Goal: Task Accomplishment & Management: Manage account settings

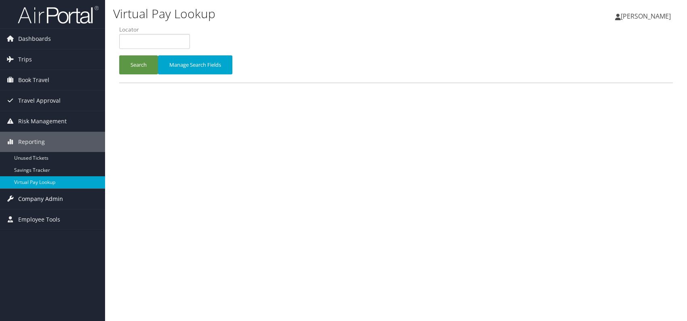
click at [47, 199] on span "Company Admin" at bounding box center [40, 199] width 45 height 20
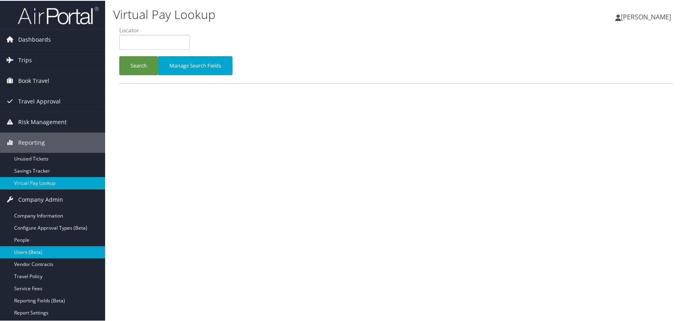
click at [43, 255] on link "Users (Beta)" at bounding box center [52, 251] width 105 height 12
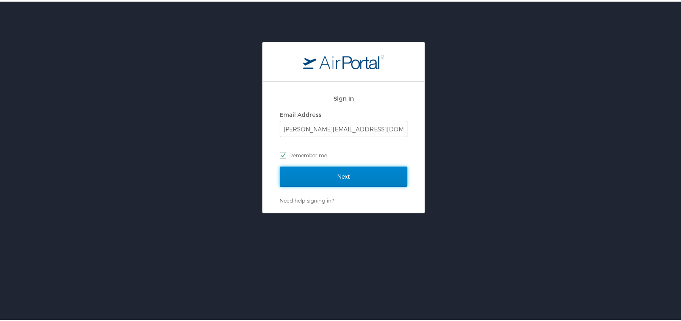
click at [352, 167] on input "Next" at bounding box center [344, 175] width 128 height 20
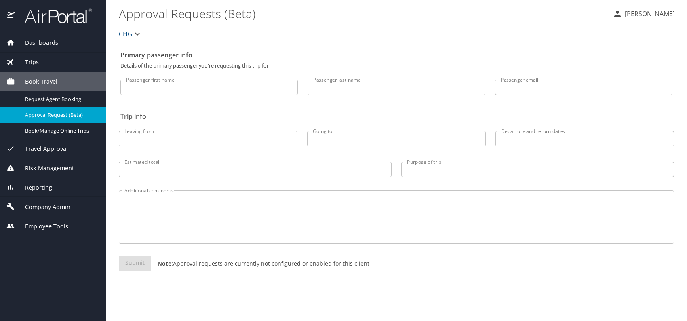
click at [37, 207] on span "Company Admin" at bounding box center [42, 207] width 55 height 9
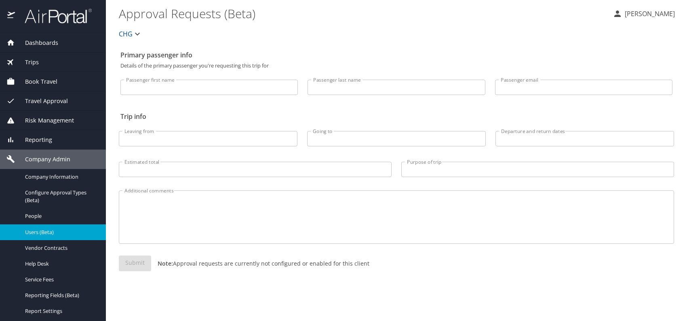
click at [43, 232] on span "Users (Beta)" at bounding box center [60, 232] width 71 height 8
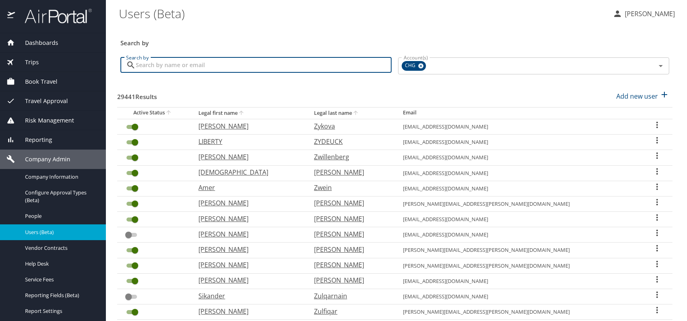
paste input "vtfaucher@frontier.com"
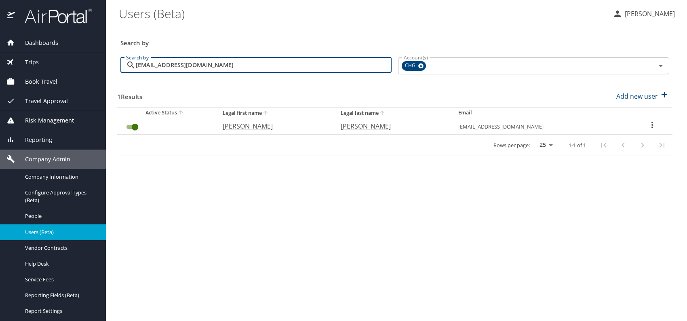
type input "vtfaucher@frontier.com"
click at [245, 126] on p "Vicki" at bounding box center [274, 126] width 102 height 10
select select "US"
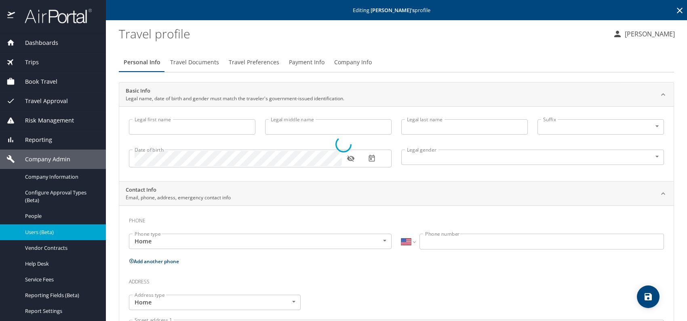
type input "Vicki"
type input "Faucher"
type input "Female"
select select "US"
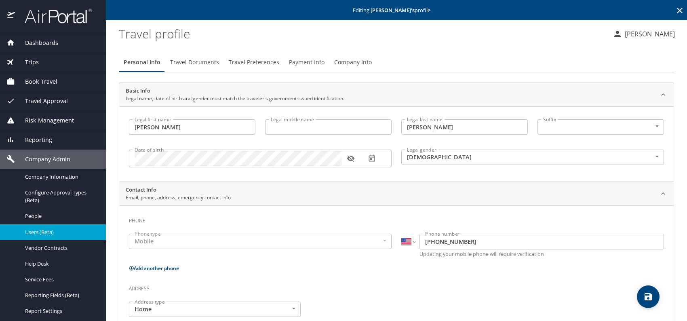
click at [351, 160] on icon "button" at bounding box center [350, 159] width 7 height 6
click at [359, 57] on button "Company Info" at bounding box center [353, 62] width 47 height 19
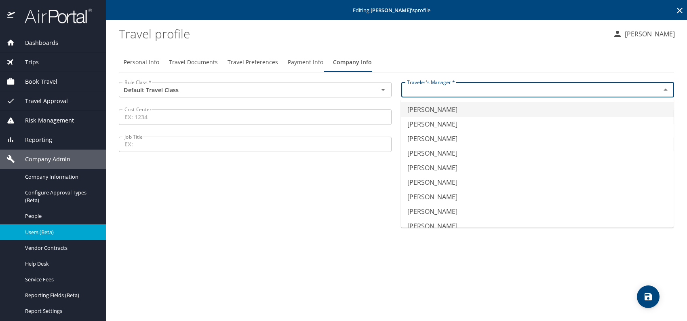
click at [465, 90] on input "text" at bounding box center [526, 90] width 244 height 11
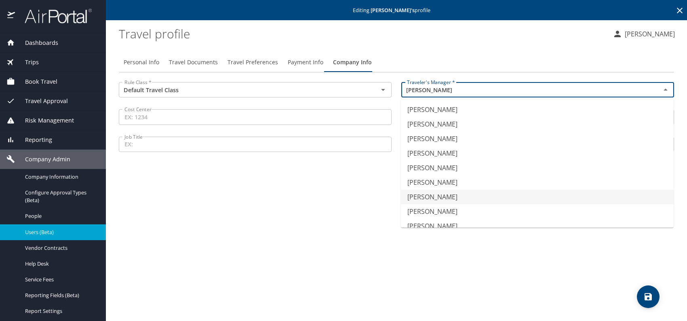
click at [454, 194] on li "Jeffery Bitton" at bounding box center [537, 197] width 273 height 15
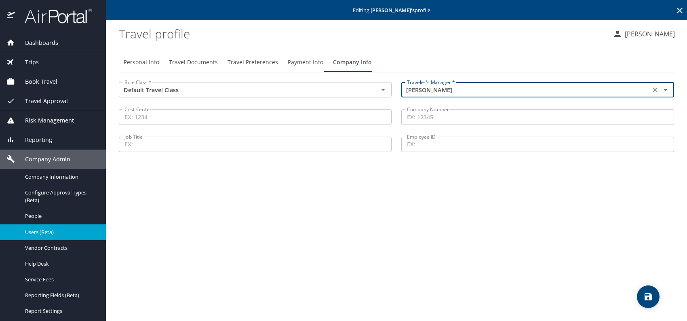
type input "Jeffery Bitton"
click at [188, 57] on span "Travel Documents" at bounding box center [193, 62] width 49 height 10
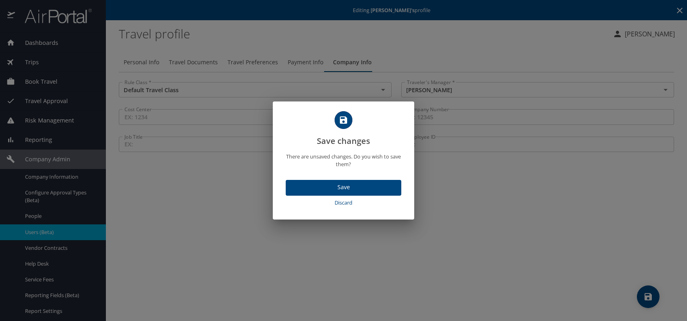
click at [351, 193] on button "Save" at bounding box center [344, 188] width 116 height 16
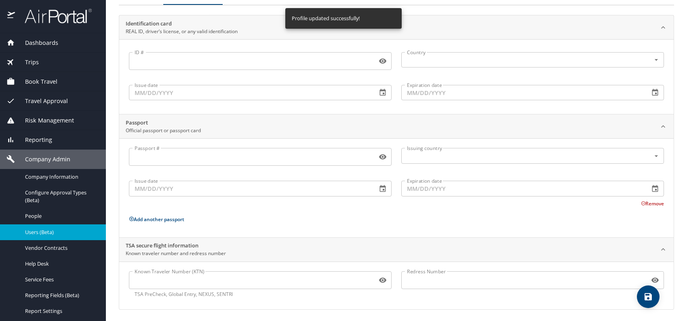
scroll to position [68, 0]
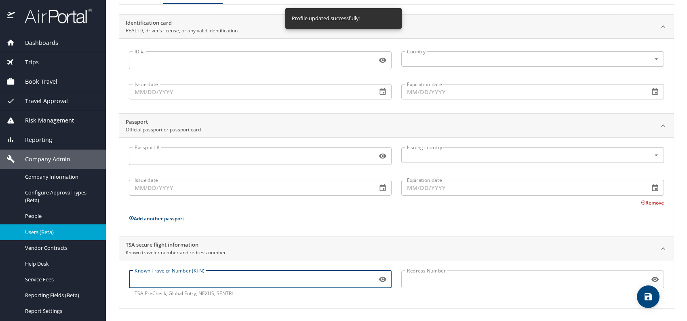
paste input "TT111XK5J"
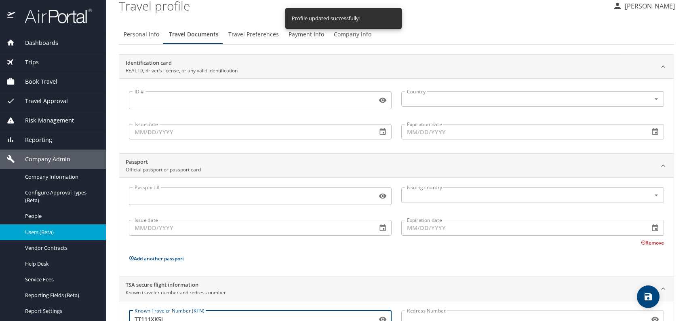
scroll to position [0, 0]
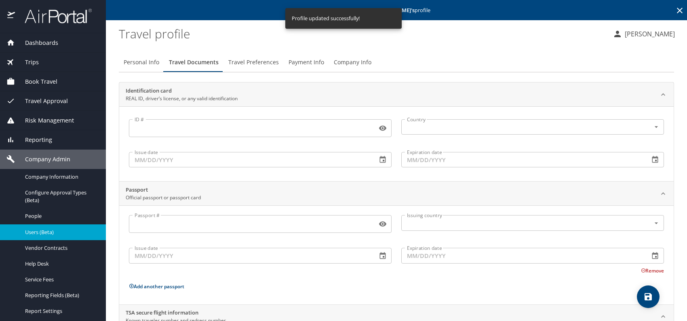
type input "TT111XK5J"
click at [260, 58] on span "Travel Preferences" at bounding box center [253, 62] width 51 height 10
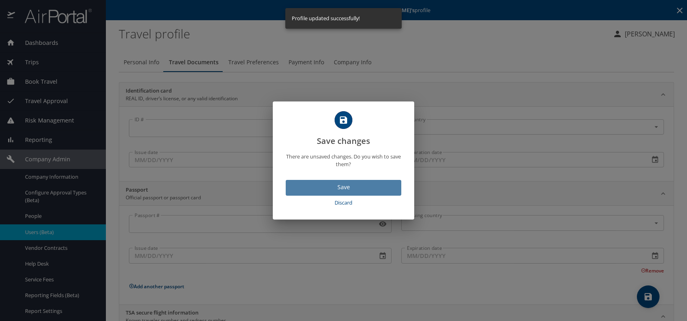
click at [358, 186] on span "Save" at bounding box center [343, 187] width 103 height 10
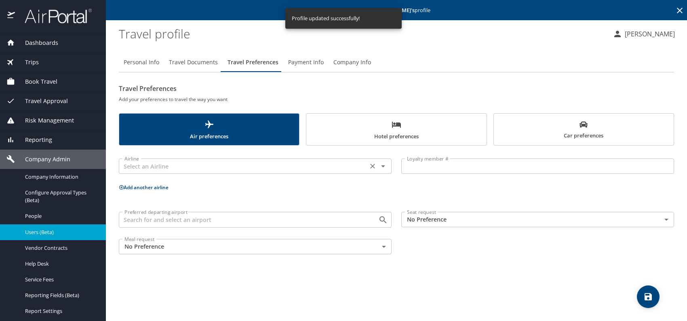
click at [234, 167] on input "text" at bounding box center [243, 166] width 244 height 11
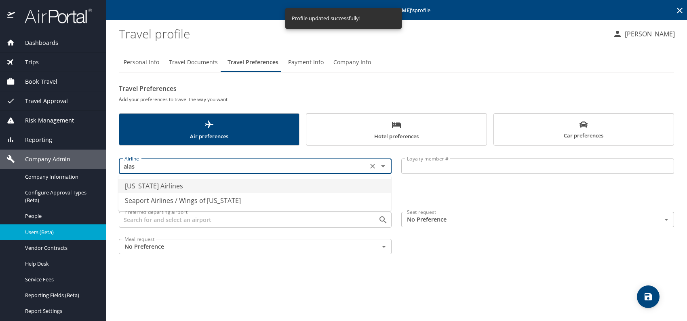
click at [217, 185] on li "Alaska Airlines" at bounding box center [254, 186] width 273 height 15
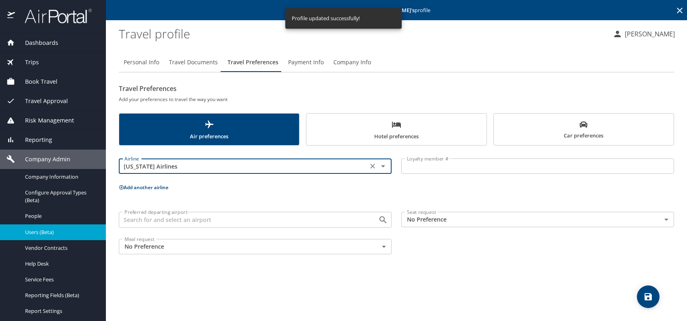
type input "Alaska Airlines"
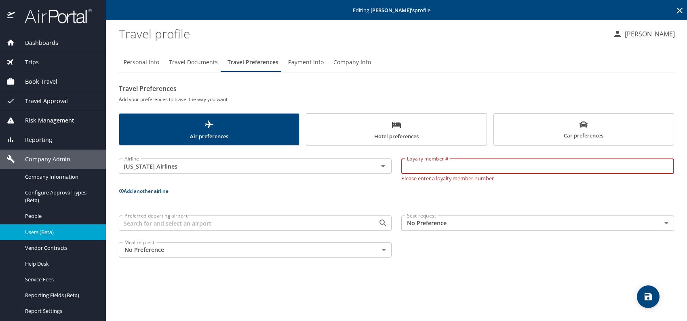
paste input "142913142"
type input "142913142"
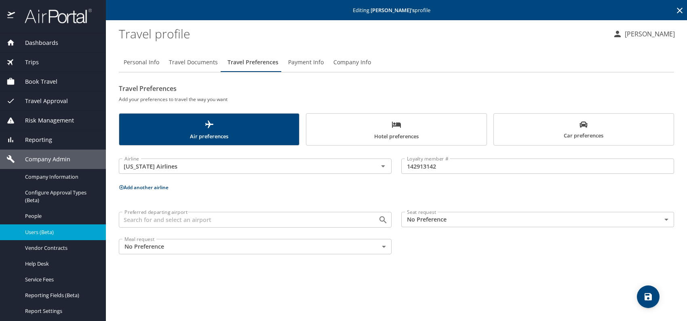
click at [146, 189] on button "Add another airline" at bounding box center [144, 187] width 50 height 7
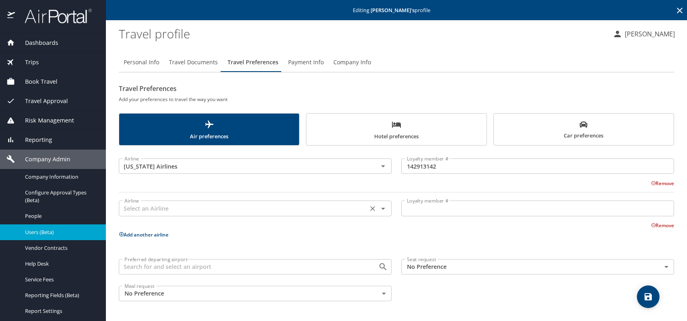
click at [157, 207] on input "text" at bounding box center [243, 208] width 244 height 11
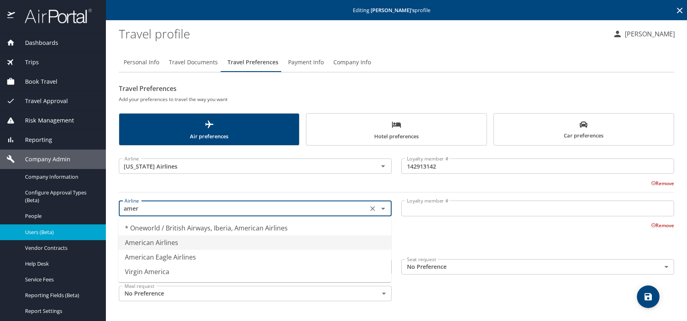
drag, startPoint x: 170, startPoint y: 238, endPoint x: 182, endPoint y: 235, distance: 12.7
click at [171, 238] on li "American Airlines" at bounding box center [254, 242] width 273 height 15
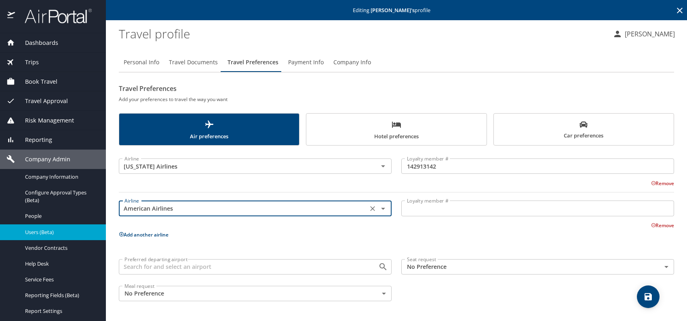
type input "American Airlines"
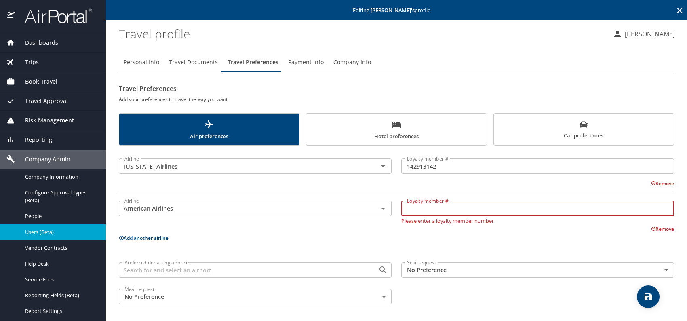
paste input "2F2XD82"
type input "2F2XD82"
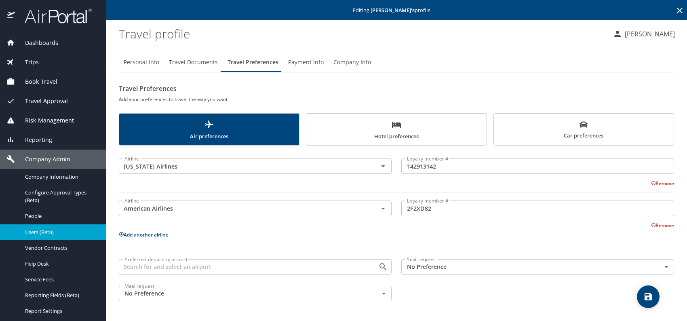
click at [161, 235] on button "Add another airline" at bounding box center [144, 234] width 50 height 7
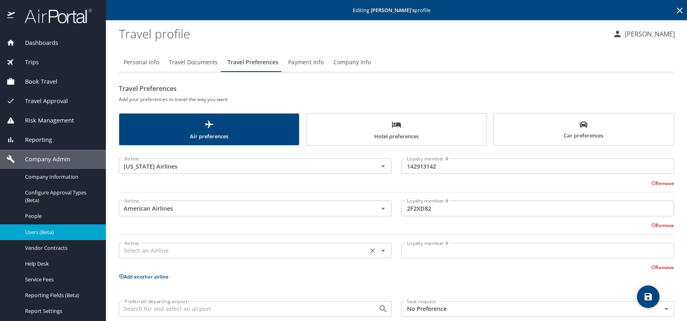
click at [163, 247] on input "text" at bounding box center [243, 250] width 244 height 11
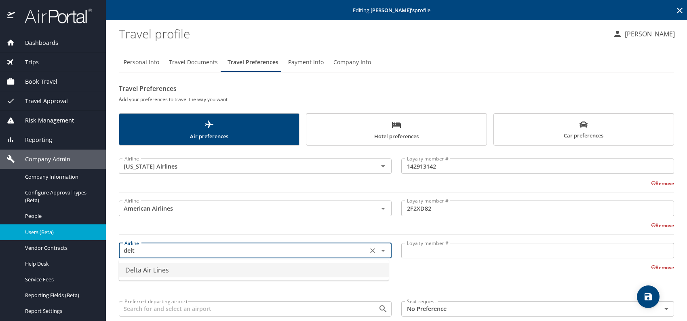
click at [230, 270] on li "Delta Air Lines" at bounding box center [254, 270] width 270 height 15
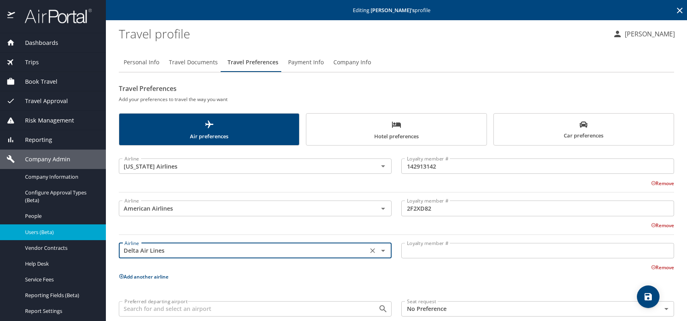
type input "Delta Air Lines"
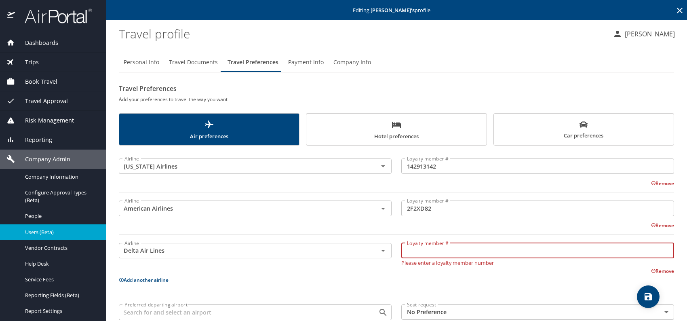
paste input "9148668107"
type input "9148668107"
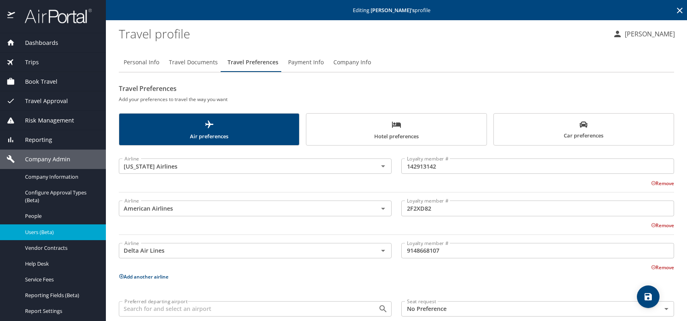
click at [144, 276] on button "Add another airline" at bounding box center [144, 276] width 50 height 7
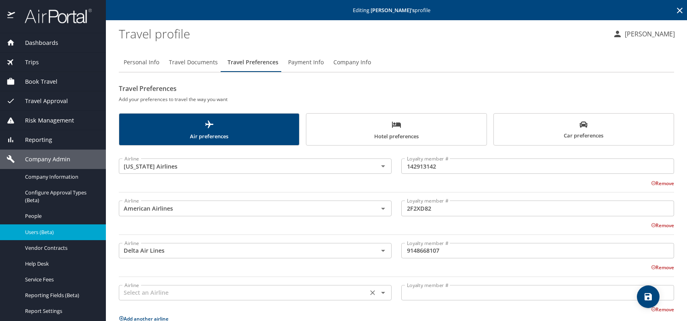
click at [179, 290] on input "text" at bounding box center [243, 292] width 244 height 11
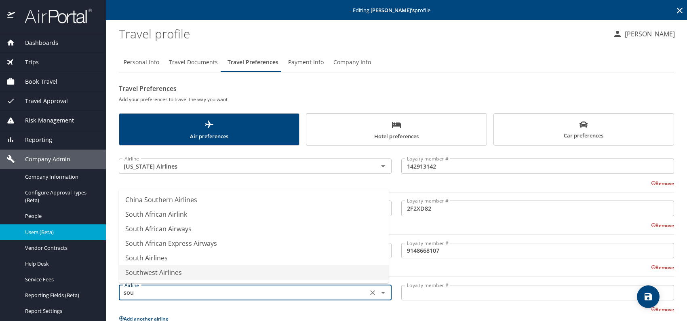
click at [183, 275] on li "Southwest Airlines" at bounding box center [254, 272] width 270 height 15
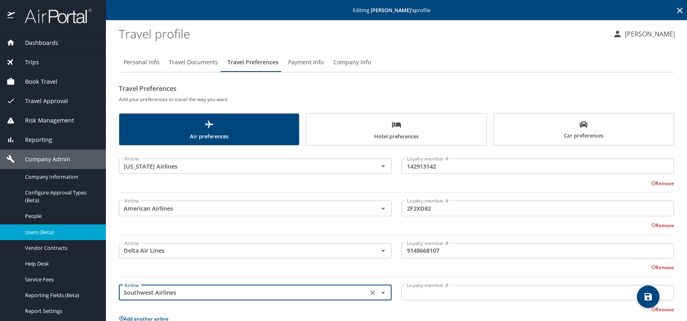
type input "Southwest Airlines"
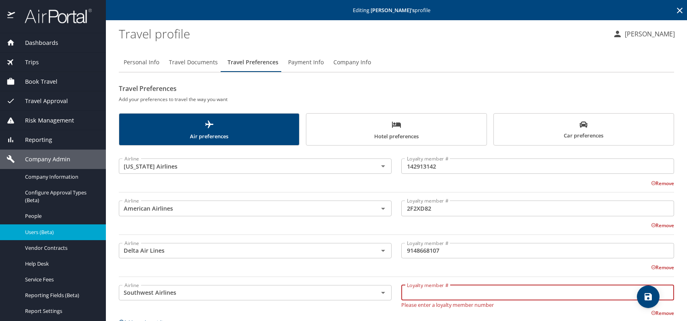
paste input "22947185575"
type input "22947185575"
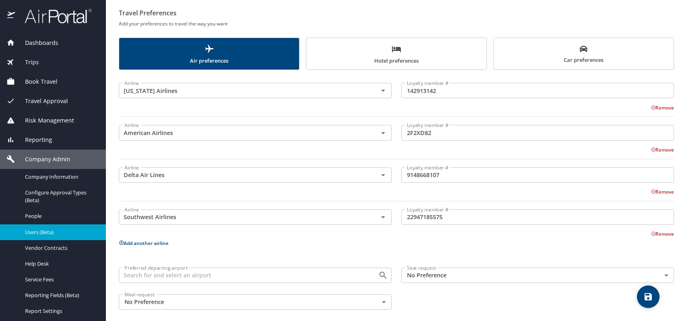
scroll to position [81, 0]
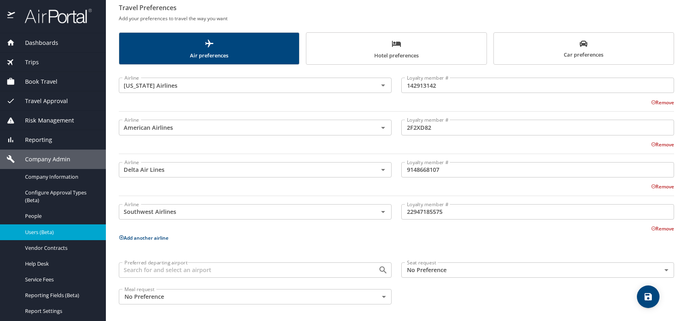
click at [148, 233] on p "Add another airline" at bounding box center [397, 238] width 556 height 10
click at [161, 238] on button "Add another airline" at bounding box center [144, 238] width 50 height 7
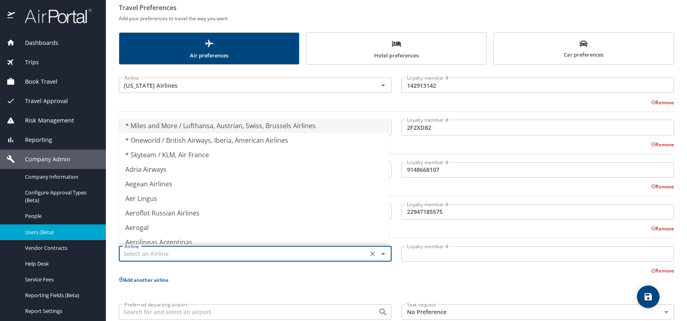
click at [183, 253] on input "text" at bounding box center [243, 254] width 244 height 11
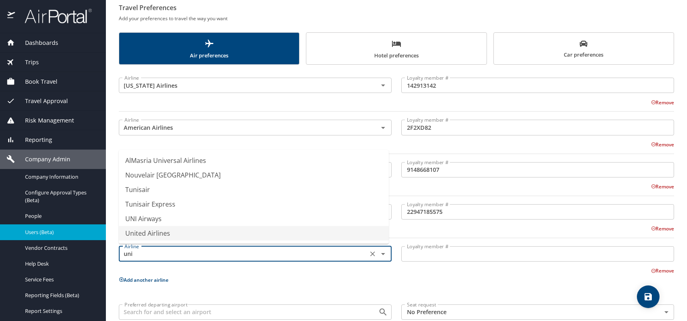
click at [180, 234] on li "United Airlines" at bounding box center [254, 233] width 270 height 15
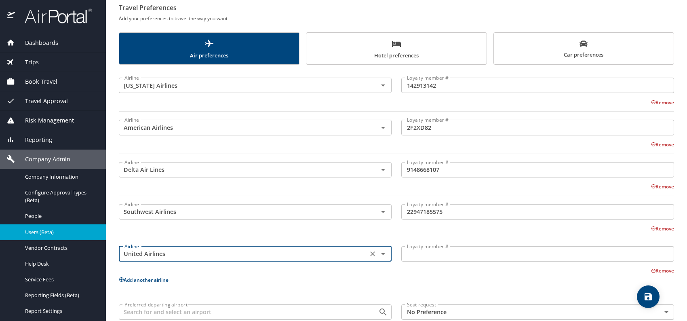
type input "United Airlines"
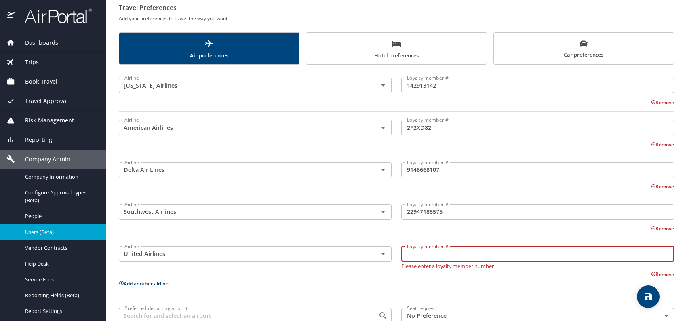
paste input "RF870176"
type input "RF870176"
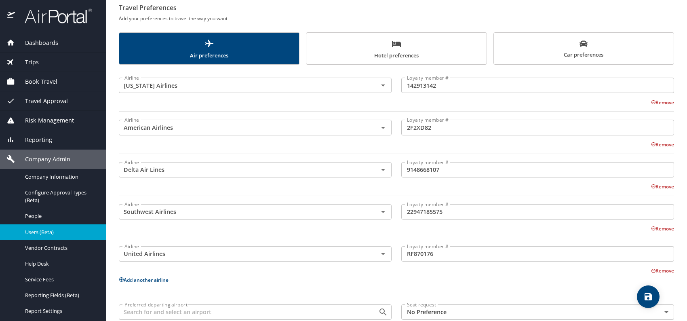
click at [577, 48] on span "Car preferences" at bounding box center [584, 50] width 170 height 20
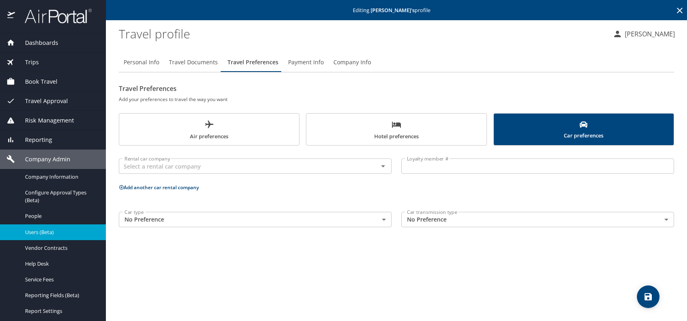
scroll to position [0, 0]
click at [180, 165] on input "text" at bounding box center [243, 166] width 244 height 11
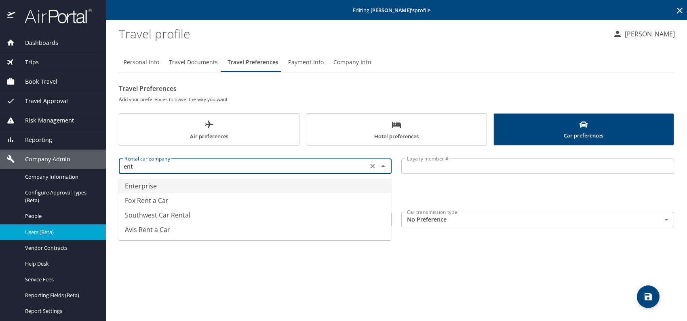
drag, startPoint x: 228, startPoint y: 184, endPoint x: 290, endPoint y: 173, distance: 62.3
click at [230, 183] on li "Enterprise" at bounding box center [254, 186] width 273 height 15
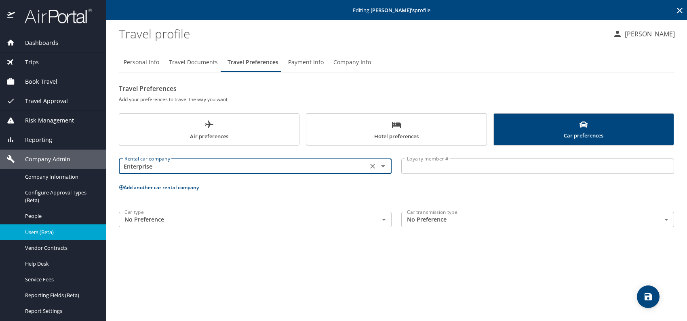
type input "Enterprise"
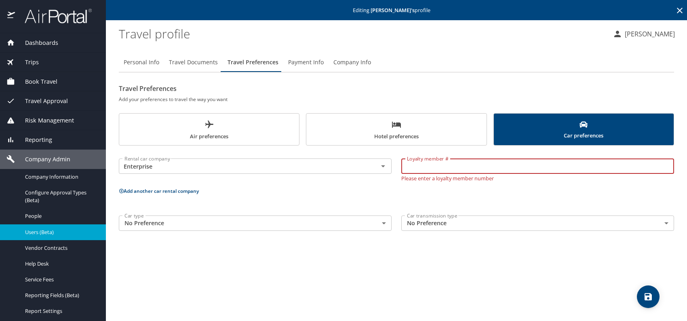
paste input "H7B4BBH"
type input "H7B4BBH"
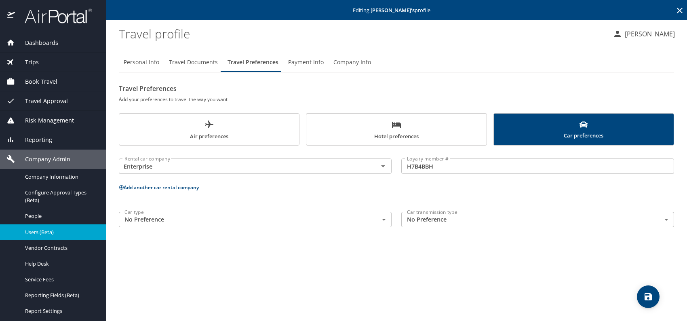
click at [544, 286] on div "Personal Info Travel Documents Travel Preferences Payment Info Company Info Tra…" at bounding box center [397, 183] width 556 height 275
click at [645, 293] on icon "save" at bounding box center [649, 297] width 10 height 10
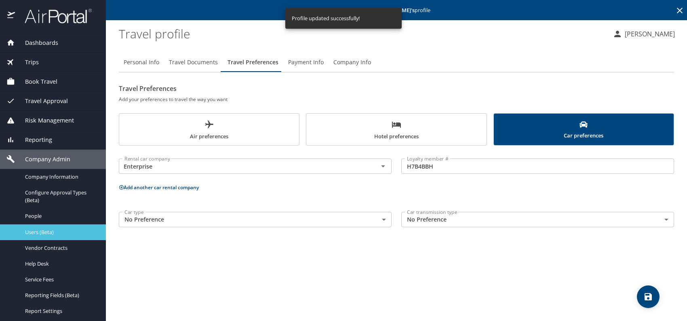
click at [56, 233] on span "Users (Beta)" at bounding box center [60, 232] width 71 height 8
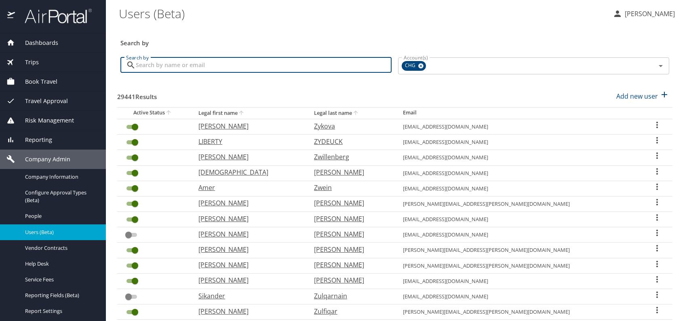
paste input "harry.martyvigo@gmail.com"
click at [149, 66] on input "harry.martyvigo@gmail.com" at bounding box center [264, 64] width 256 height 15
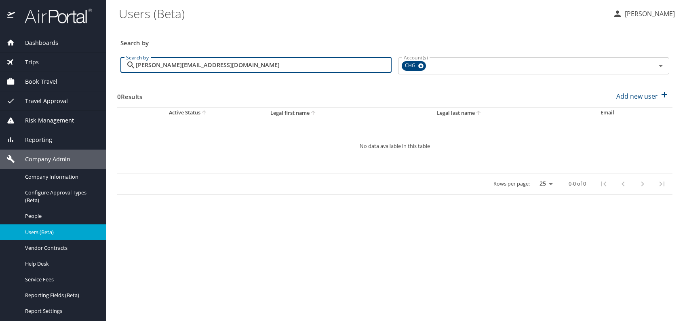
type input "harry.martyvigo@gmail.com"
click at [338, 25] on div "Search by" at bounding box center [395, 37] width 556 height 27
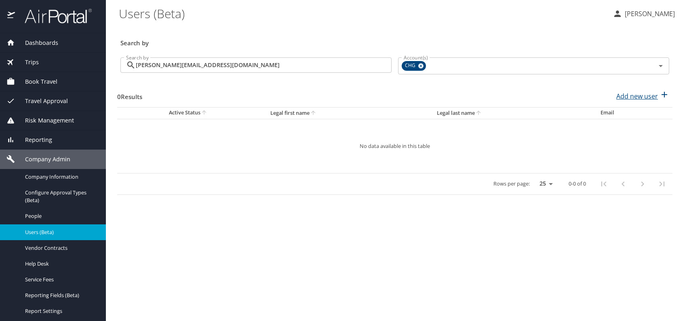
click at [637, 97] on p "Add new user" at bounding box center [638, 96] width 42 height 10
select select "US"
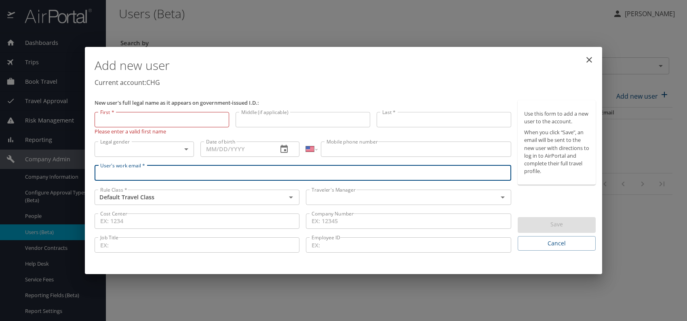
paste input "harry.martyvigo@gmail.com"
drag, startPoint x: 113, startPoint y: 173, endPoint x: 125, endPoint y: 172, distance: 11.8
click at [114, 173] on input "harry.martyvigo@gmail.com" at bounding box center [303, 172] width 417 height 15
type input "harry.martyvigo@gmail.com"
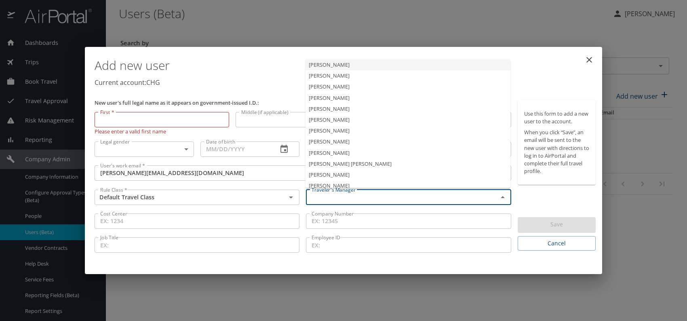
click at [340, 197] on input "text" at bounding box center [396, 197] width 176 height 11
click at [345, 132] on li "Jeffery Bitton" at bounding box center [408, 130] width 205 height 11
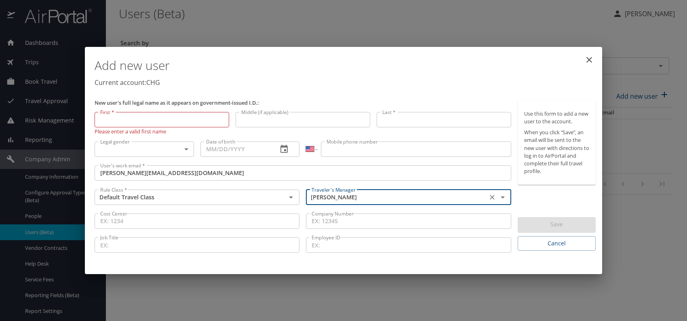
type input "Jeffery Bitton"
click at [184, 147] on body "Dashboards AirPortal 360™ Manager My Travel Dashboard Trips Airtinerary® Lookup…" at bounding box center [343, 160] width 687 height 321
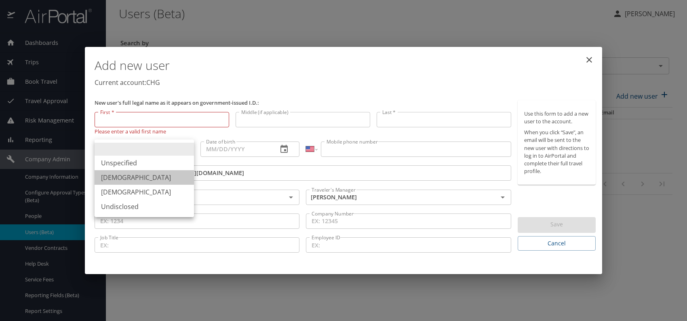
click at [116, 177] on li "Male" at bounding box center [144, 177] width 99 height 15
type input "Male"
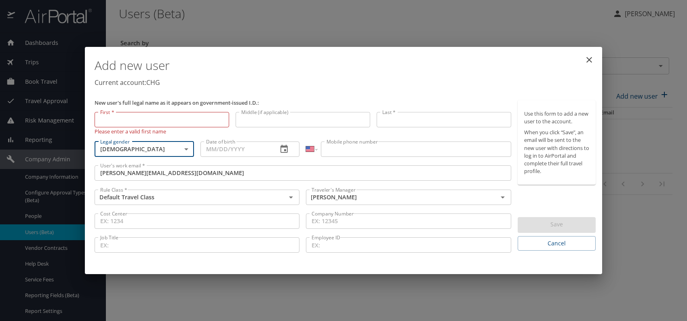
click at [218, 147] on input "Date of birth" at bounding box center [236, 149] width 71 height 15
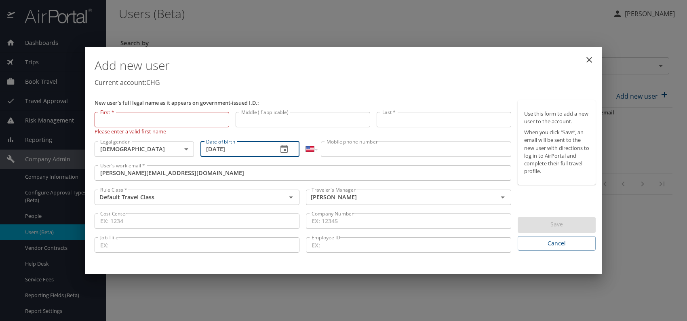
type input "08/13/1986"
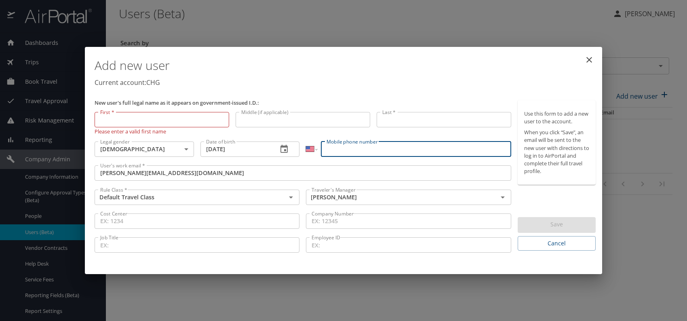
paste input "(787) 458-5876"
select select "PR"
type input "(787) 458-5876"
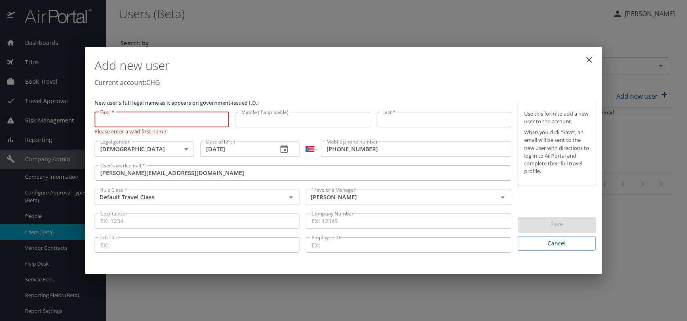
paste input "Harry Marty-Vigo"
drag, startPoint x: 116, startPoint y: 117, endPoint x: 169, endPoint y: 120, distance: 53.5
click at [169, 120] on input "Harry Marty-Vigo" at bounding box center [162, 119] width 135 height 15
type input "Harry"
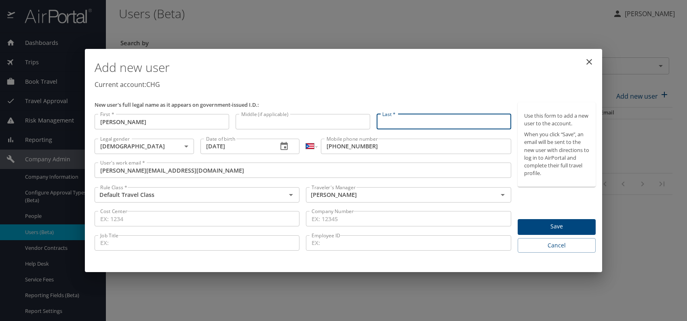
paste input "Harry Marty-Vigo"
click at [400, 119] on input "Harry Marty-Vigo" at bounding box center [444, 121] width 135 height 15
type input "Marty-Vigo"
click at [445, 88] on p "Current account: CHG" at bounding box center [345, 85] width 501 height 10
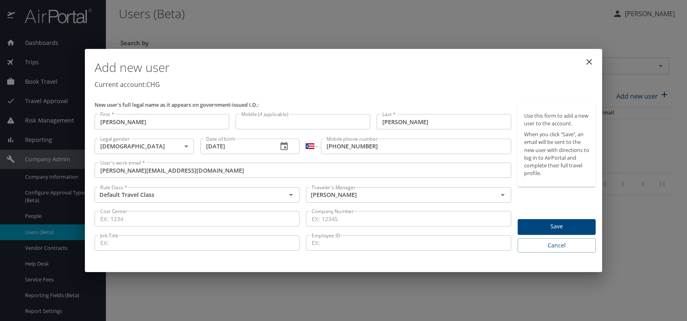
click at [554, 226] on span "Save" at bounding box center [556, 227] width 65 height 10
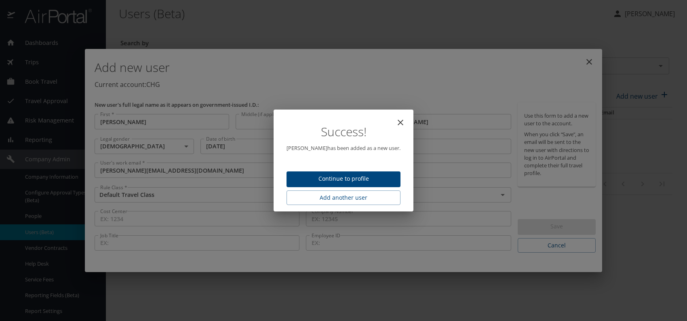
click at [375, 179] on span "Continue to profile" at bounding box center [343, 179] width 101 height 10
select select "US"
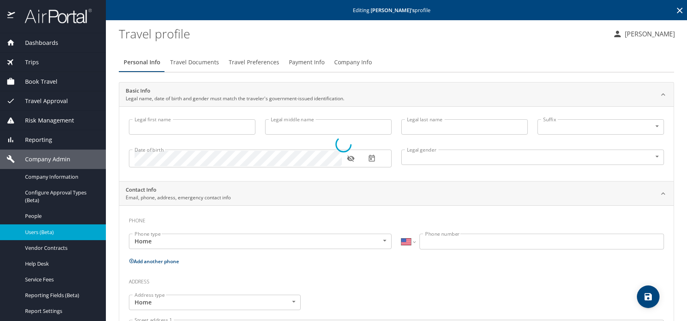
type input "Harry"
type input "Marty-Vigo"
type input "Male"
select select "PR"
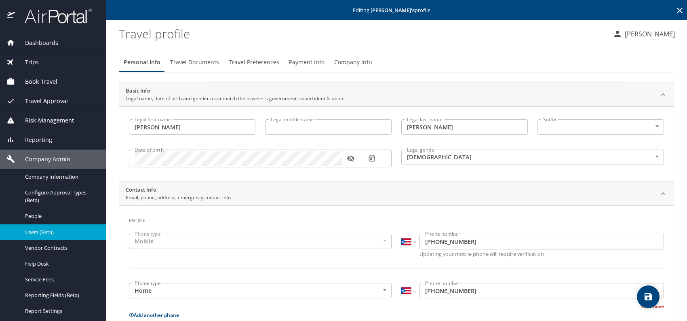
click at [207, 55] on button "Travel Documents" at bounding box center [194, 62] width 59 height 19
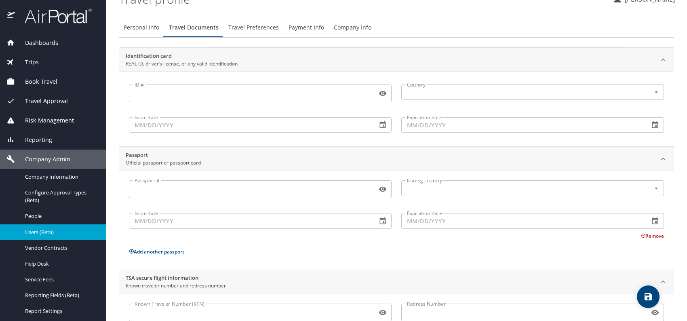
scroll to position [68, 0]
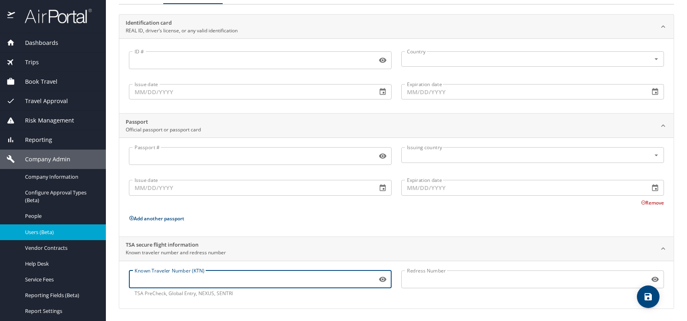
paste input "158270588"
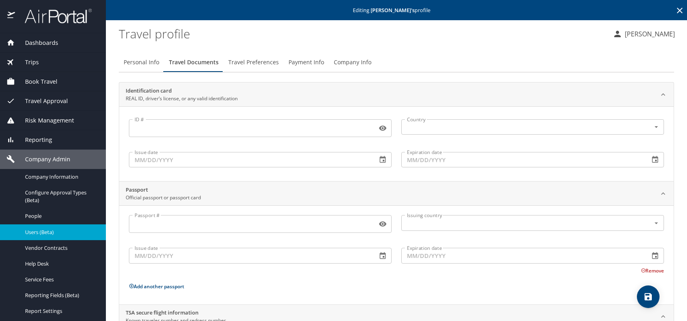
type input "158270588"
click at [252, 64] on span "Travel Preferences" at bounding box center [253, 62] width 51 height 10
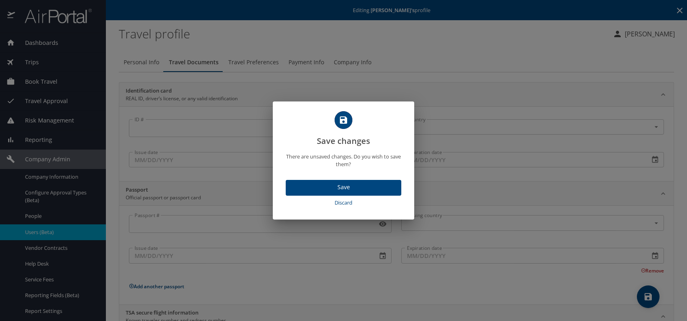
click at [371, 188] on span "Save" at bounding box center [343, 187] width 103 height 10
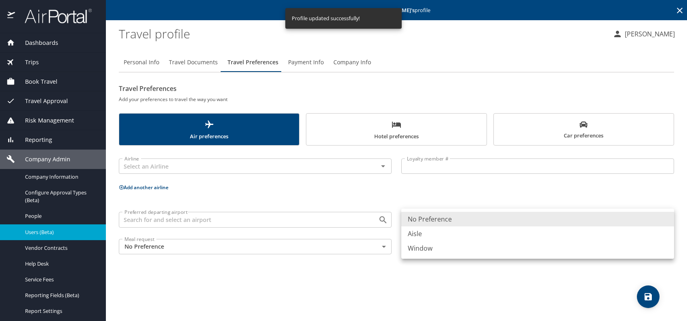
click at [469, 222] on body "Dashboards AirPortal 360™ Manager My Travel Dashboard Trips Airtinerary® Lookup…" at bounding box center [343, 160] width 687 height 321
click at [432, 229] on li "Aisle" at bounding box center [537, 233] width 273 height 15
type input "Aisle"
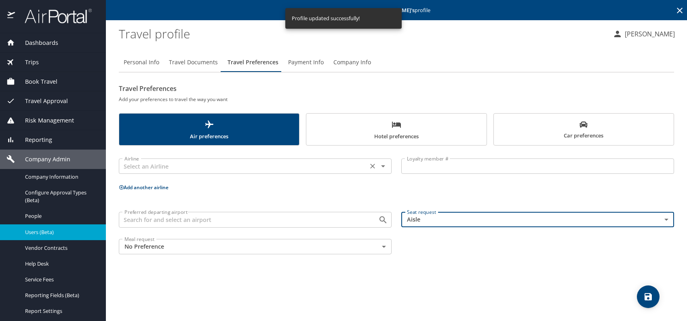
click at [206, 168] on input "text" at bounding box center [243, 166] width 244 height 11
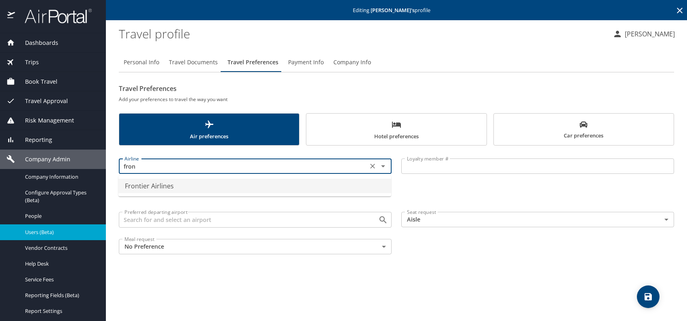
click at [236, 187] on li "Frontier Airlines" at bounding box center [254, 186] width 273 height 15
type input "Frontier Airlines"
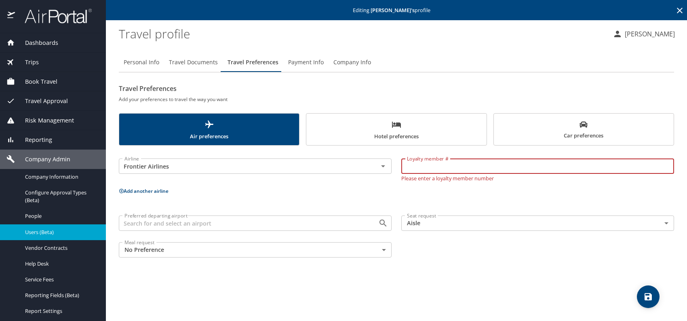
paste input "90092422198"
type input "90092422198"
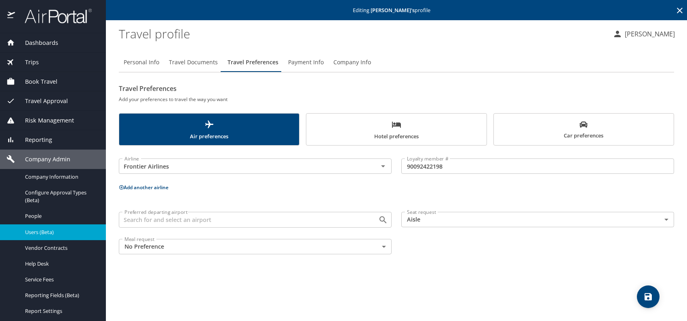
click at [137, 186] on button "Add another airline" at bounding box center [144, 187] width 50 height 7
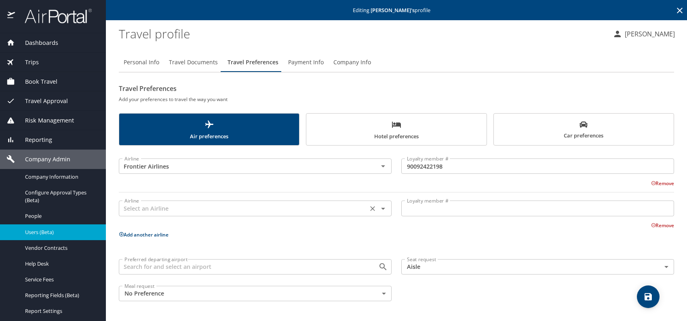
click at [176, 211] on input "text" at bounding box center [243, 208] width 244 height 11
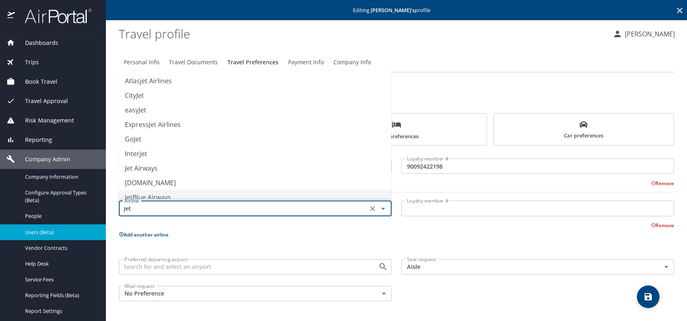
click at [179, 193] on li "JetBlue Airways" at bounding box center [254, 197] width 273 height 15
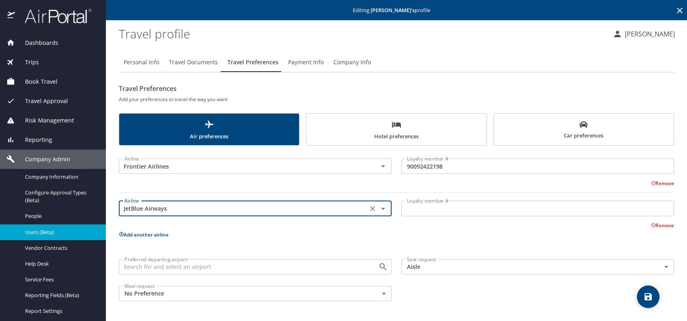
type input "JetBlue Airways"
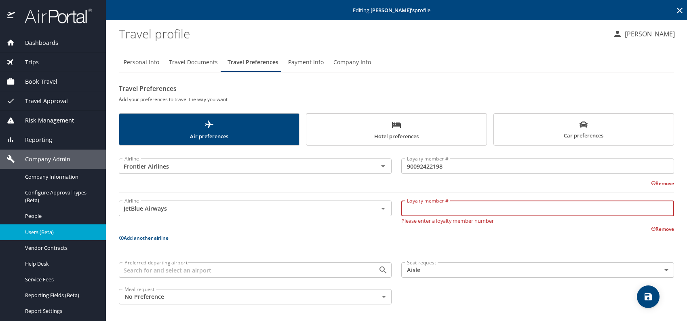
paste input "2110963475"
type input "2110963475"
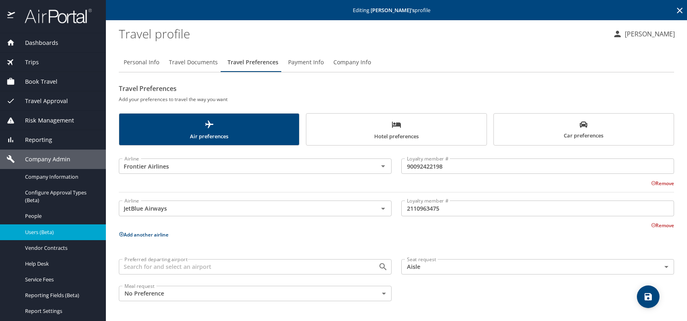
click at [582, 129] on span "Car preferences" at bounding box center [584, 130] width 170 height 20
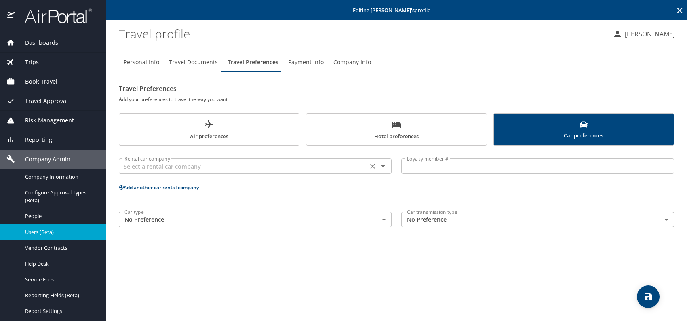
click at [228, 172] on div "Rental car company" at bounding box center [255, 165] width 273 height 15
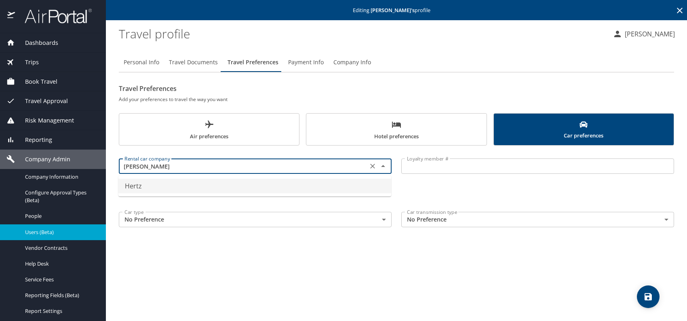
click at [231, 183] on li "Hertz" at bounding box center [254, 186] width 273 height 15
type input "Hertz"
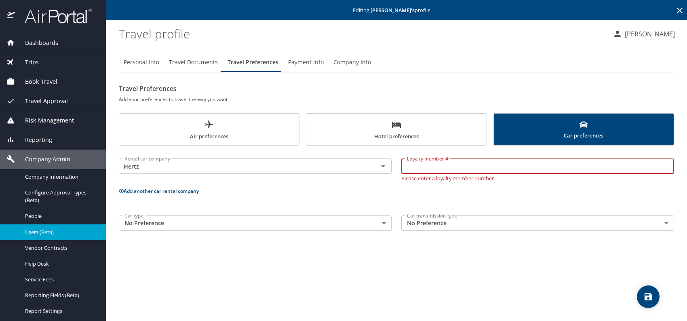
paste input "56757111"
type input "56757111"
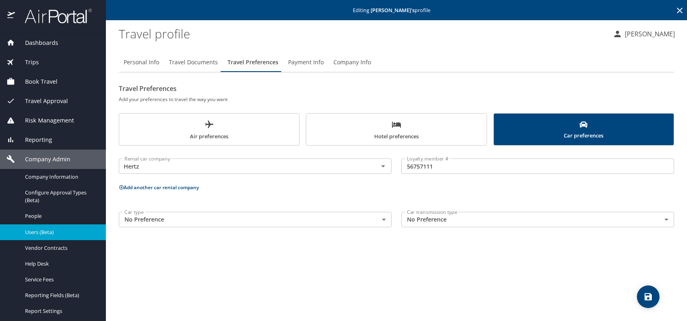
click at [394, 123] on icon "scrollable force tabs example" at bounding box center [396, 125] width 9 height 6
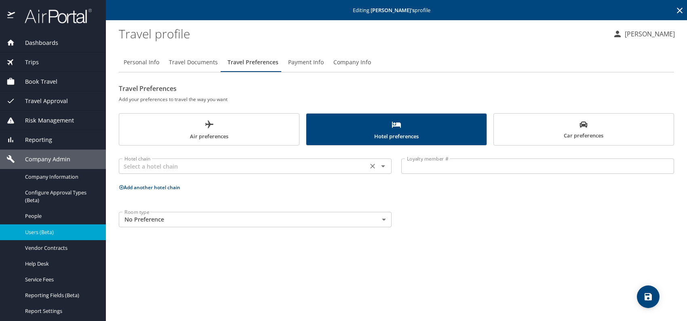
click at [247, 168] on input "text" at bounding box center [243, 166] width 244 height 11
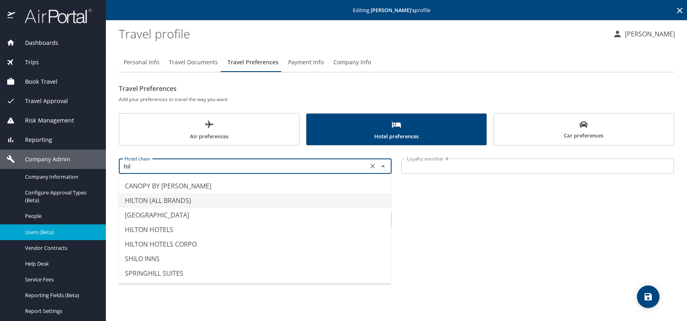
click at [183, 195] on li "HILTON (ALL BRANDS)" at bounding box center [254, 200] width 273 height 15
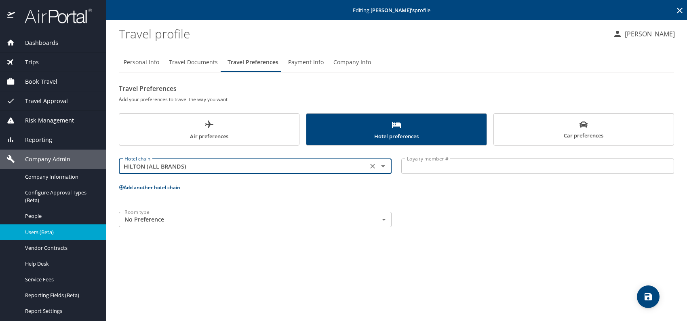
type input "HILTON (ALL BRANDS)"
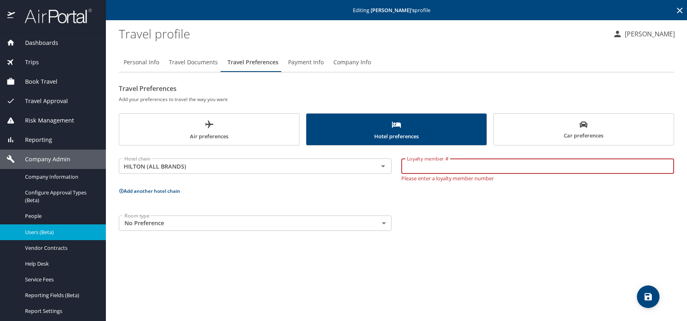
paste input "2368828808"
type input "2368828808"
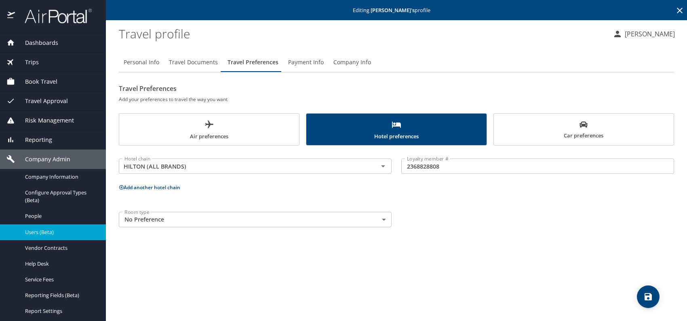
click at [154, 188] on button "Add another hotel chain" at bounding box center [149, 187] width 61 height 7
click at [224, 217] on input "text" at bounding box center [243, 218] width 244 height 11
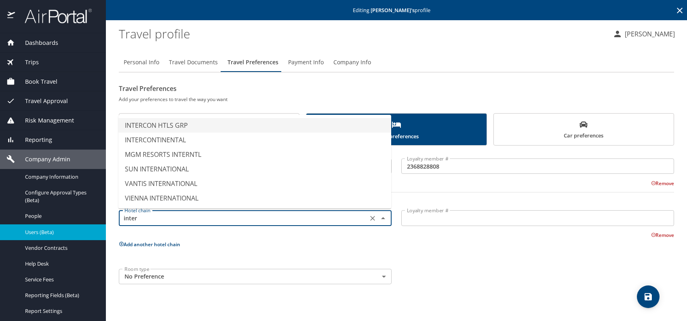
click at [199, 125] on li "INTERCON HTLS GRP" at bounding box center [254, 125] width 273 height 15
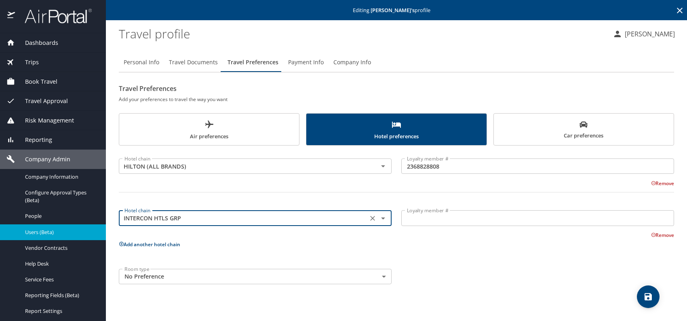
type input "INTERCON HTLS GRP"
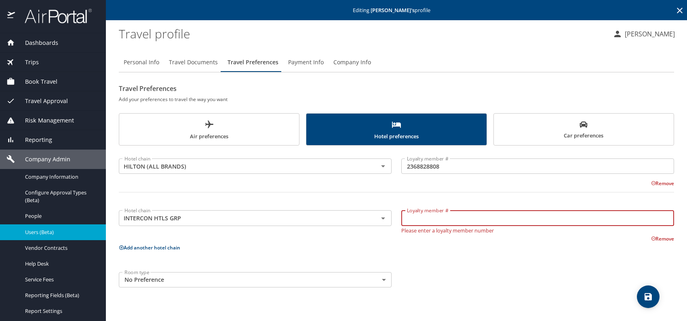
paste input "581579342"
type input "581579342"
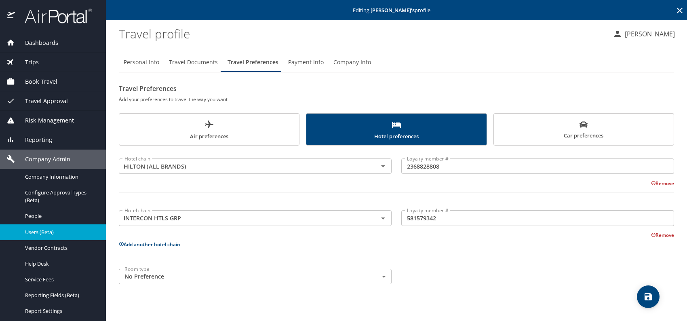
click at [165, 245] on button "Add another hotel chain" at bounding box center [149, 244] width 61 height 7
click at [208, 270] on input "text" at bounding box center [243, 270] width 244 height 11
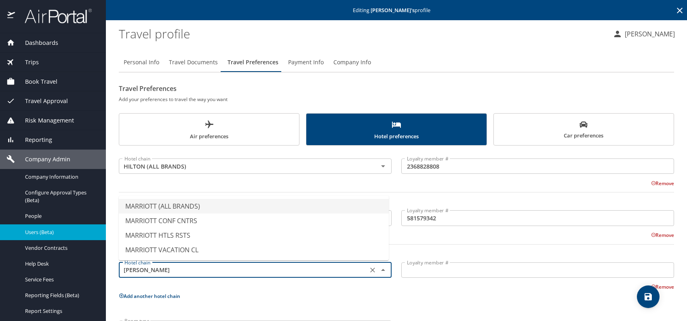
drag, startPoint x: 197, startPoint y: 207, endPoint x: 204, endPoint y: 209, distance: 7.2
click at [198, 206] on li "MARRIOTT (ALL BRANDS)" at bounding box center [254, 206] width 270 height 15
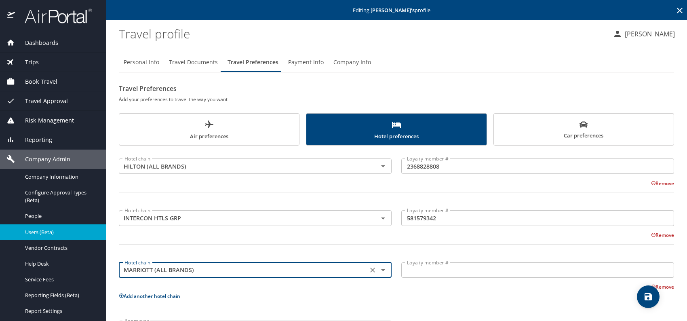
type input "MARRIOTT (ALL BRANDS)"
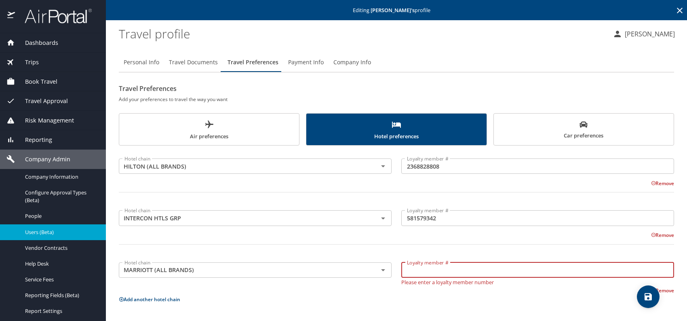
paste input "321804022"
type input "321804022"
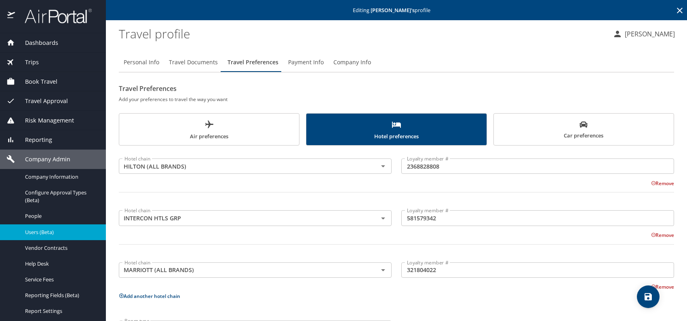
click at [605, 294] on p "Add another hotel chain" at bounding box center [397, 296] width 556 height 10
click at [649, 295] on icon "save" at bounding box center [649, 297] width 10 height 10
click at [649, 298] on icon "save" at bounding box center [649, 297] width 10 height 10
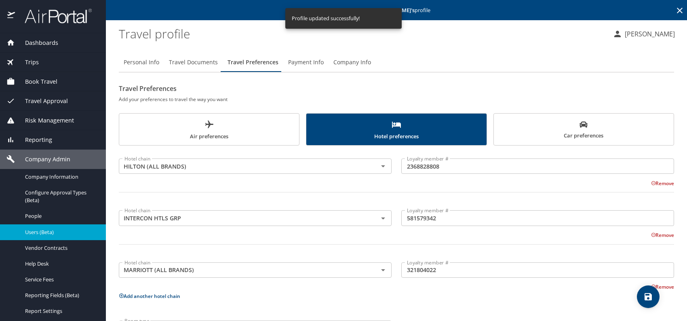
click at [52, 232] on span "Users (Beta)" at bounding box center [60, 232] width 71 height 8
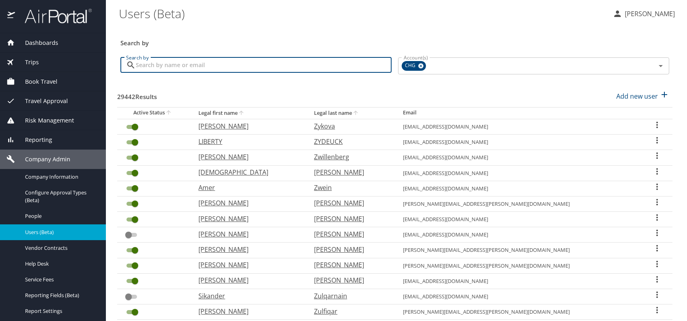
paste input "shameem.masra@gmail.com"
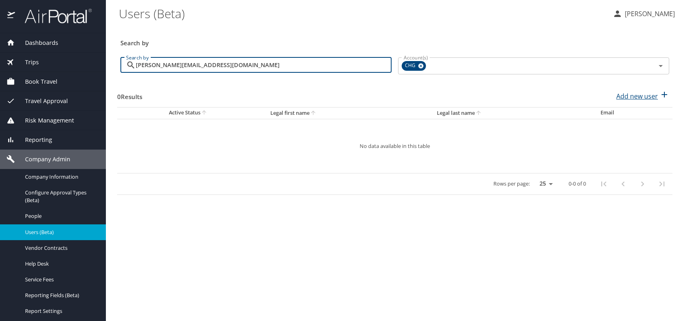
type input "shameem.masra@gmail.com"
click at [641, 94] on p "Add new user" at bounding box center [638, 96] width 42 height 10
select select "US"
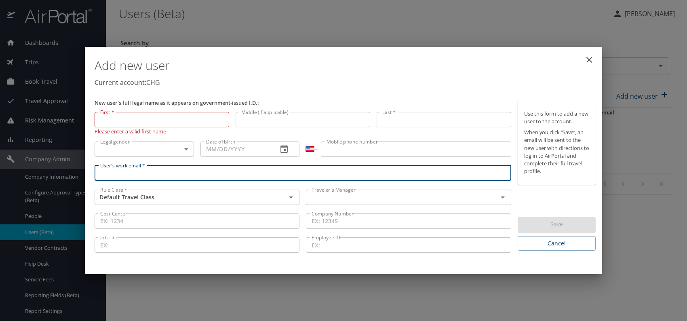
paste input "shameem.masra@gmail.com"
type input "shameem.masra@gmail.com"
click at [371, 194] on input "text" at bounding box center [396, 197] width 176 height 11
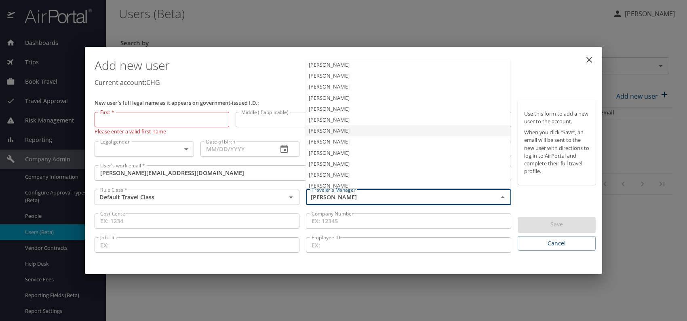
click at [333, 128] on li "Jeffery Bitton" at bounding box center [408, 130] width 205 height 11
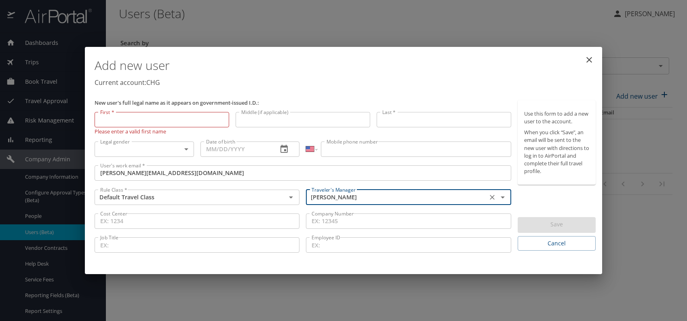
type input "Jeffery Bitton"
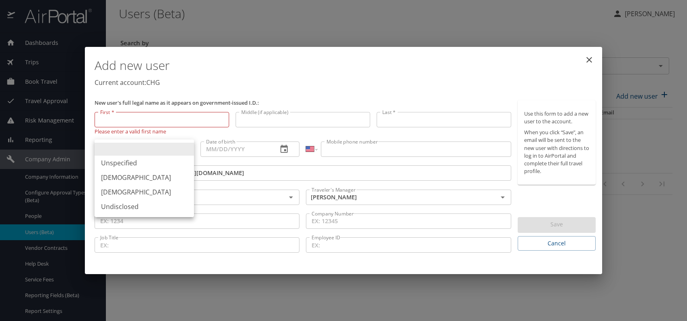
click at [169, 147] on body "Dashboards AirPortal 360™ Manager My Travel Dashboard Trips Airtinerary® Lookup…" at bounding box center [343, 160] width 687 height 321
click at [125, 193] on li "Female" at bounding box center [144, 192] width 99 height 15
type input "Female"
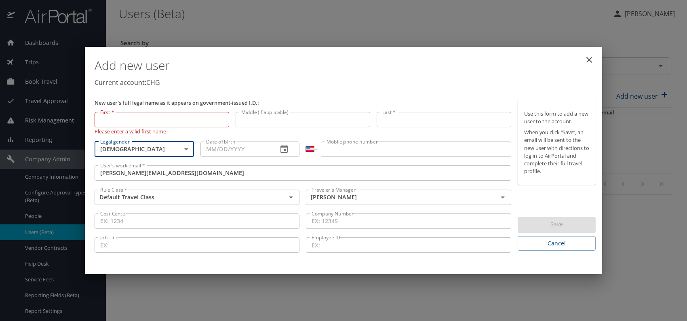
click at [233, 152] on input "Date of birth" at bounding box center [236, 149] width 71 height 15
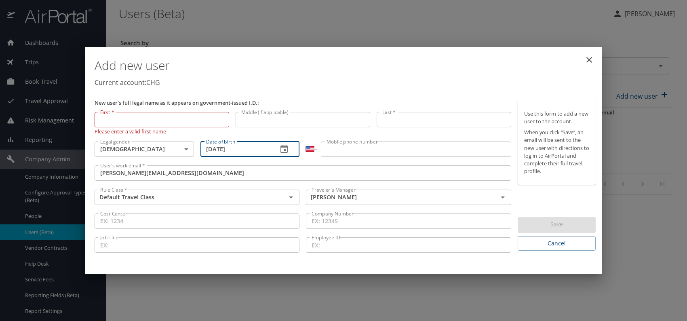
type input "07/28/1992"
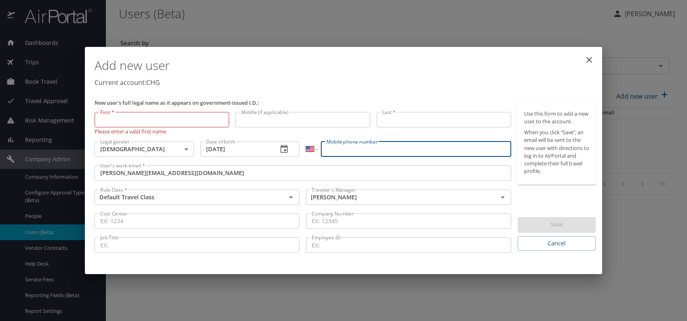
paste input "(631) 889-6175"
type input "(631) 889-6175"
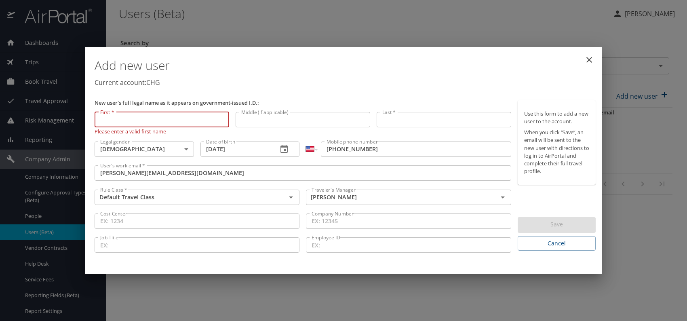
paste input "Masra Shameem"
drag, startPoint x: 117, startPoint y: 120, endPoint x: 211, endPoint y: 117, distance: 94.2
click at [211, 117] on input "Masra Shameem" at bounding box center [162, 119] width 135 height 15
type input "Masra"
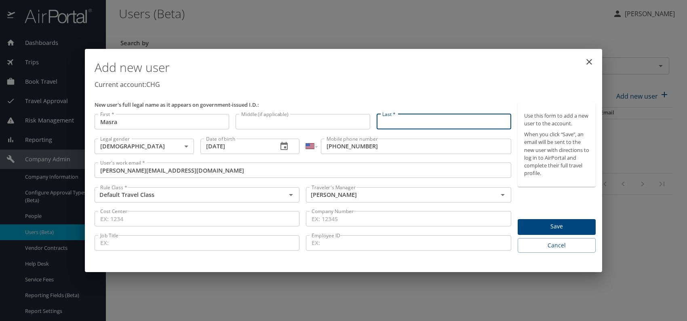
paste input "Masra Shameem"
click at [402, 121] on input "Masra Shameem" at bounding box center [444, 121] width 135 height 15
type input "Shameem"
click at [420, 84] on p "Current account: CHG" at bounding box center [345, 85] width 501 height 10
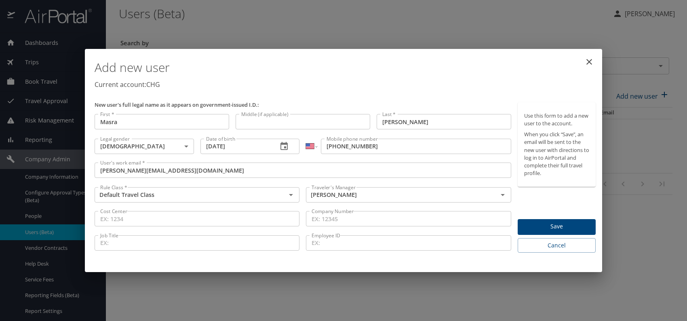
click at [565, 230] on span "Save" at bounding box center [556, 227] width 65 height 10
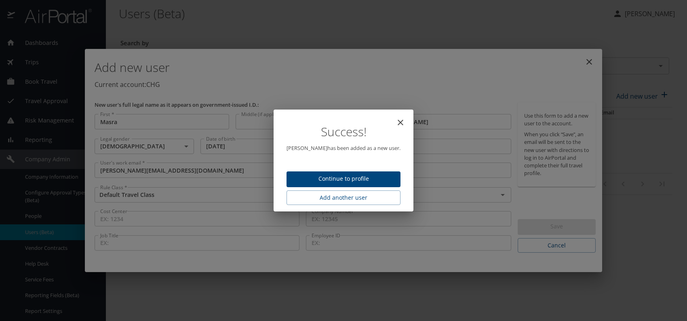
click at [341, 175] on span "Continue to profile" at bounding box center [343, 179] width 101 height 10
select select "US"
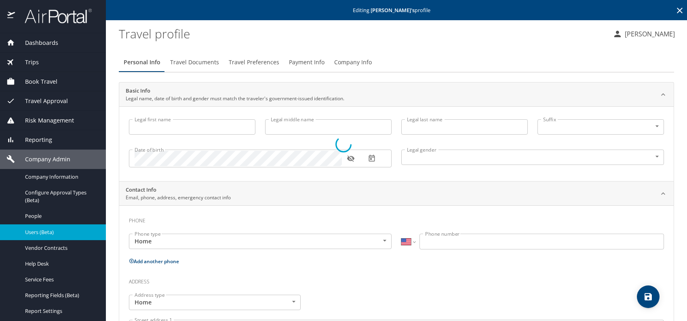
type input "Masra"
type input "Shameem"
type input "Female"
select select "US"
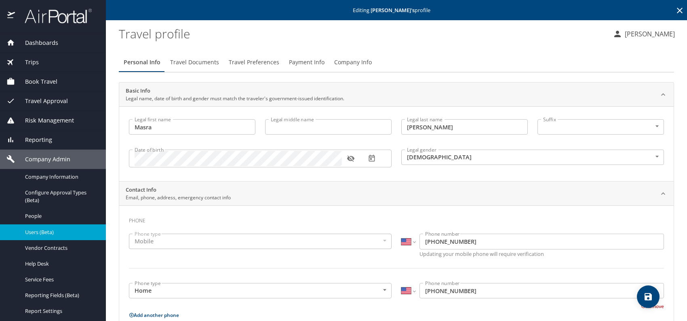
click at [647, 291] on button "save" at bounding box center [648, 296] width 23 height 23
select select "US"
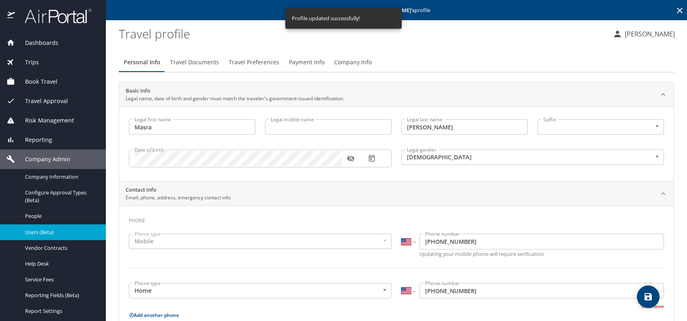
select select "US"
click at [60, 231] on span "Users (Beta)" at bounding box center [60, 232] width 71 height 8
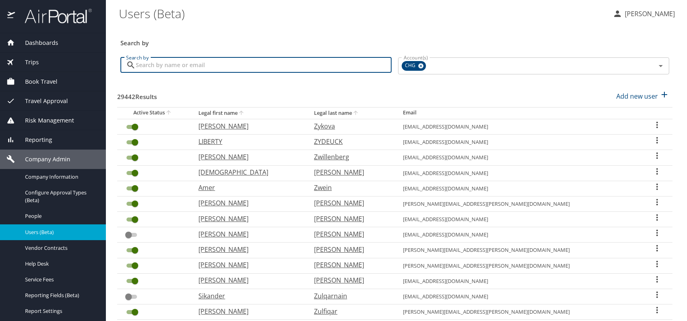
paste input "jpaz24@gmail.com"
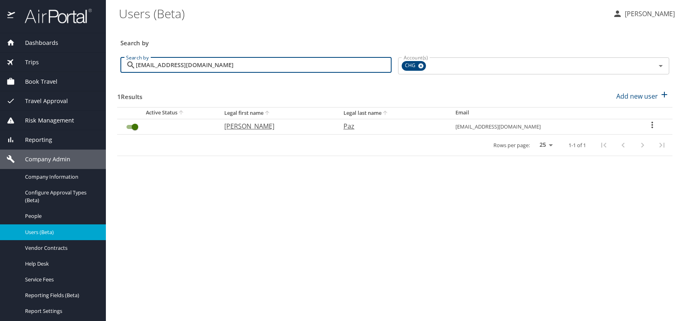
type input "jpaz24@gmail.com"
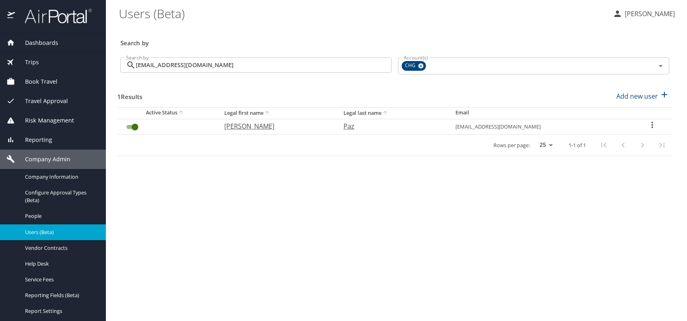
click at [249, 124] on p "Juan" at bounding box center [275, 126] width 103 height 10
select select "US"
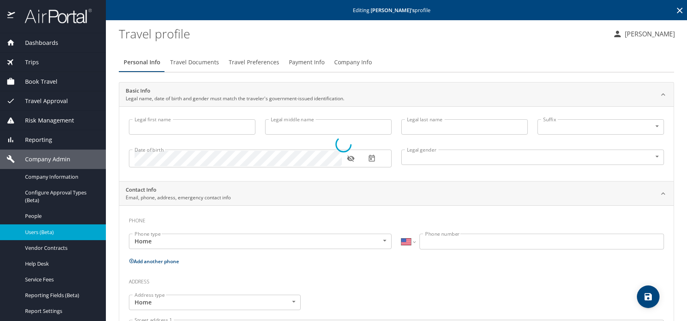
type input "Juan"
type input "Paz"
type input "Male"
select select "US"
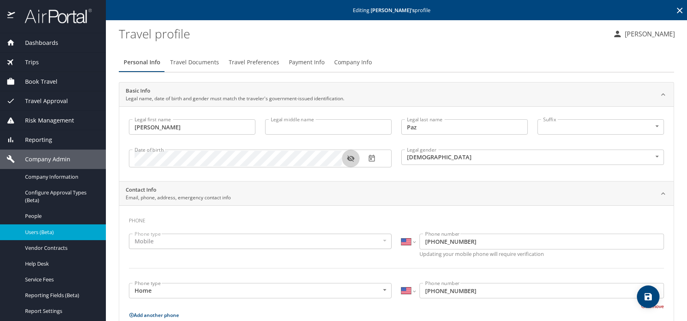
click at [353, 156] on icon "button" at bounding box center [351, 158] width 8 height 8
click at [341, 64] on span "Company Info" at bounding box center [353, 62] width 38 height 10
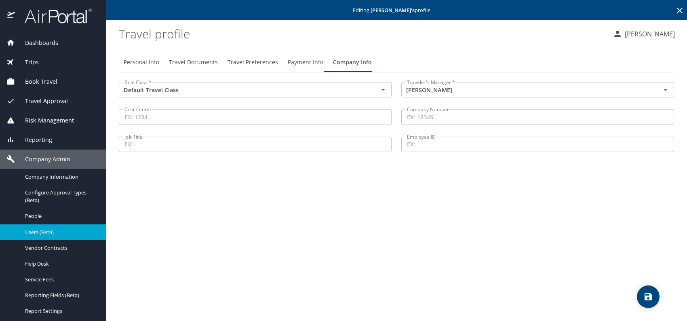
click at [247, 62] on span "Travel Preferences" at bounding box center [253, 62] width 51 height 10
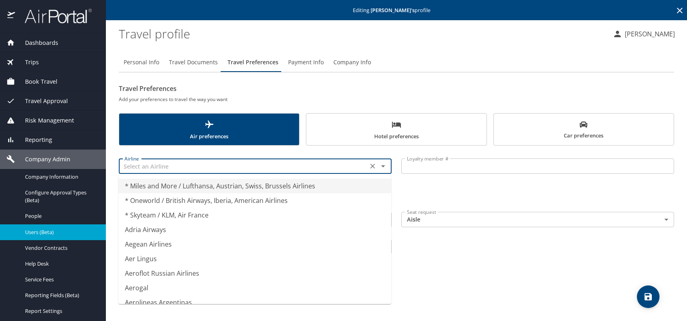
click at [190, 168] on input "text" at bounding box center [243, 166] width 244 height 11
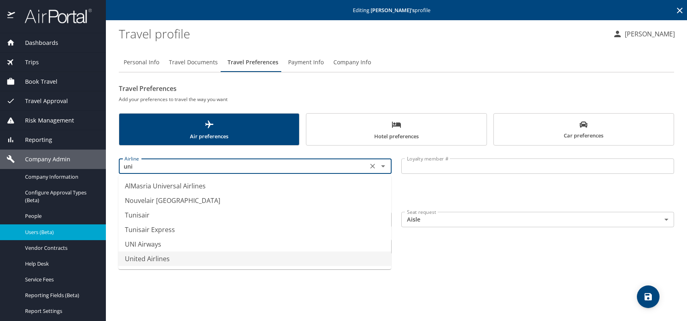
drag, startPoint x: 190, startPoint y: 258, endPoint x: 194, endPoint y: 254, distance: 5.7
click at [190, 256] on li "United Airlines" at bounding box center [254, 258] width 273 height 15
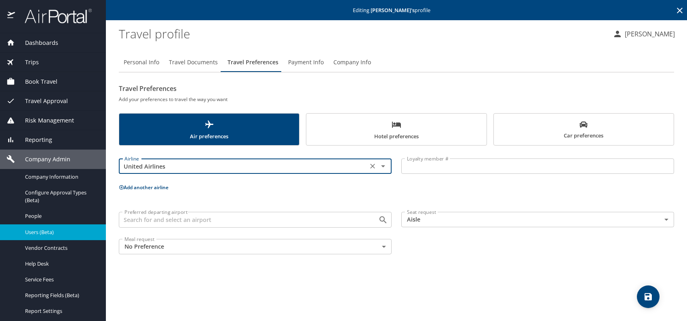
type input "United Airlines"
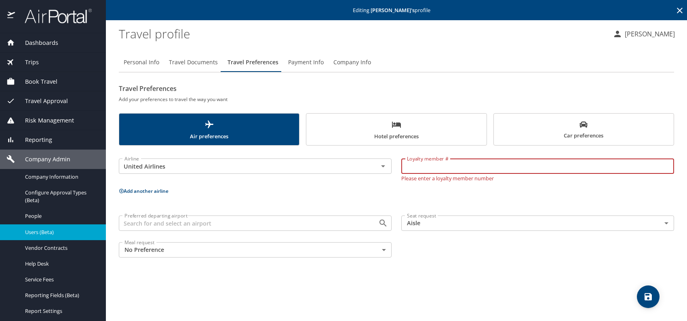
paste input "BCJ24084"
type input "BCJ24084"
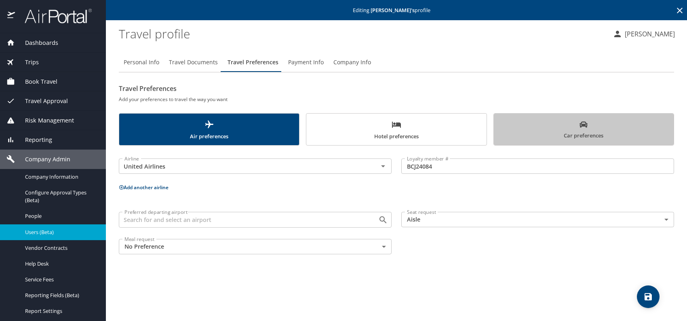
drag, startPoint x: 587, startPoint y: 128, endPoint x: 563, endPoint y: 137, distance: 26.0
click at [586, 128] on icon "scrollable force tabs example" at bounding box center [584, 124] width 8 height 8
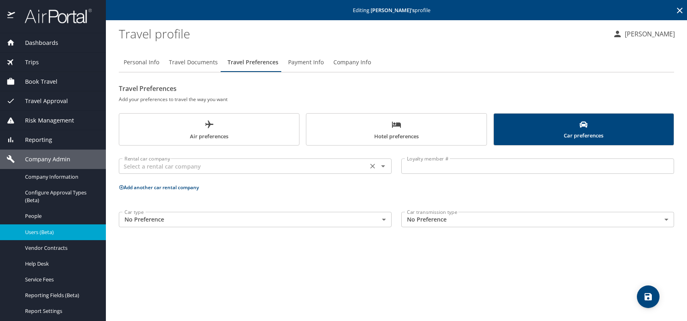
click at [197, 162] on input "text" at bounding box center [243, 166] width 244 height 11
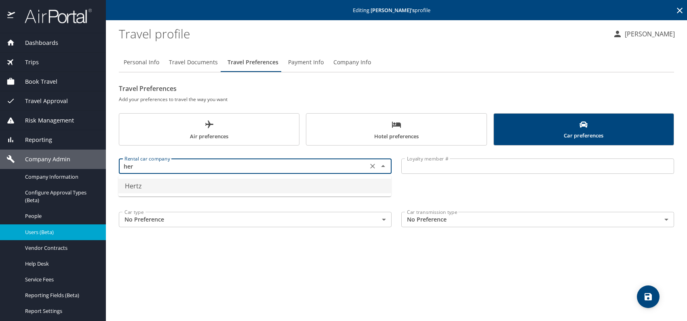
click at [146, 189] on li "Hertz" at bounding box center [254, 186] width 273 height 15
type input "Hertz"
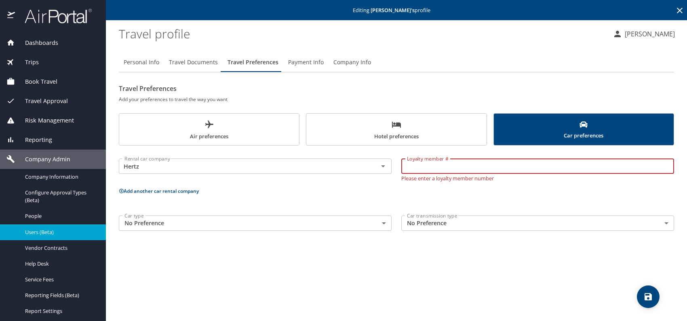
paste input "21401337"
type input "21401337"
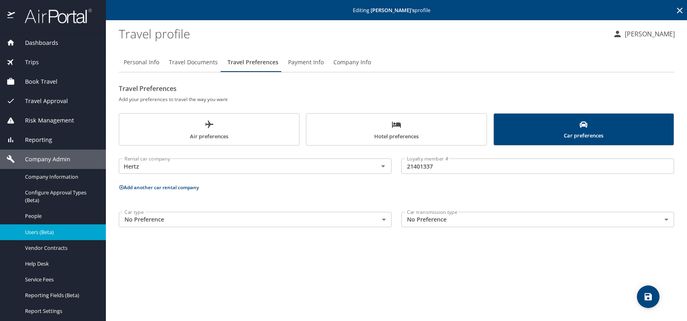
click at [516, 275] on div "Personal Info Travel Documents Travel Preferences Payment Info Company Info Tra…" at bounding box center [397, 183] width 556 height 275
click at [646, 290] on button "save" at bounding box center [648, 296] width 23 height 23
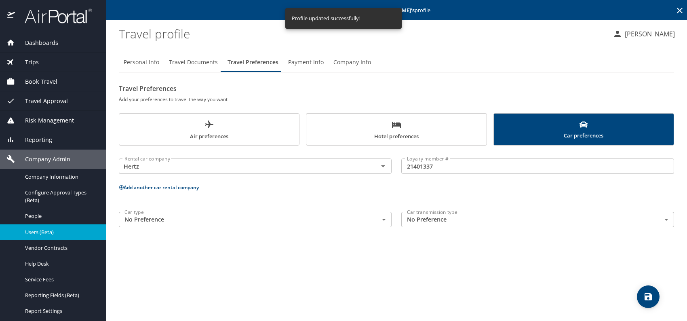
click at [43, 230] on span "Users (Beta)" at bounding box center [60, 232] width 71 height 8
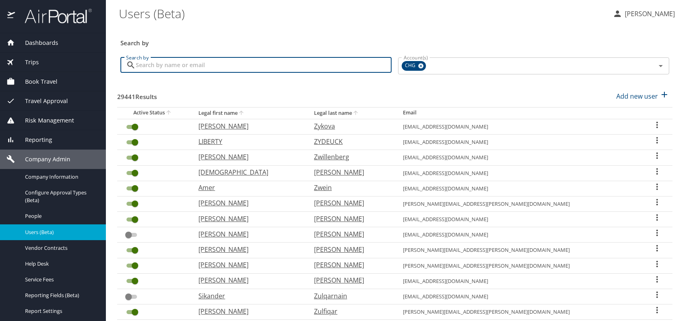
paste input "jumpnugget@gmail.com"
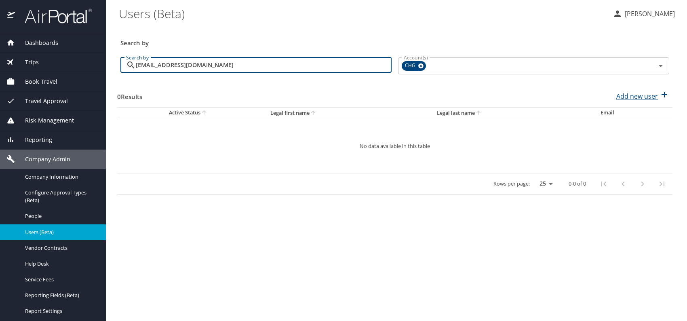
type input "jumpnugget@gmail.com"
click at [646, 97] on p "Add new user" at bounding box center [638, 96] width 42 height 10
select select "US"
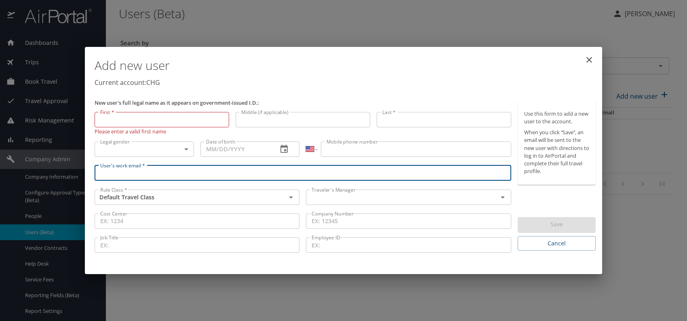
paste input "jumpnugget@gmail.com"
type input "jumpnugget@gmail.com"
click at [350, 197] on input "text" at bounding box center [396, 197] width 176 height 11
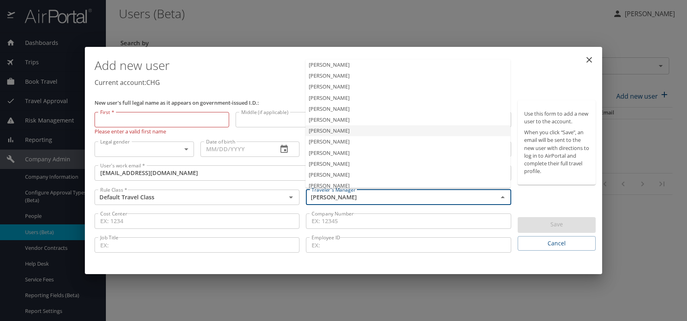
click at [334, 128] on li "Jeffery Bitton" at bounding box center [408, 130] width 205 height 11
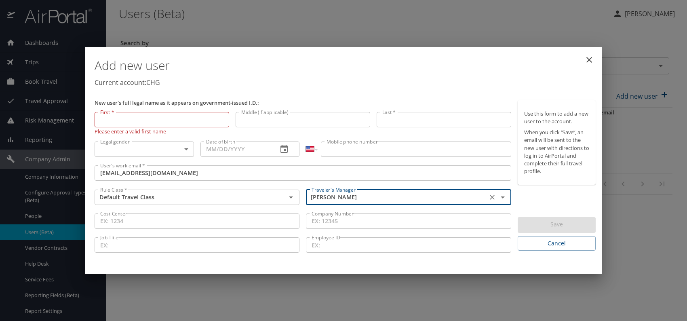
type input "Jeffery Bitton"
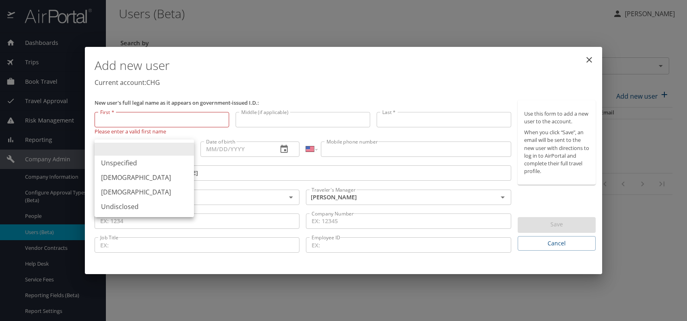
click at [168, 145] on body "Dashboards AirPortal 360™ Manager My Travel Dashboard Trips Airtinerary® Lookup…" at bounding box center [343, 160] width 687 height 321
click at [110, 192] on li "Female" at bounding box center [144, 192] width 99 height 15
type input "Female"
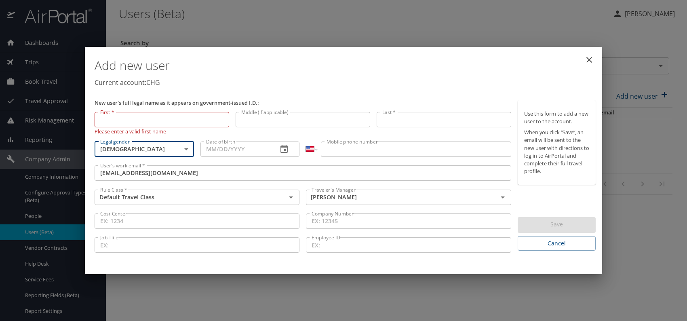
click at [228, 146] on input "Date of birth" at bounding box center [236, 149] width 71 height 15
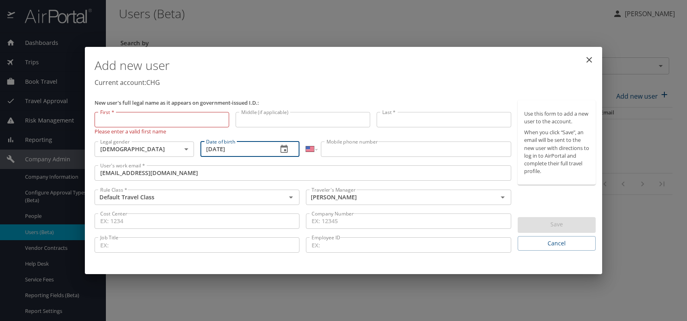
type input "06/19/1988"
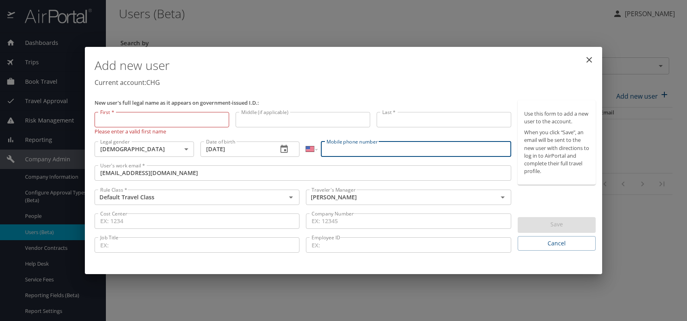
paste input "(850) 238-5947"
type input "(850) 238-5947"
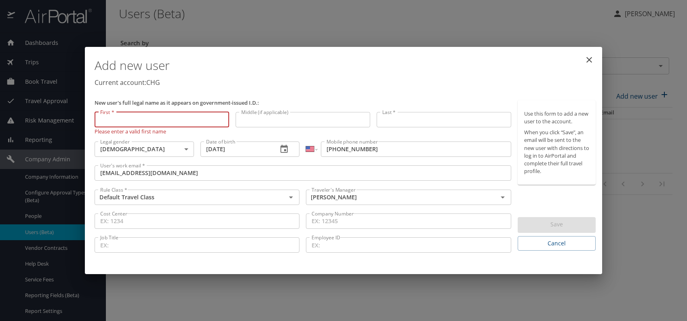
paste input "Jamie Hennigan"
drag, startPoint x: 115, startPoint y: 120, endPoint x: 182, endPoint y: 118, distance: 67.6
click at [182, 118] on input "Jamie Hennigan" at bounding box center [162, 119] width 135 height 15
type input "Jamie"
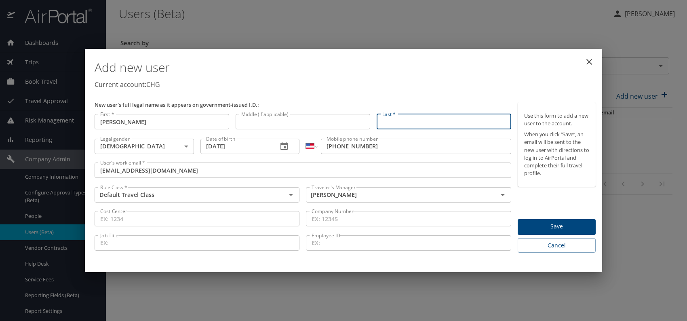
paste input "Jamie Hennigan"
click at [400, 120] on input "Jamie Hennigan" at bounding box center [444, 121] width 135 height 15
type input "Hennigan"
click at [454, 86] on p "Current account: CHG" at bounding box center [345, 85] width 501 height 10
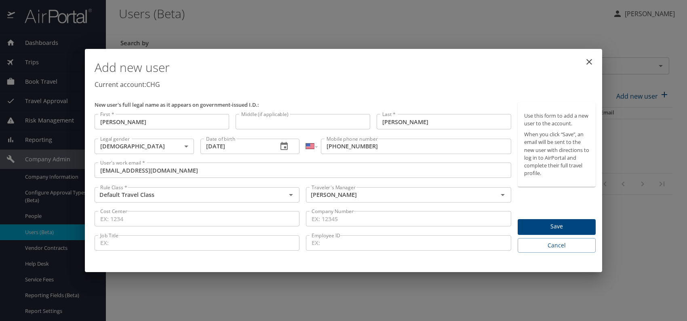
click at [563, 224] on span "Save" at bounding box center [556, 227] width 65 height 10
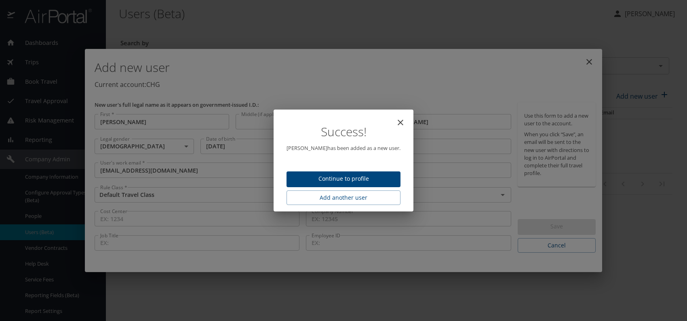
click at [359, 179] on span "Continue to profile" at bounding box center [343, 179] width 101 height 10
select select "US"
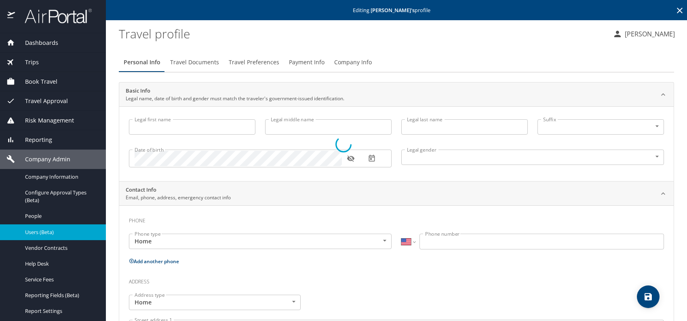
type input "Jamie"
type input "Hennigan"
type input "Female"
select select "US"
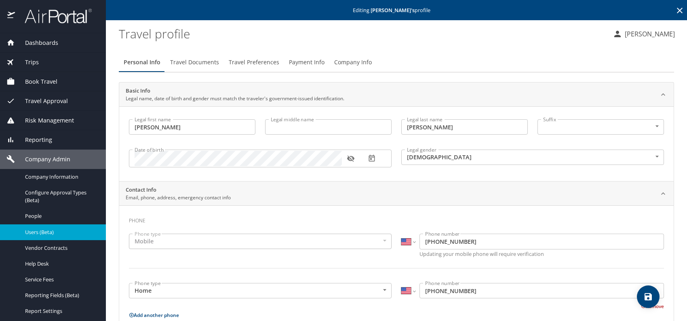
click at [199, 61] on span "Travel Documents" at bounding box center [194, 62] width 49 height 10
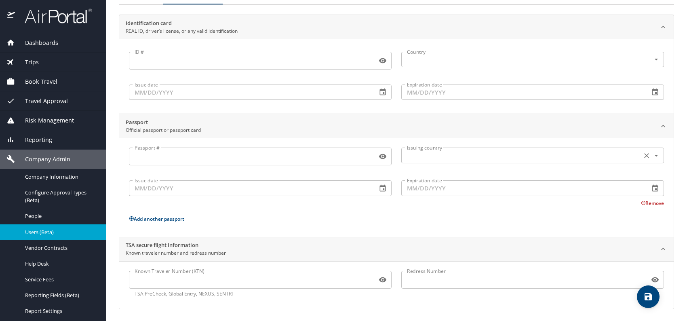
scroll to position [68, 0]
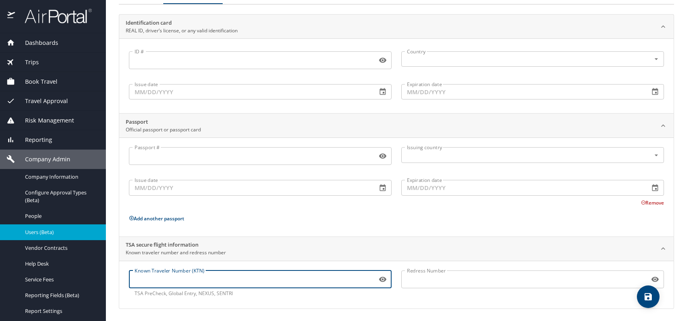
paste input "1135627166"
type input "1135627166"
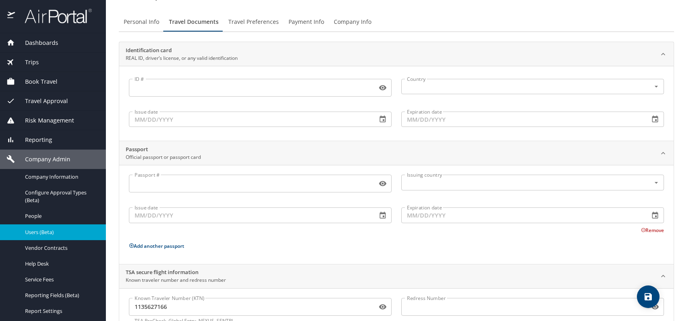
scroll to position [27, 0]
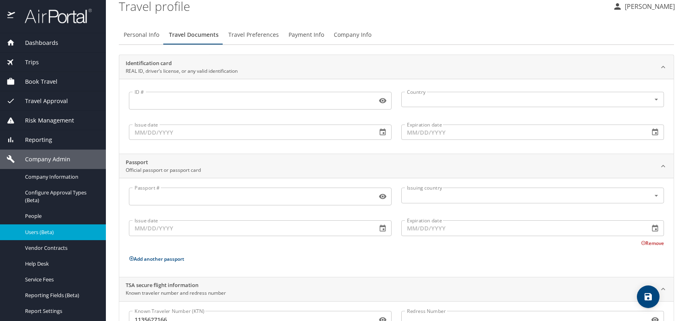
click at [256, 40] on button "Travel Preferences" at bounding box center [254, 34] width 60 height 19
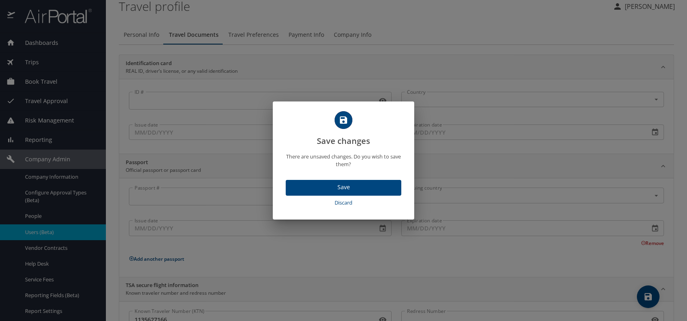
click at [366, 196] on button "Discard" at bounding box center [344, 203] width 116 height 14
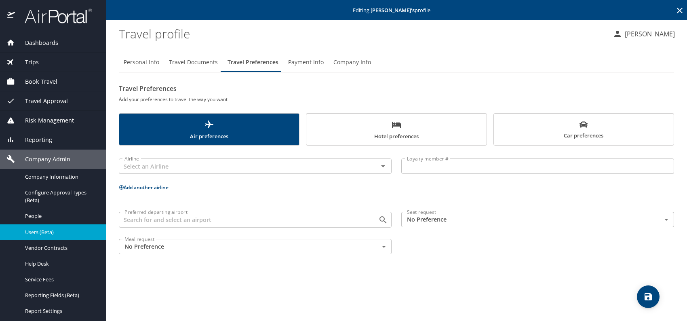
click at [456, 215] on body "Dashboards AirPortal 360™ Manager My Travel Dashboard Trips Airtinerary® Lookup…" at bounding box center [343, 160] width 687 height 321
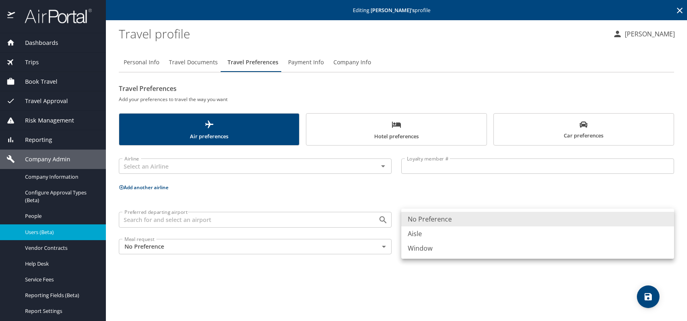
click at [447, 247] on li "Window" at bounding box center [537, 248] width 273 height 15
type input "Window"
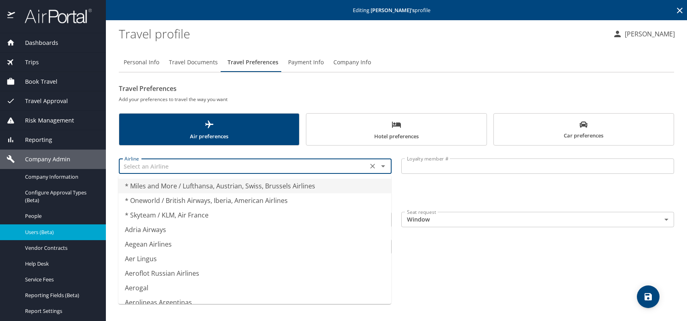
click at [213, 165] on input "text" at bounding box center [243, 166] width 244 height 11
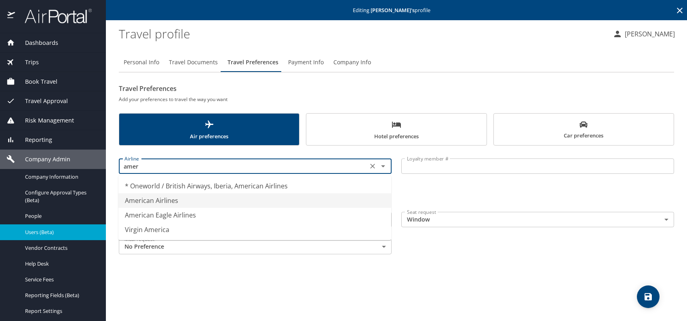
drag, startPoint x: 150, startPoint y: 199, endPoint x: 229, endPoint y: 181, distance: 81.4
click at [154, 199] on li "American Airlines" at bounding box center [254, 200] width 273 height 15
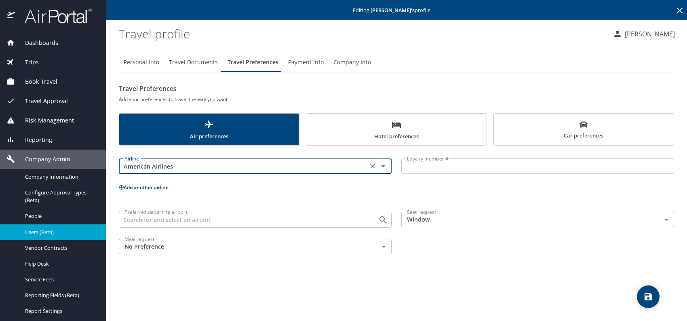
type input "American Airlines"
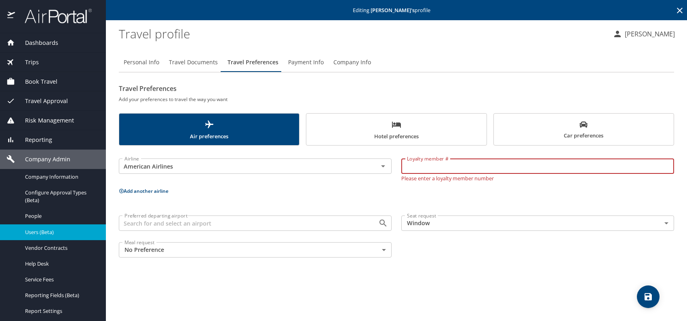
paste input "U580RB0"
type input "U580RB0"
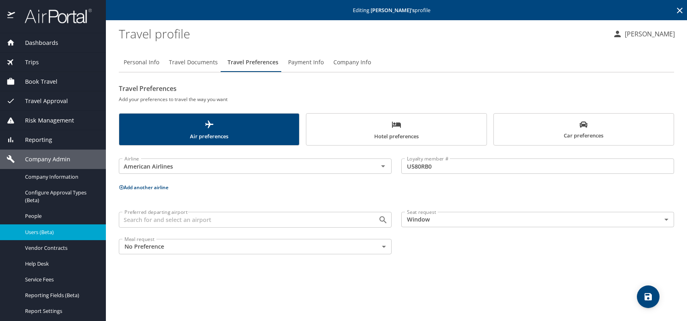
click at [158, 187] on button "Add another airline" at bounding box center [144, 187] width 50 height 7
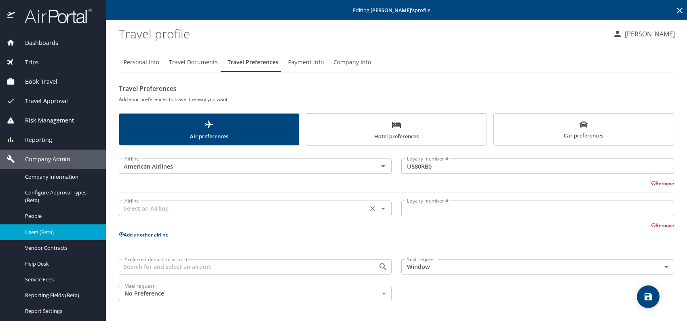
click at [169, 209] on input "text" at bounding box center [243, 208] width 244 height 11
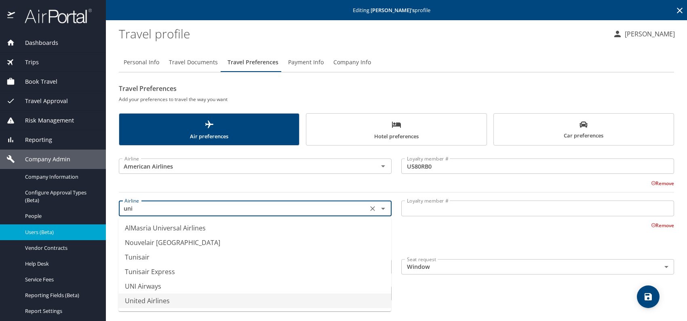
drag, startPoint x: 174, startPoint y: 299, endPoint x: 287, endPoint y: 274, distance: 115.6
click at [174, 299] on li "United Airlines" at bounding box center [254, 301] width 273 height 15
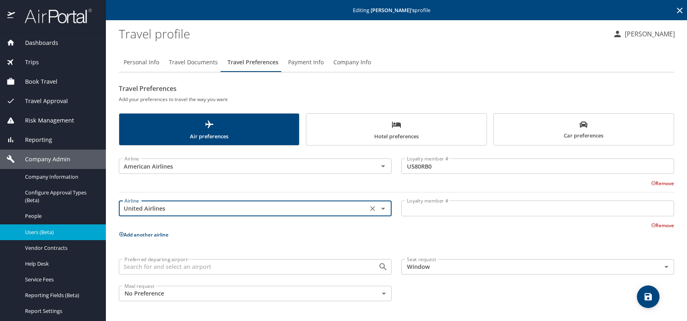
type input "United Airlines"
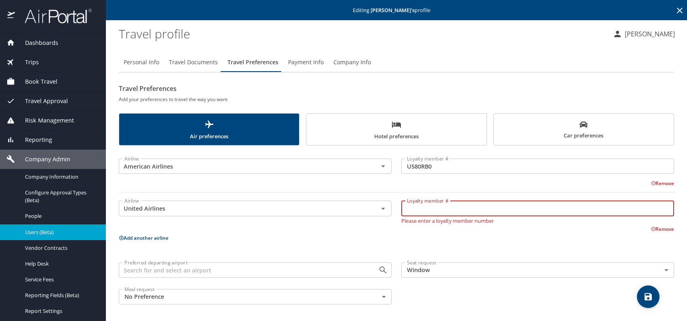
paste input "UTB01946"
type input "UTB01946"
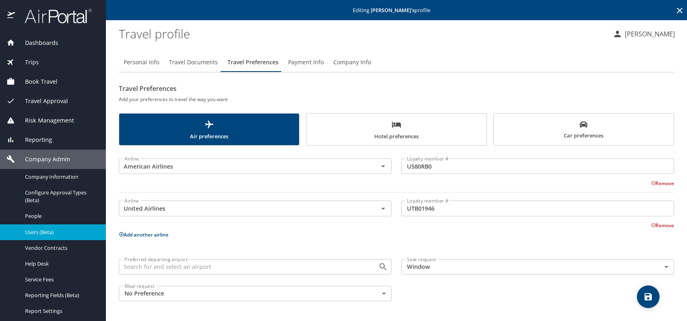
drag, startPoint x: 585, startPoint y: 131, endPoint x: 497, endPoint y: 142, distance: 88.5
click at [585, 131] on span "Car preferences" at bounding box center [584, 130] width 170 height 20
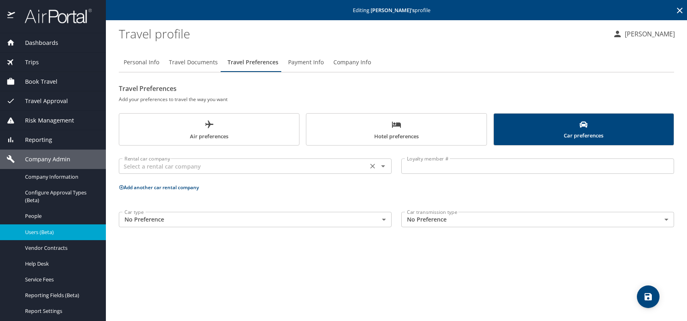
click at [283, 172] on div "Rental car company" at bounding box center [255, 165] width 273 height 15
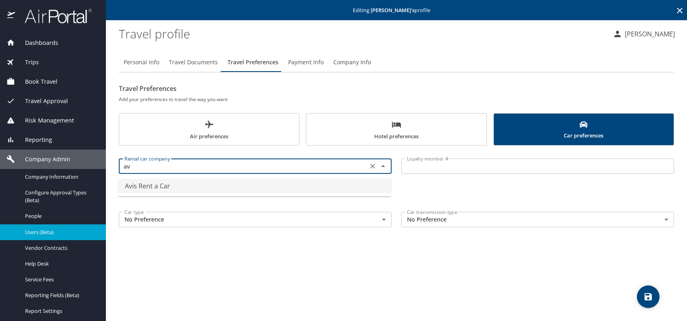
click at [182, 184] on li "Avis Rent a Car" at bounding box center [254, 186] width 273 height 15
type input "Avis Rent a Car"
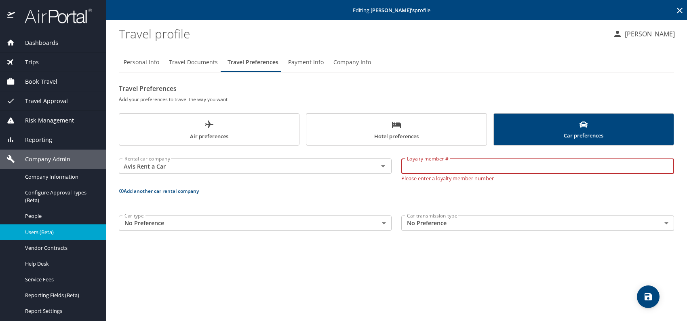
paste input "4AG638"
type input "4AG638"
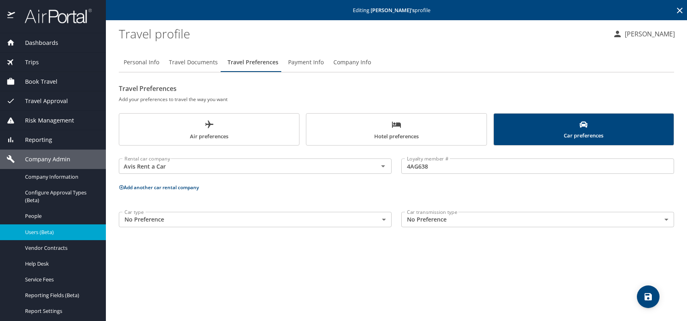
click at [377, 122] on span "Hotel preferences" at bounding box center [396, 130] width 170 height 21
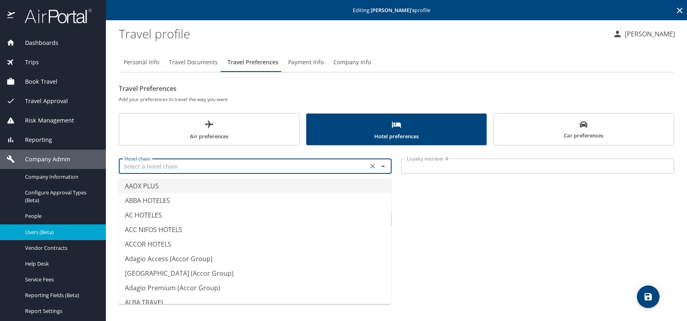
click at [258, 167] on input "text" at bounding box center [243, 166] width 244 height 11
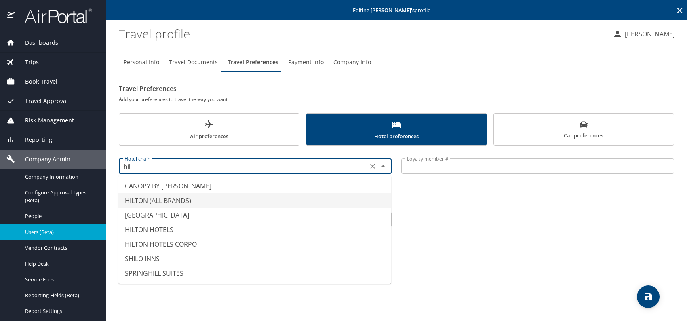
click at [211, 201] on li "HILTON (ALL BRANDS)" at bounding box center [254, 200] width 273 height 15
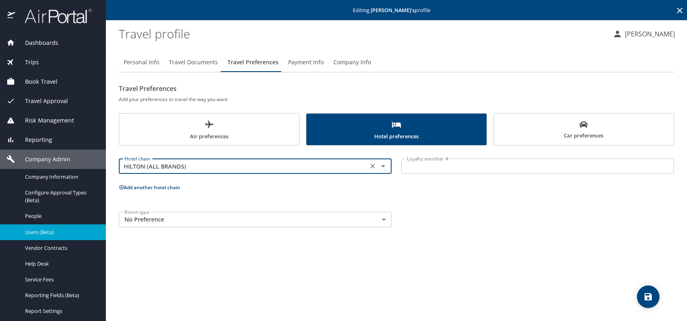
type input "HILTON (ALL BRANDS)"
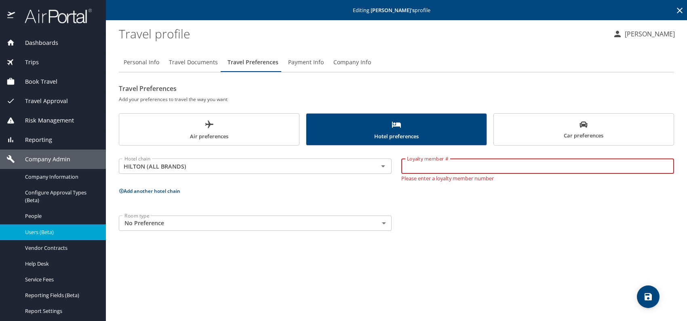
paste input "1451300048"
type input "1451300048"
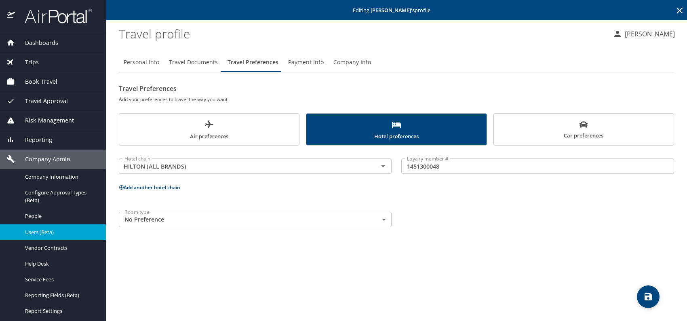
click at [168, 188] on button "Add another hotel chain" at bounding box center [149, 187] width 61 height 7
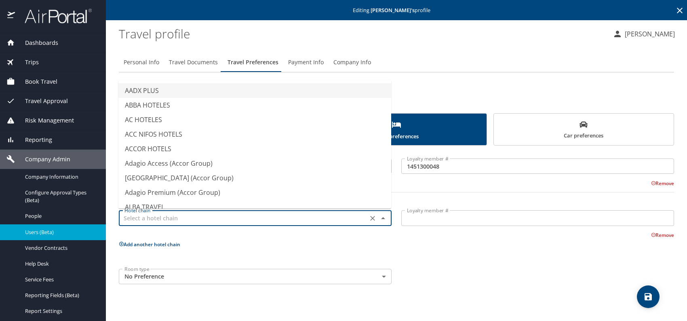
click at [179, 221] on input "text" at bounding box center [243, 218] width 244 height 11
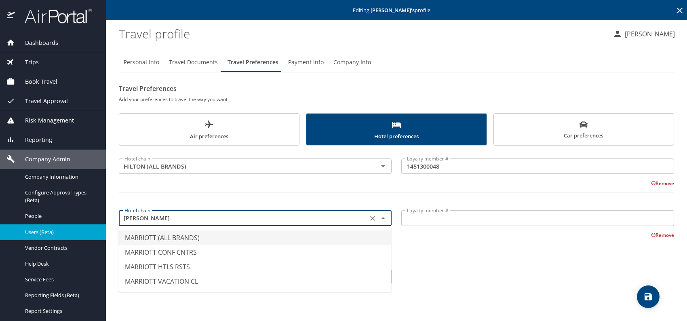
click at [175, 238] on li "MARRIOTT (ALL BRANDS)" at bounding box center [254, 237] width 273 height 15
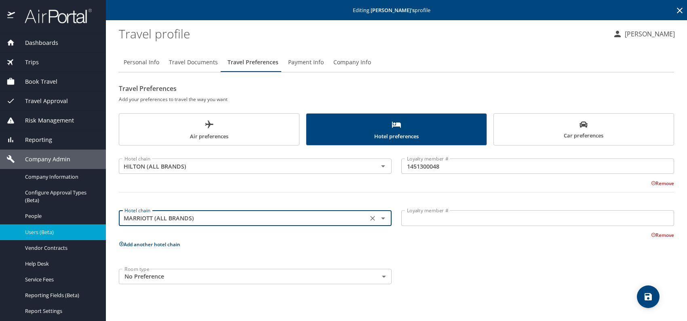
type input "MARRIOTT (ALL BRANDS)"
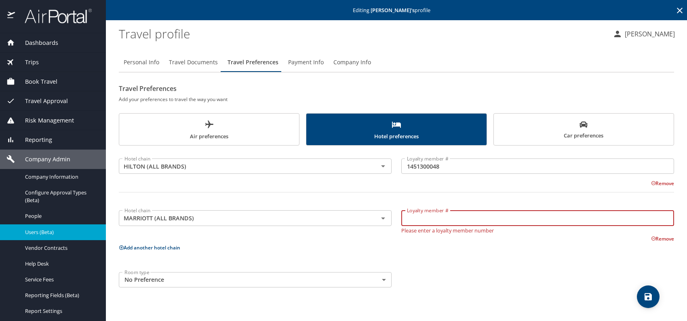
paste input "676846980"
type input "676846980"
click at [518, 283] on div "Room type No Preference NotApplicable Room type" at bounding box center [396, 279] width 565 height 25
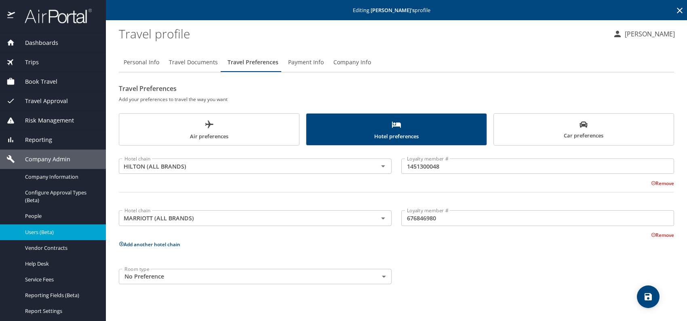
click at [648, 295] on icon "save" at bounding box center [649, 297] width 10 height 10
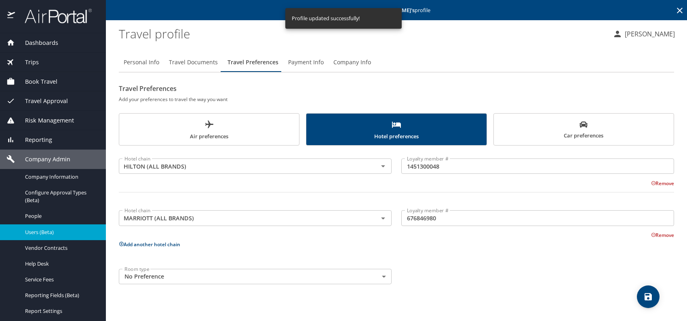
click at [32, 234] on span "Users (Beta)" at bounding box center [60, 232] width 71 height 8
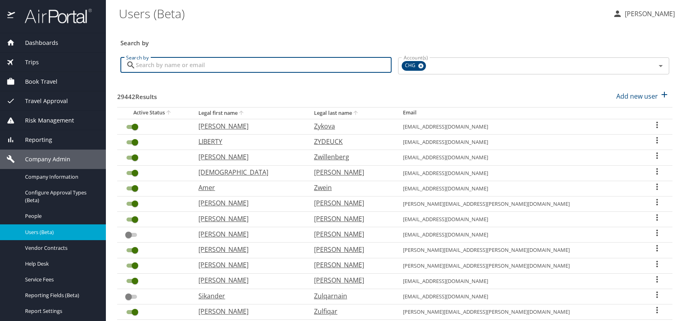
paste input "rlakko@gmail.com"
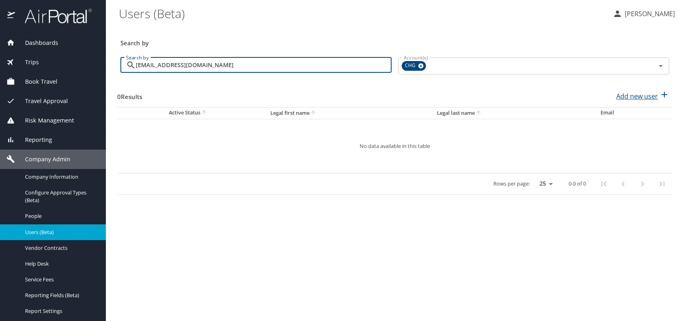
type input "rlakko@gmail.com"
click at [628, 95] on p "Add new user" at bounding box center [638, 96] width 42 height 10
select select "US"
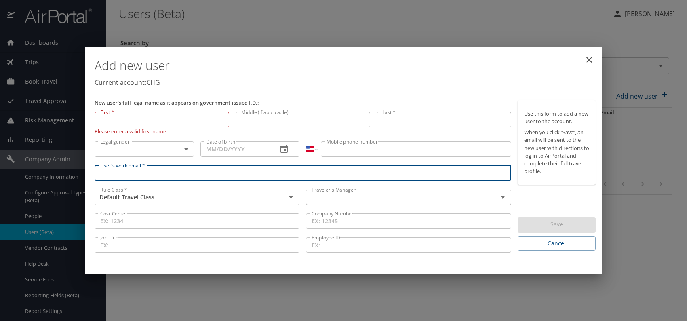
paste input "rlakko@gmail.com"
type input "rlakko@gmail.com"
click at [354, 195] on input "text" at bounding box center [396, 197] width 176 height 11
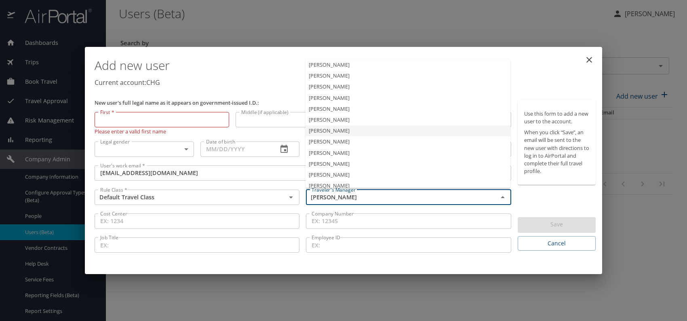
click at [339, 132] on li "Jeffery Bitton" at bounding box center [408, 130] width 205 height 11
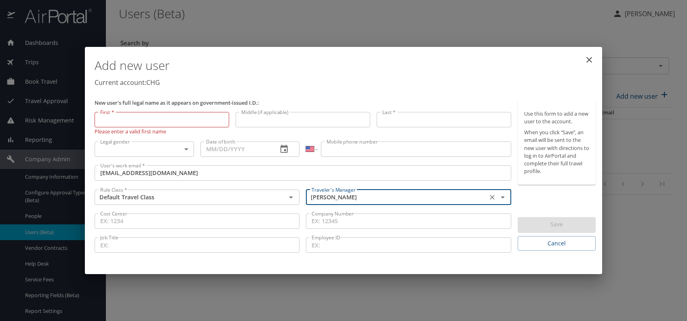
type input "Jeffery Bitton"
click at [177, 148] on body "Dashboards AirPortal 360™ Manager My Travel Dashboard Trips Airtinerary® Lookup…" at bounding box center [343, 160] width 687 height 321
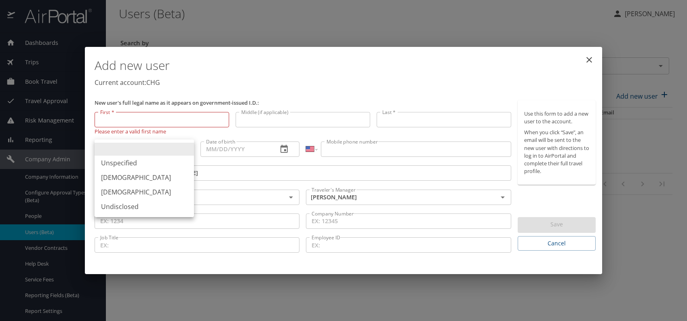
click at [124, 180] on li "Male" at bounding box center [144, 177] width 99 height 15
type input "Male"
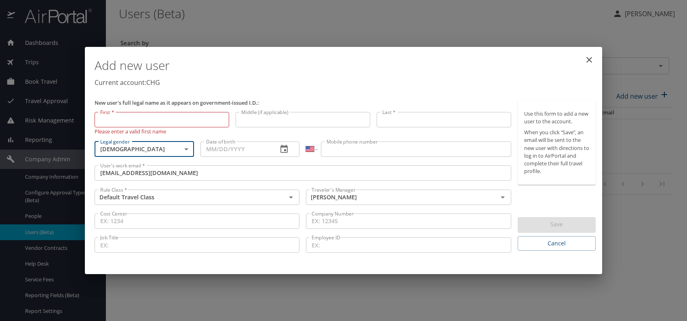
click at [234, 151] on input "Date of birth" at bounding box center [236, 149] width 71 height 15
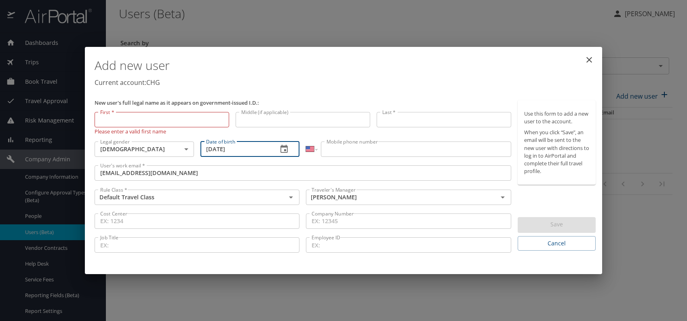
type input "05/02/1979"
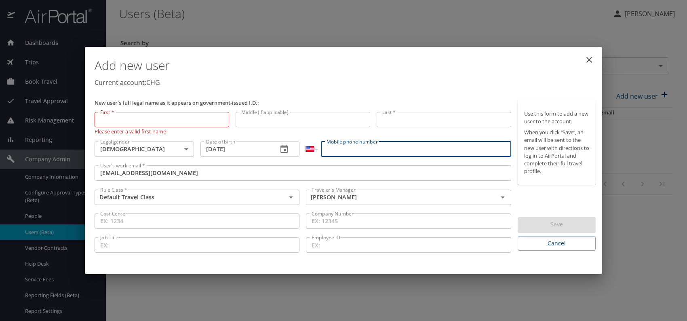
paste input "(806) 881-8543"
type input "(806) 881-8543"
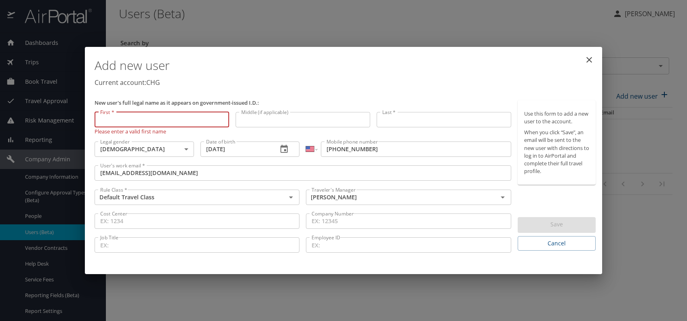
paste input "Robert Lakko"
drag, startPoint x: 119, startPoint y: 121, endPoint x: 166, endPoint y: 120, distance: 46.9
click at [166, 120] on input "Robert Lakko" at bounding box center [162, 119] width 135 height 15
type input "Robert"
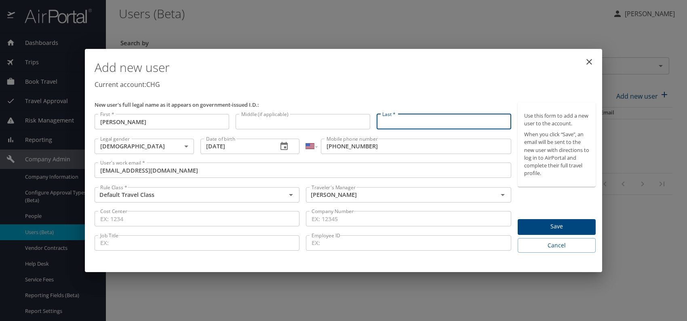
paste input "Robert Lakko"
click at [401, 120] on input "Robert Lakko" at bounding box center [444, 121] width 135 height 15
click at [404, 122] on input "Robert Lakko" at bounding box center [444, 121] width 135 height 15
type input "Lakko"
click at [425, 84] on p "Current account: CHG" at bounding box center [345, 85] width 501 height 10
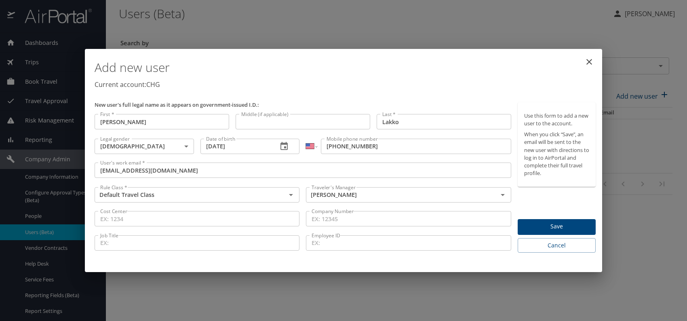
click at [568, 224] on span "Save" at bounding box center [556, 227] width 65 height 10
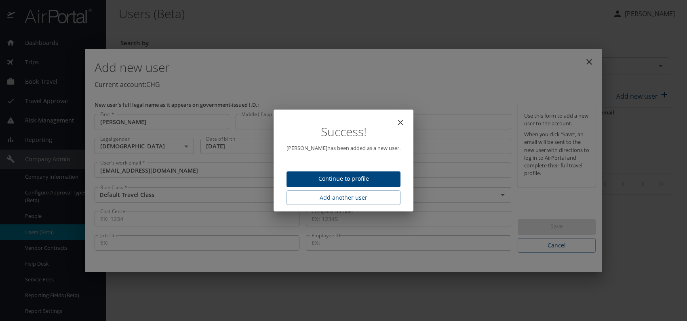
click at [358, 180] on span "Continue to profile" at bounding box center [343, 179] width 101 height 10
select select "US"
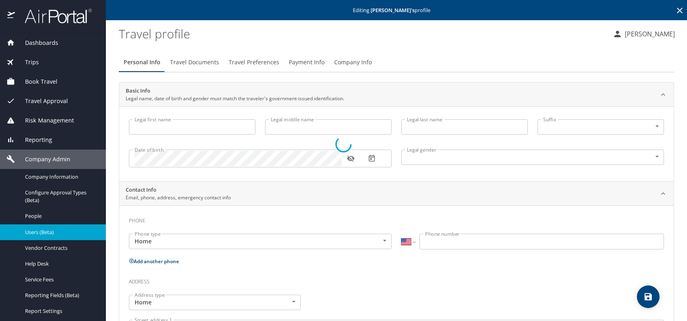
select select "US"
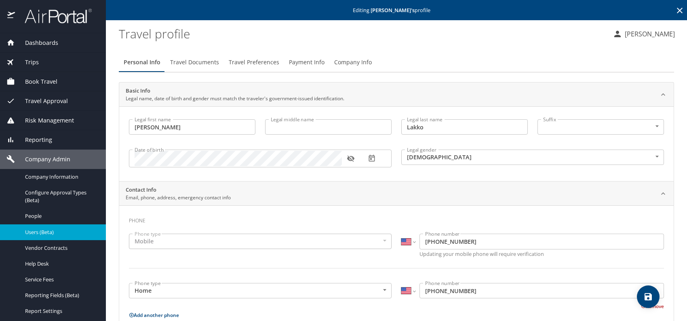
type input "Robert"
type input "Lakko"
type input "Male"
click at [198, 62] on span "Travel Documents" at bounding box center [194, 62] width 49 height 10
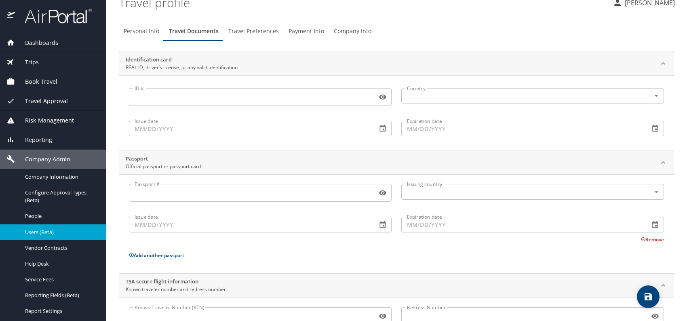
scroll to position [68, 0]
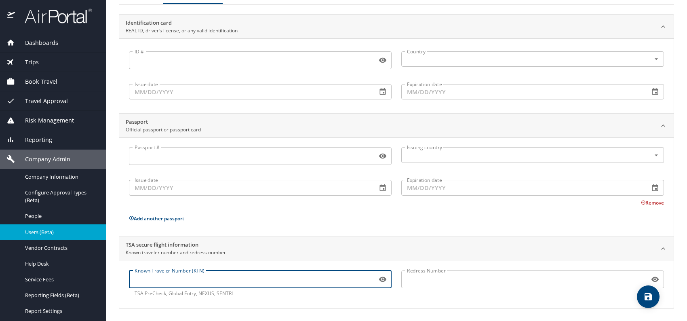
drag, startPoint x: 180, startPoint y: 274, endPoint x: 187, endPoint y: 275, distance: 7.3
paste input "TT12QSV4Z"
type input "TT12QSV4Z"
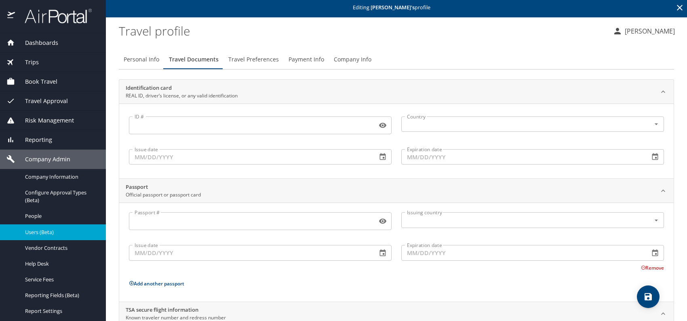
scroll to position [0, 0]
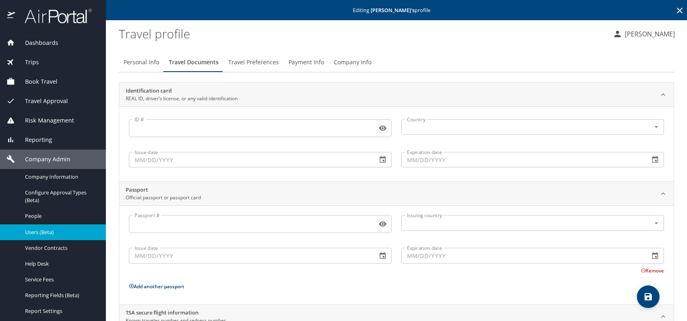
click at [261, 62] on span "Travel Preferences" at bounding box center [253, 62] width 51 height 10
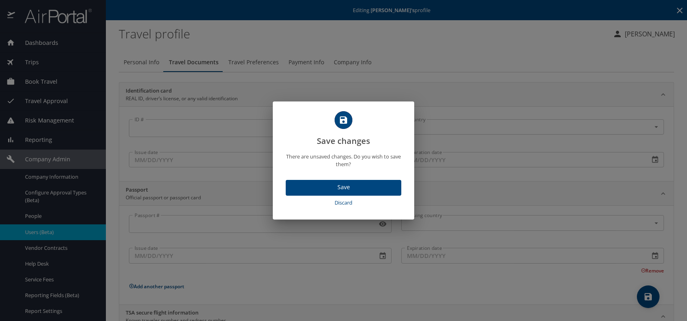
click at [361, 186] on span "Save" at bounding box center [343, 187] width 103 height 10
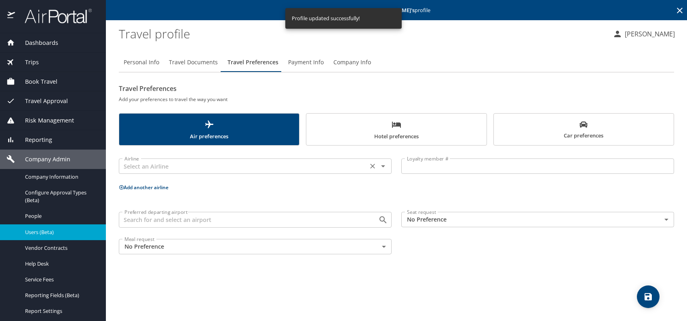
click at [169, 165] on input "text" at bounding box center [243, 166] width 244 height 11
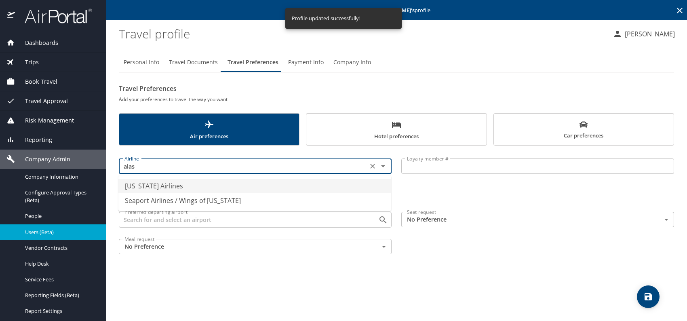
click at [202, 186] on li "Alaska Airlines" at bounding box center [254, 186] width 273 height 15
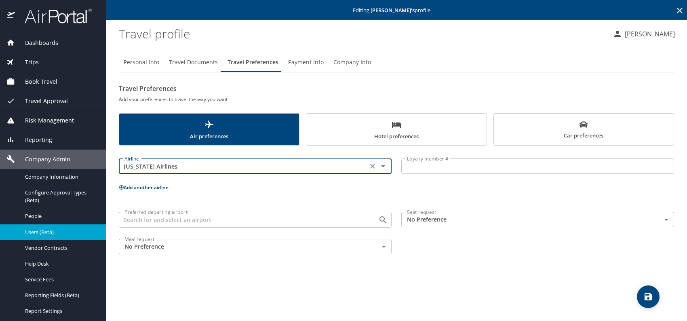
type input "Alaska Airlines"
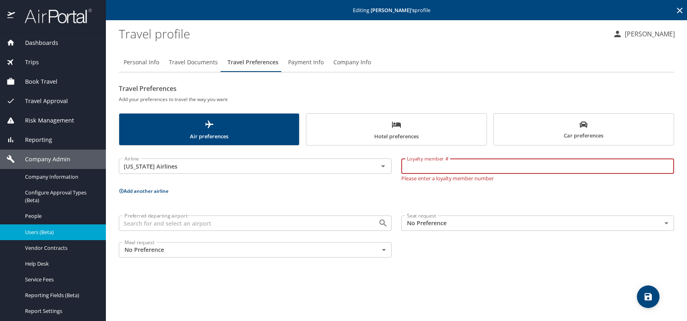
paste input "170069535"
type input "170069535"
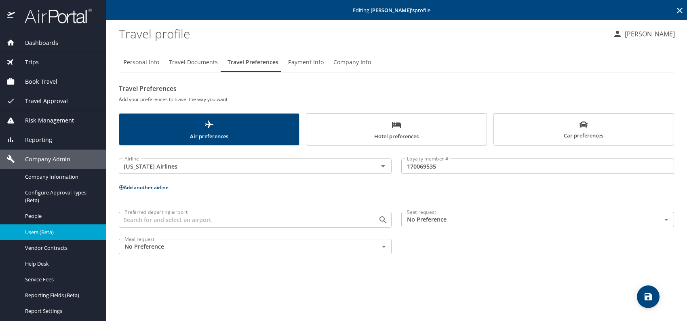
click at [147, 187] on button "Add another airline" at bounding box center [144, 187] width 50 height 7
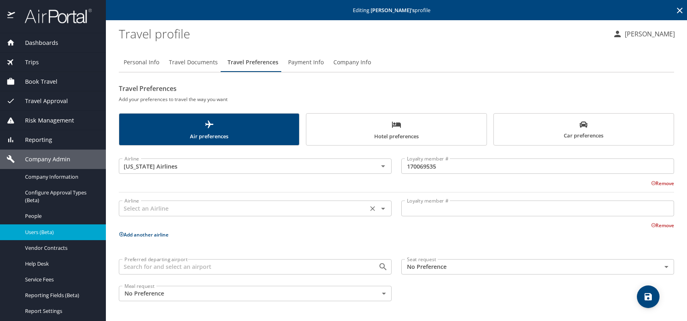
click at [160, 209] on input "text" at bounding box center [243, 208] width 244 height 11
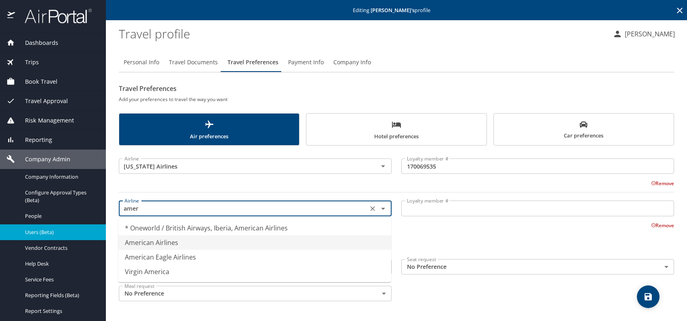
drag, startPoint x: 157, startPoint y: 237, endPoint x: 277, endPoint y: 236, distance: 119.3
click at [158, 237] on li "American Airlines" at bounding box center [254, 242] width 273 height 15
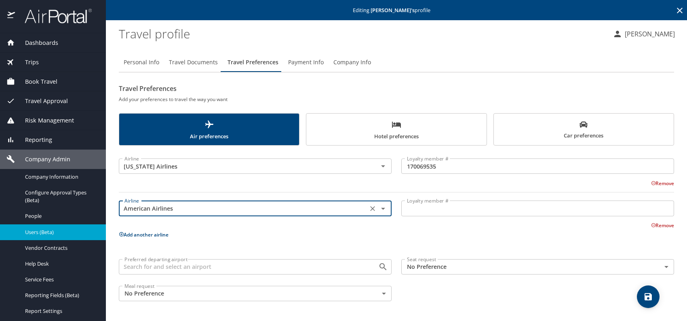
type input "American Airlines"
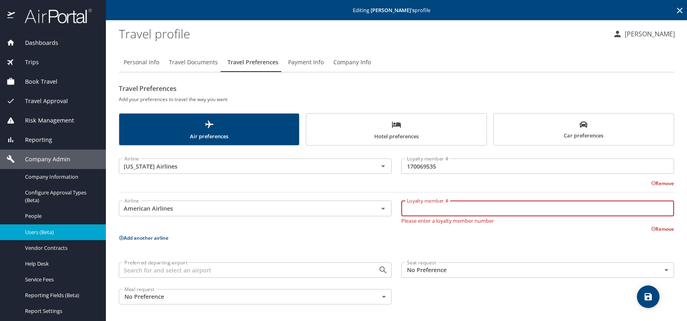
paste input "1FAH898"
type input "1FAH898"
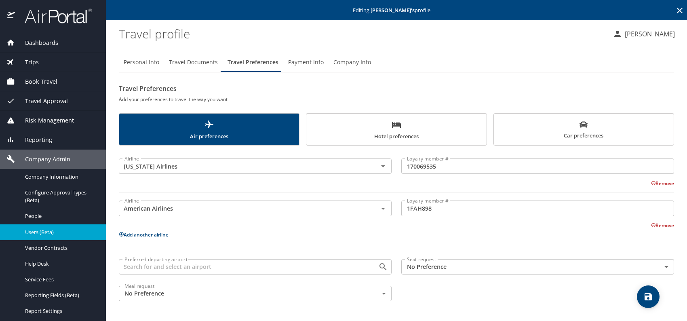
click at [147, 233] on button "Add another airline" at bounding box center [144, 234] width 50 height 7
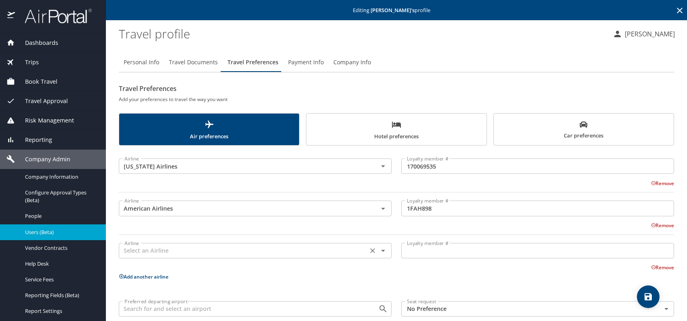
click at [150, 252] on input "text" at bounding box center [243, 250] width 244 height 11
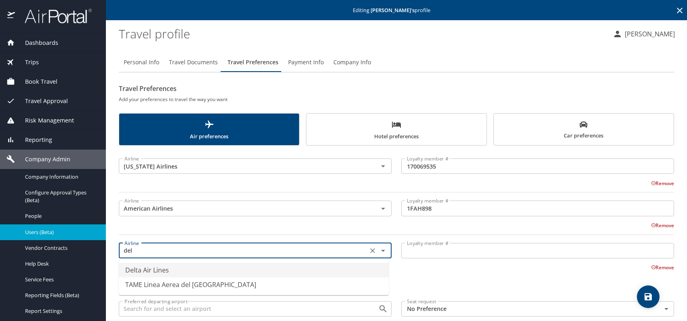
drag, startPoint x: 186, startPoint y: 266, endPoint x: 203, endPoint y: 267, distance: 17.0
click at [186, 266] on li "Delta Air Lines" at bounding box center [254, 270] width 270 height 15
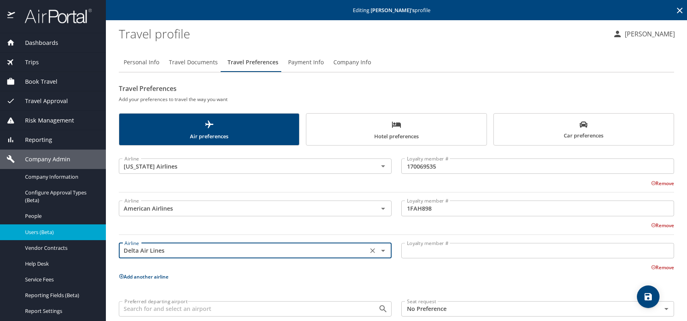
type input "Delta Air Lines"
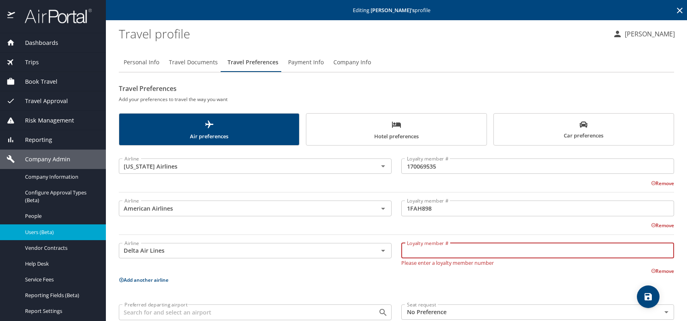
paste input "9170070065"
type input "9170070065"
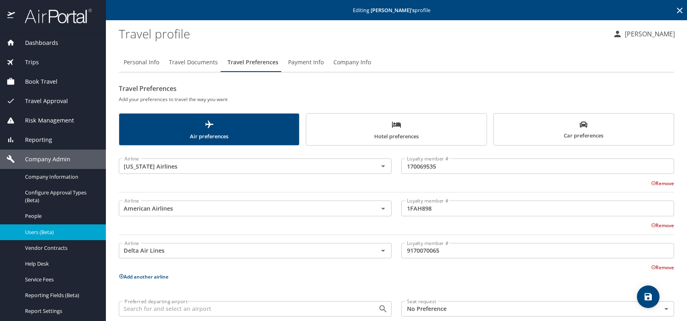
click at [143, 277] on button "Add another airline" at bounding box center [144, 276] width 50 height 7
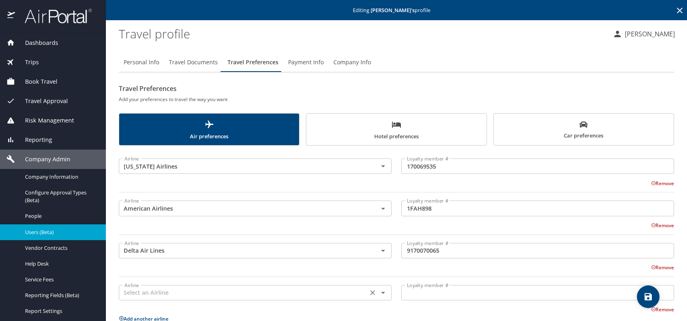
click at [152, 292] on input "text" at bounding box center [243, 292] width 244 height 11
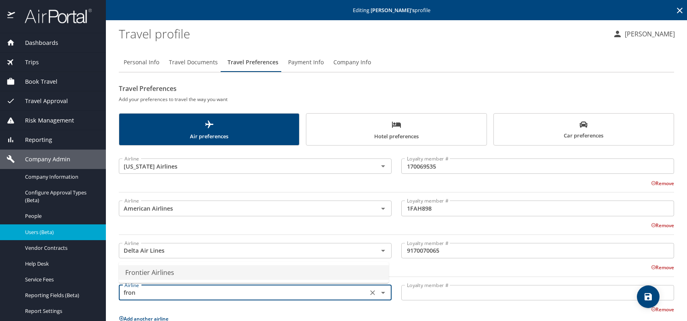
click at [175, 271] on li "Frontier Airlines" at bounding box center [254, 272] width 270 height 15
type input "Frontier Airlines"
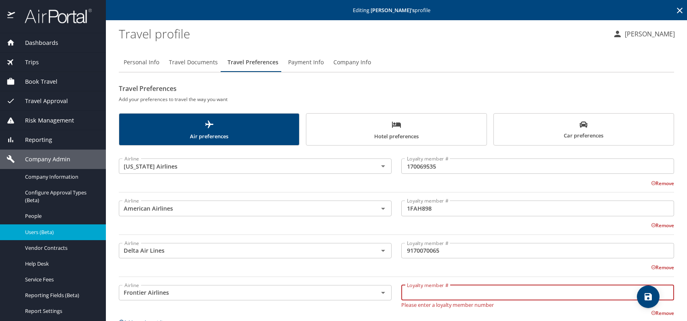
paste input "90108174719"
type input "90108174719"
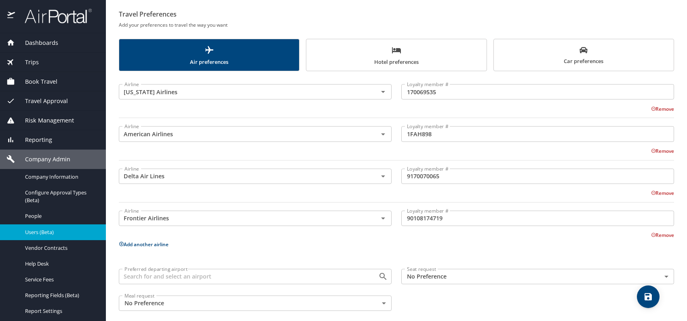
scroll to position [81, 0]
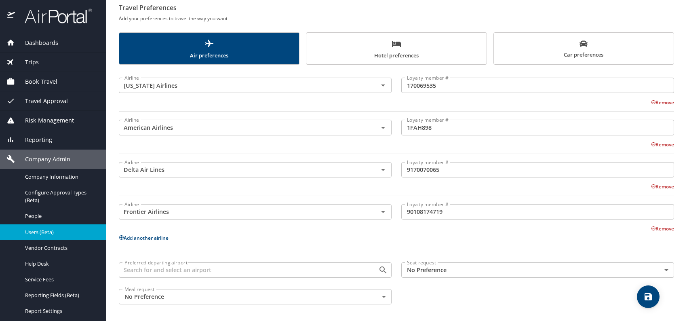
click at [148, 237] on button "Add another airline" at bounding box center [144, 238] width 50 height 7
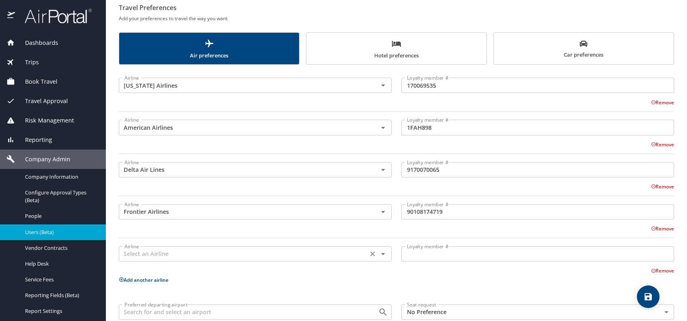
click at [155, 256] on input "text" at bounding box center [243, 254] width 244 height 11
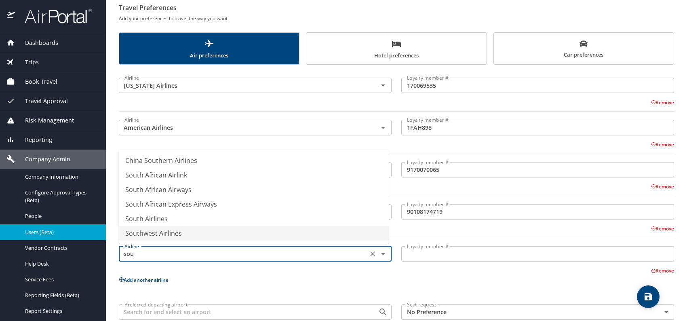
click at [161, 235] on li "Southwest Airlines" at bounding box center [254, 233] width 270 height 15
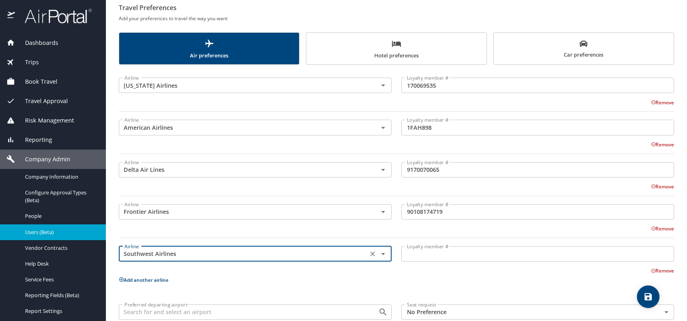
type input "Southwest Airlines"
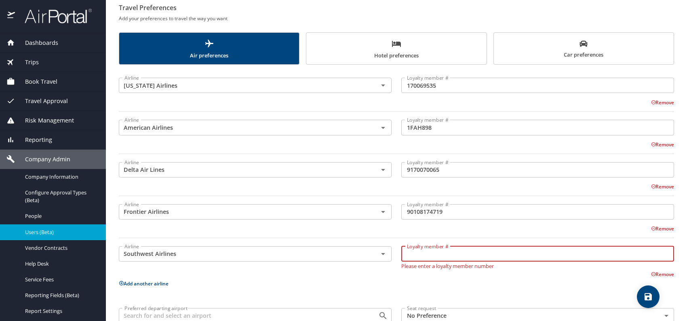
paste input "20308967346"
type input "20308967346"
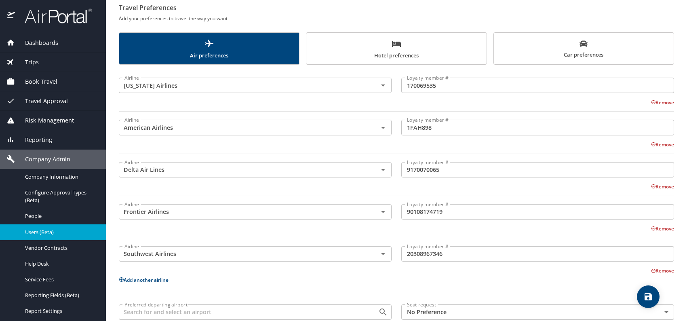
click at [154, 283] on p "Add another airline" at bounding box center [397, 280] width 556 height 10
click at [158, 278] on button "Add another airline" at bounding box center [144, 280] width 50 height 7
click at [170, 295] on input "text" at bounding box center [243, 296] width 244 height 11
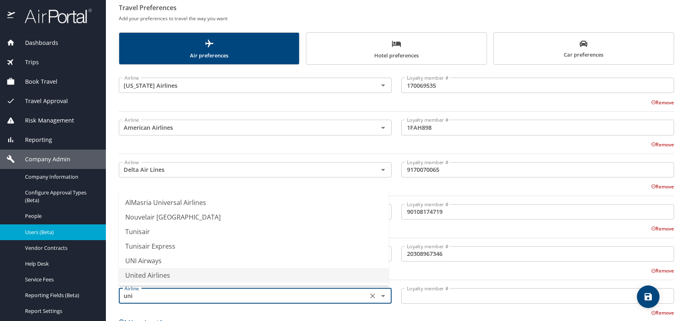
click at [175, 279] on li "United Airlines" at bounding box center [254, 275] width 270 height 15
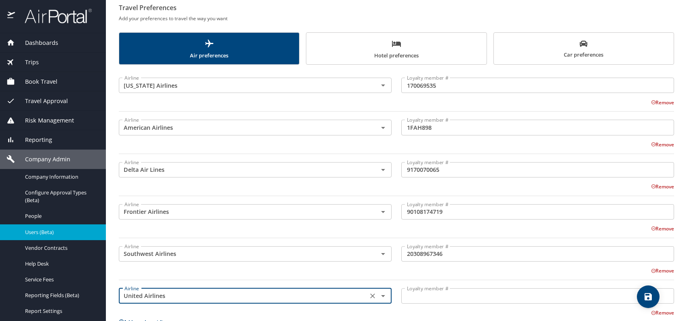
type input "United Airlines"
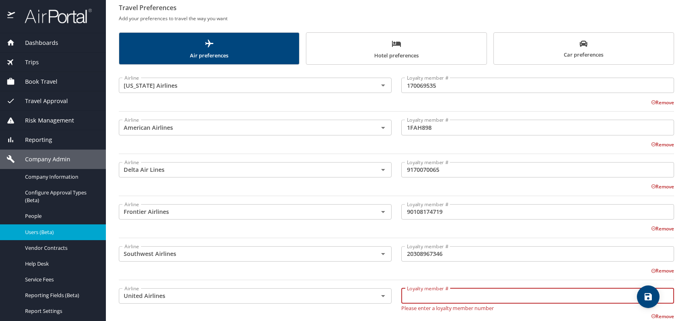
paste input "URK23076"
type input "URK23076"
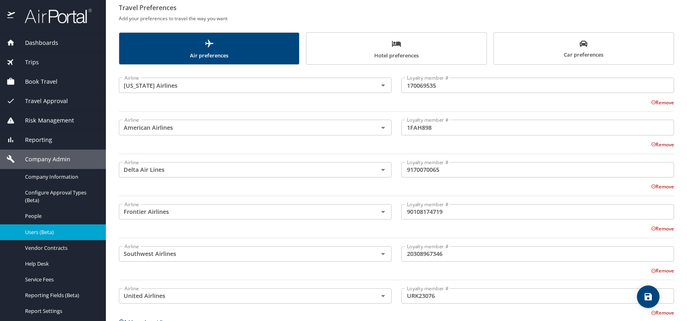
drag, startPoint x: 546, startPoint y: 56, endPoint x: 535, endPoint y: 63, distance: 13.0
click at [546, 56] on span "Car preferences" at bounding box center [584, 50] width 170 height 20
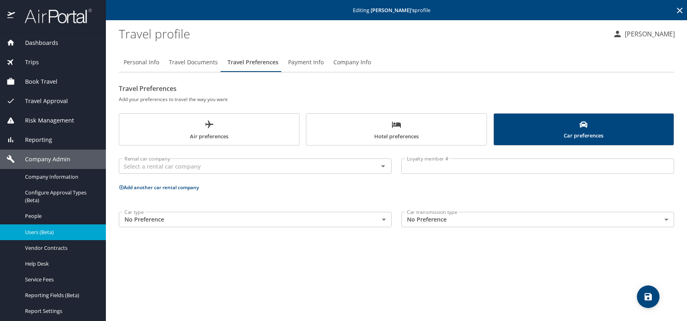
scroll to position [0, 0]
click at [230, 173] on div "Rental car company" at bounding box center [255, 165] width 273 height 15
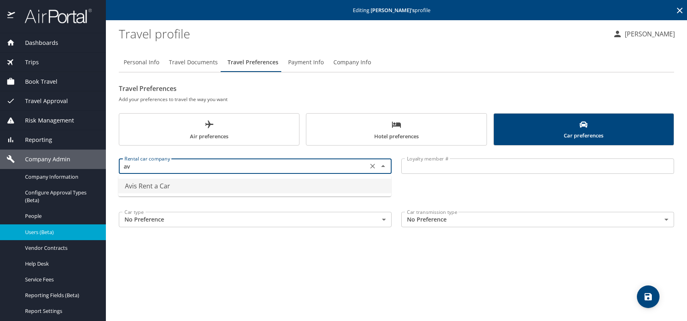
click at [144, 187] on li "Avis Rent a Car" at bounding box center [254, 186] width 273 height 15
type input "Avis Rent a Car"
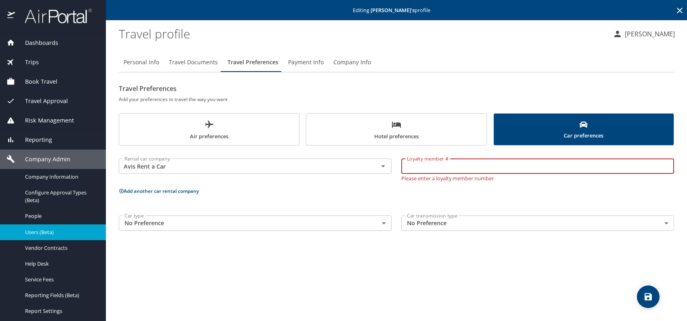
paste input "F9182F"
type input "F9182F"
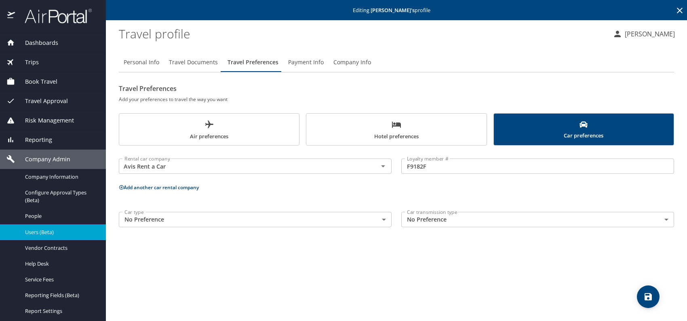
click at [155, 189] on button "Add another car rental company" at bounding box center [159, 187] width 80 height 7
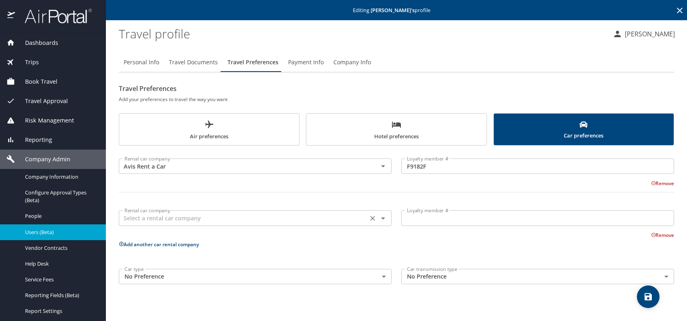
click at [144, 222] on input "text" at bounding box center [243, 218] width 244 height 11
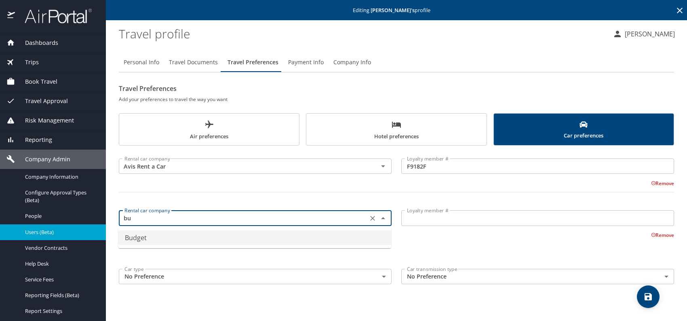
drag, startPoint x: 152, startPoint y: 234, endPoint x: 230, endPoint y: 232, distance: 78.1
click at [154, 234] on li "Budget" at bounding box center [254, 237] width 273 height 15
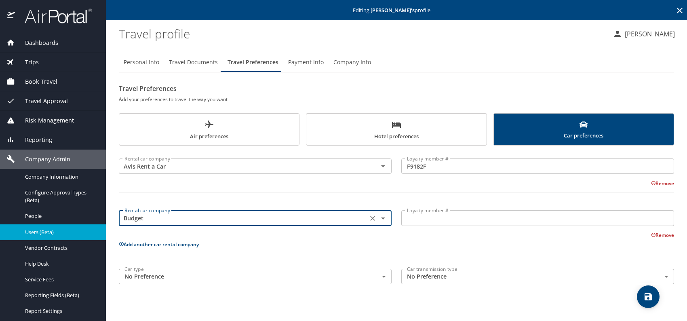
type input "Budget"
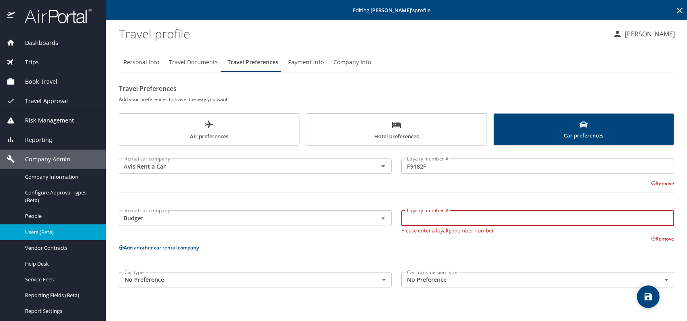
paste input "PT404C"
type input "PT404C"
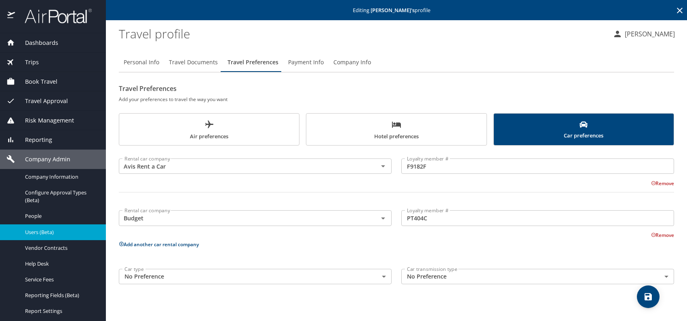
click at [145, 243] on button "Add another car rental company" at bounding box center [159, 244] width 80 height 7
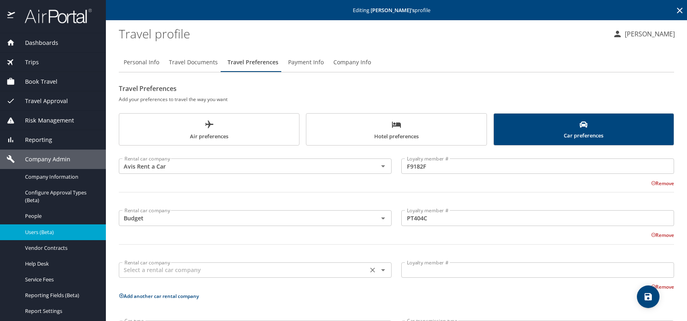
click at [148, 269] on input "text" at bounding box center [243, 270] width 244 height 11
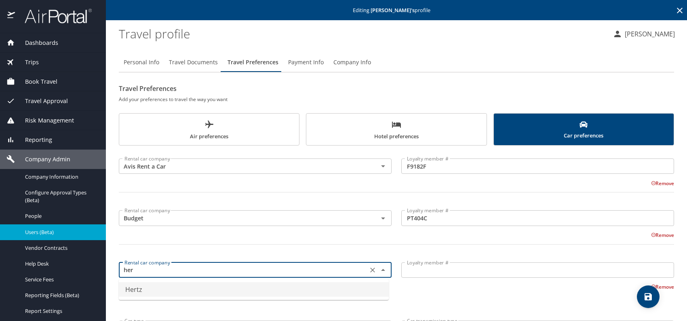
drag, startPoint x: 169, startPoint y: 291, endPoint x: 222, endPoint y: 290, distance: 53.0
click at [169, 291] on li "Hertz" at bounding box center [254, 289] width 270 height 15
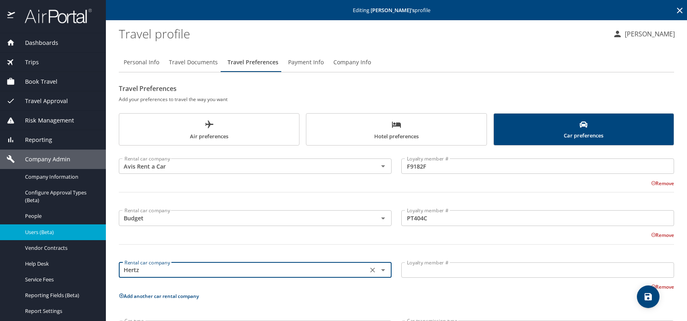
type input "Hertz"
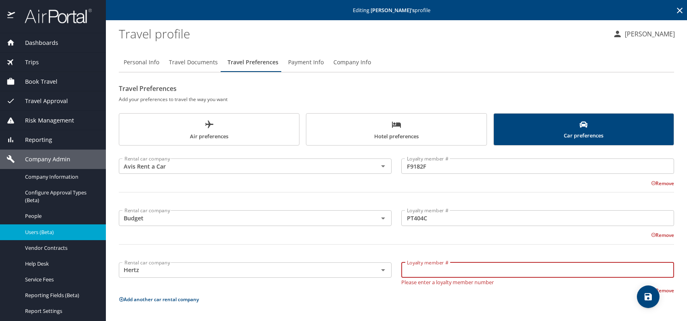
paste input "63667237"
type input "63667237"
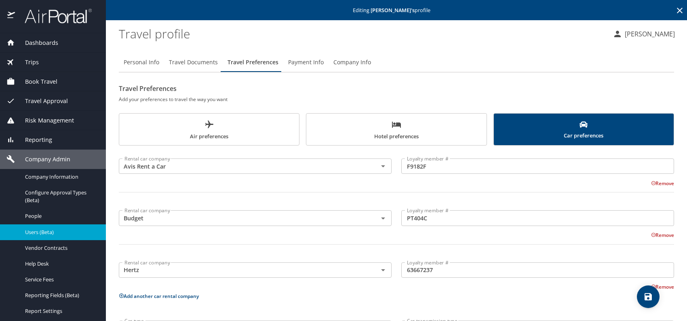
scroll to position [32, 0]
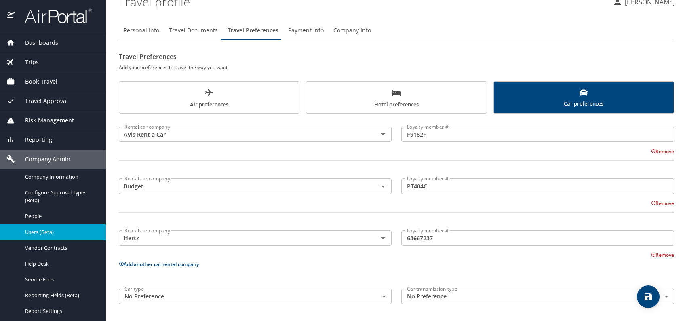
click at [147, 263] on button "Add another car rental company" at bounding box center [159, 264] width 80 height 7
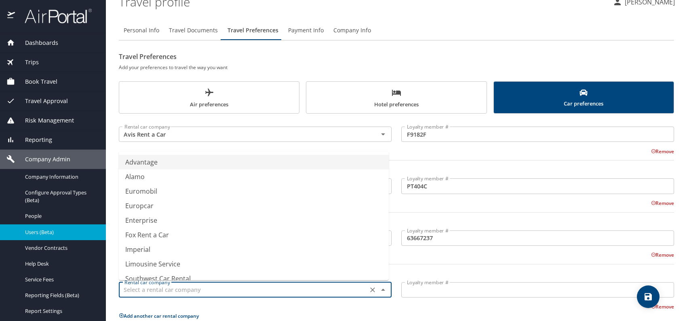
click at [153, 287] on input "text" at bounding box center [243, 290] width 244 height 11
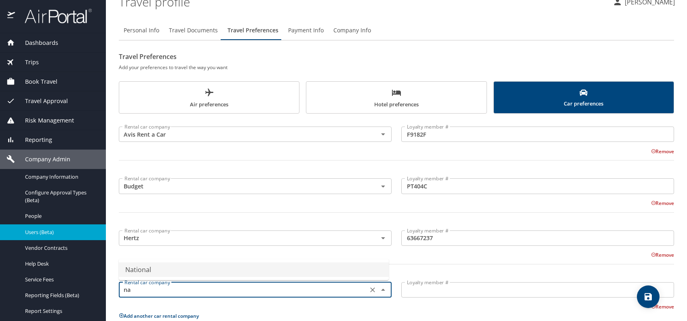
click at [149, 272] on li "National" at bounding box center [254, 269] width 270 height 15
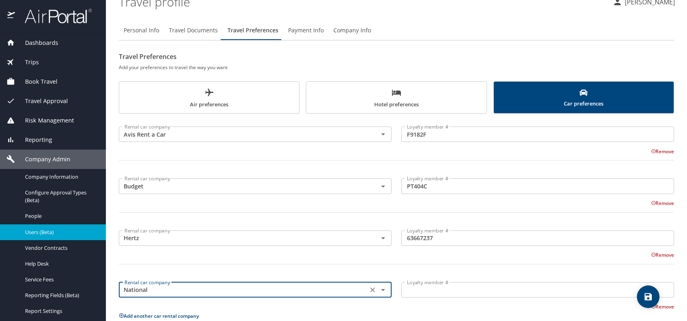
type input "National"
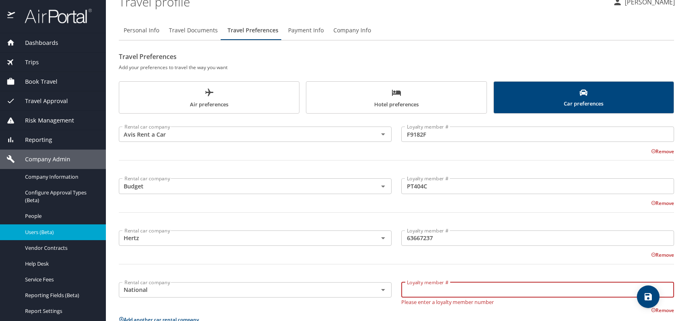
paste input "227076080"
type input "227076080"
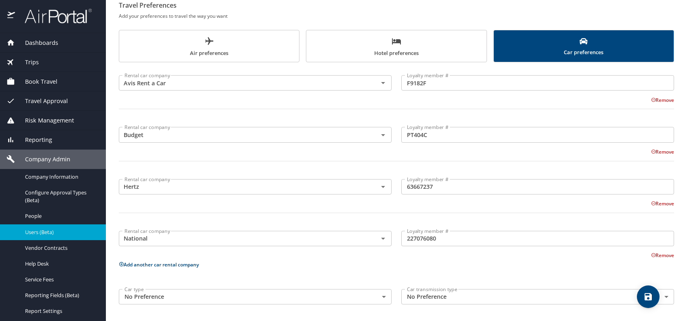
scroll to position [84, 0]
click at [170, 262] on button "Add another car rental company" at bounding box center [159, 264] width 80 height 7
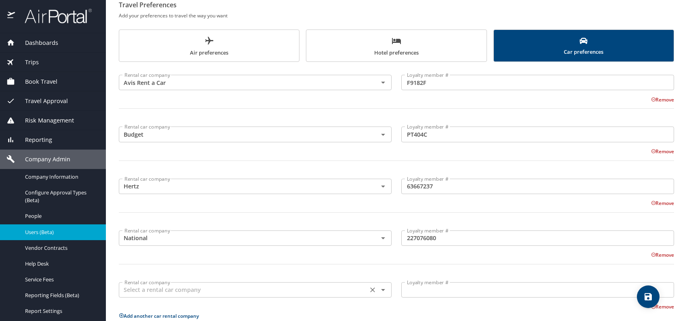
click at [170, 285] on input "text" at bounding box center [243, 290] width 244 height 11
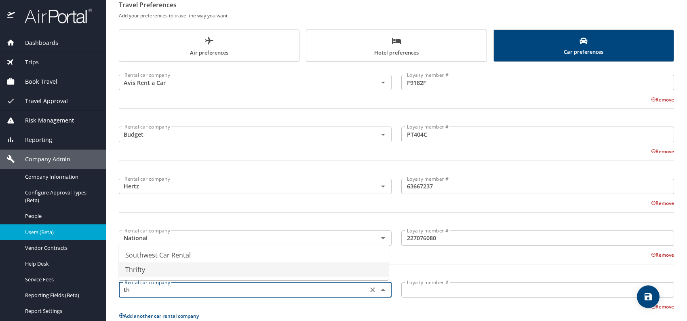
click at [167, 270] on li "Thrifty" at bounding box center [254, 269] width 270 height 15
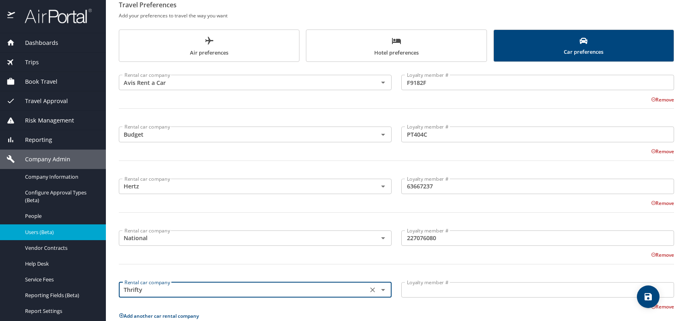
type input "Thrifty"
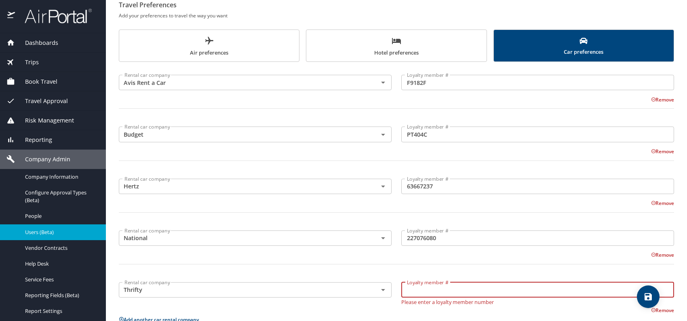
paste input "0746088134"
type input "0746088134"
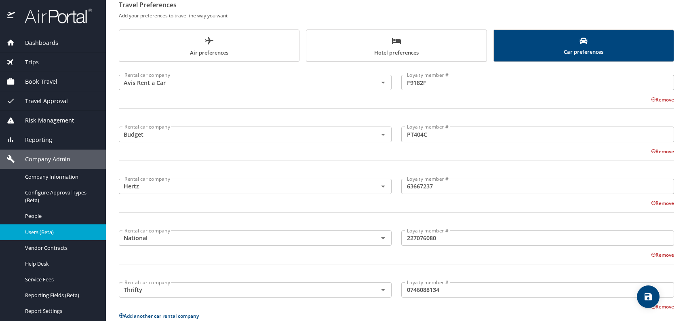
drag, startPoint x: 482, startPoint y: 306, endPoint x: 502, endPoint y: 306, distance: 20.2
click at [482, 306] on div "Remove" at bounding box center [391, 306] width 565 height 10
click at [642, 296] on span "save" at bounding box center [648, 297] width 23 height 10
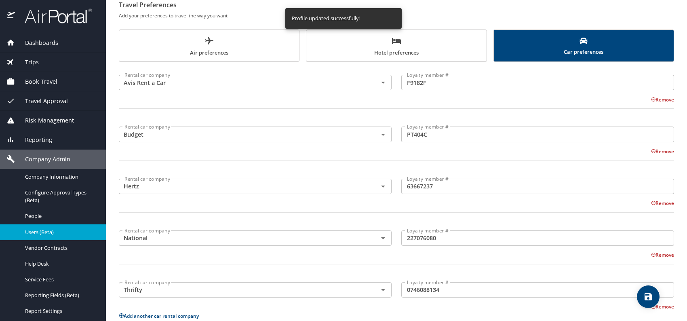
click at [45, 231] on span "Users (Beta)" at bounding box center [60, 232] width 71 height 8
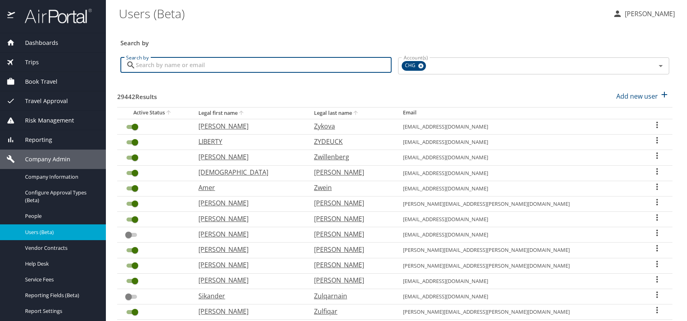
paste input "romagnuoloj@gmail.com"
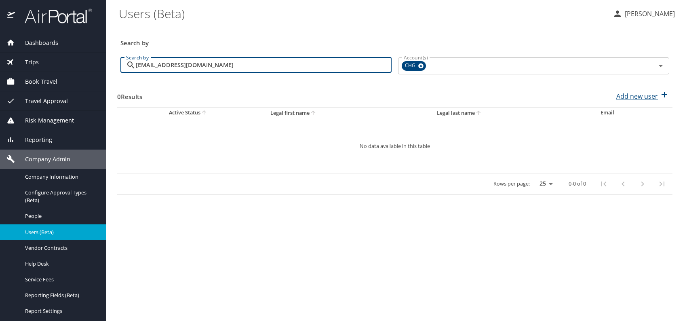
type input "romagnuoloj@gmail.com"
click at [631, 97] on p "Add new user" at bounding box center [638, 96] width 42 height 10
select select "US"
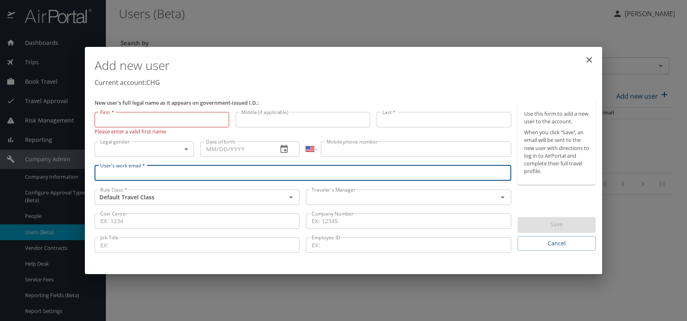
paste input "romagnuoloj@gmail.com"
type input "romagnuoloj@gmail.com"
click at [365, 200] on input "text" at bounding box center [396, 197] width 176 height 11
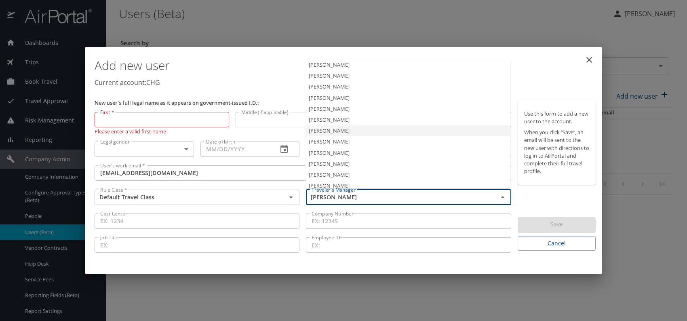
click at [339, 133] on li "Jeffery Bitton" at bounding box center [408, 130] width 205 height 11
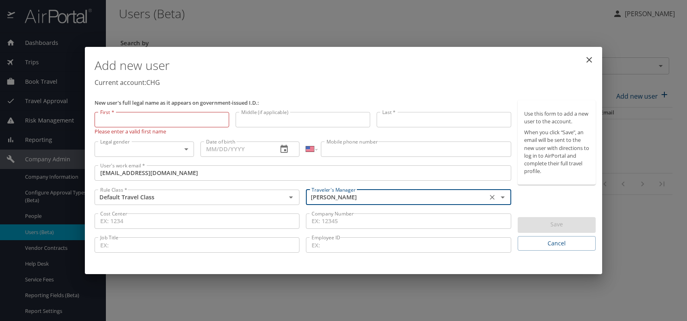
type input "Jeffery Bitton"
click at [165, 149] on body "Dashboards AirPortal 360™ Manager My Travel Dashboard Trips Airtinerary® Lookup…" at bounding box center [343, 160] width 687 height 321
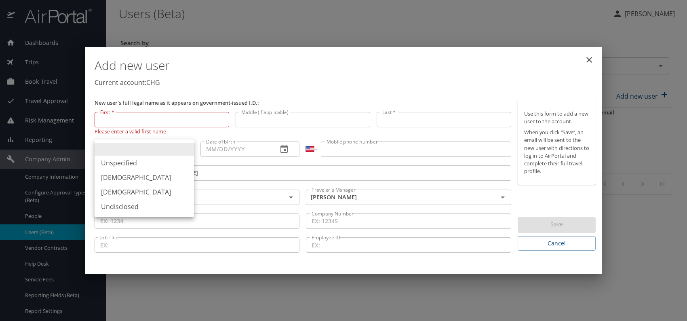
click at [125, 175] on li "Male" at bounding box center [144, 177] width 99 height 15
type input "Male"
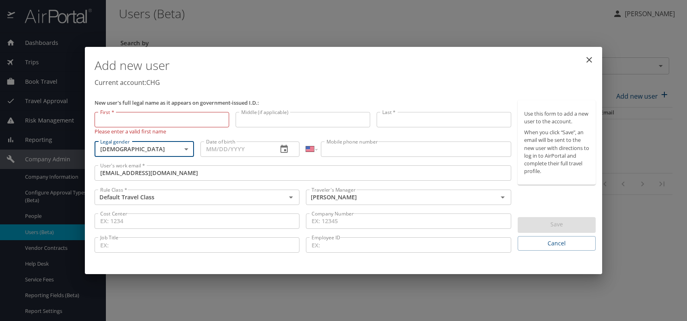
click at [215, 150] on input "Date of birth" at bounding box center [236, 149] width 71 height 15
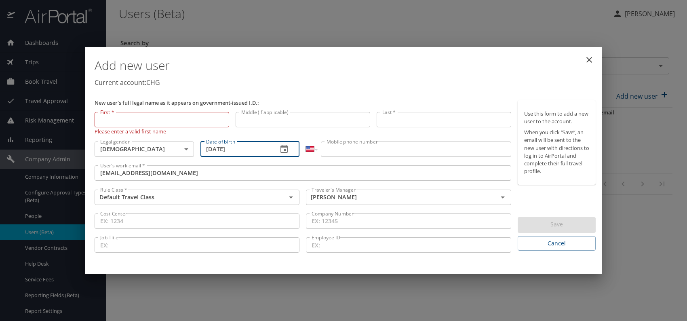
type input "02/21/1971"
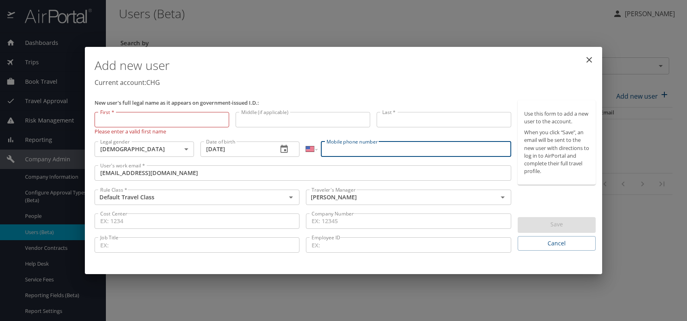
paste input "(843) 647-9353"
type input "(843) 647-9353"
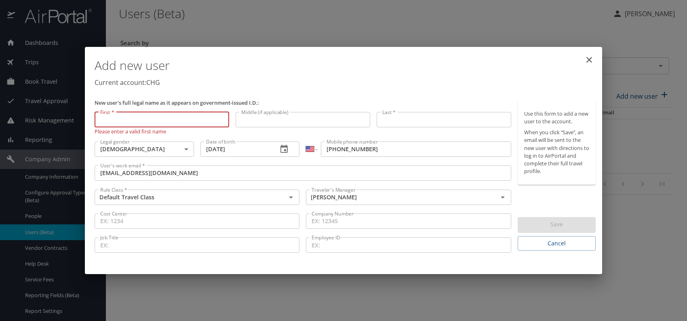
paste input "Joseph Romagnuolo"
drag, startPoint x: 119, startPoint y: 120, endPoint x: 205, endPoint y: 120, distance: 85.3
click at [203, 119] on input "Joseph Romagnuolo" at bounding box center [162, 119] width 135 height 15
type input "Joseph"
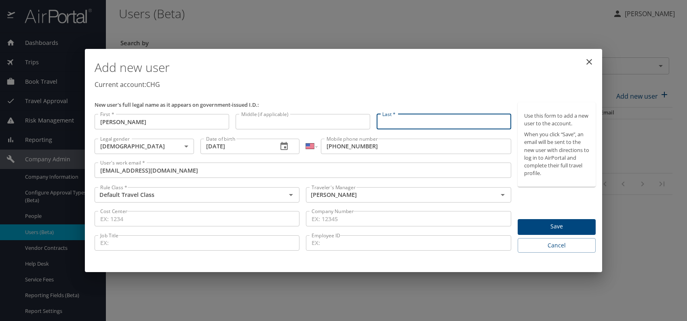
paste input "Joseph Romagnuolo"
click at [404, 122] on input "Joseph Romagnuolo" at bounding box center [444, 121] width 135 height 15
type input "Romagnuolo"
click at [473, 80] on p "Current account: CHG" at bounding box center [345, 85] width 501 height 10
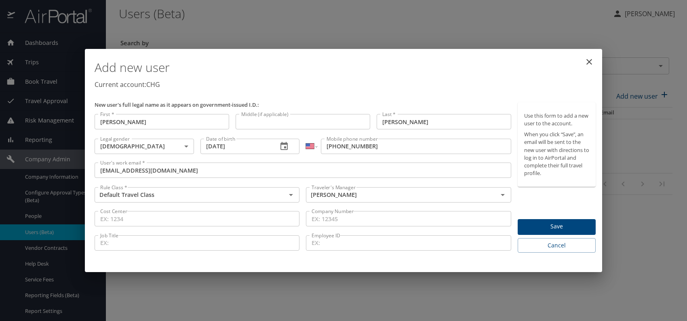
click at [562, 224] on span "Save" at bounding box center [556, 227] width 65 height 10
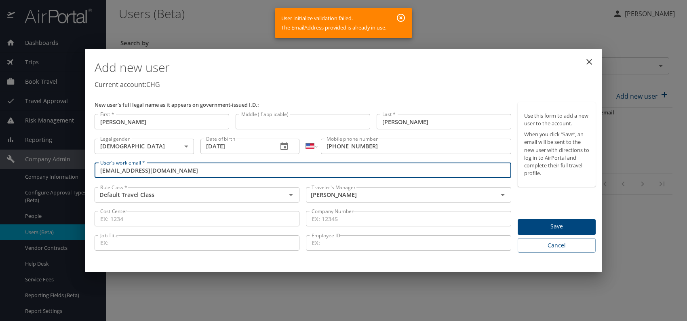
drag, startPoint x: 140, startPoint y: 170, endPoint x: 157, endPoint y: 172, distance: 17.2
click at [157, 172] on input "romagnuoloj@gmail.com" at bounding box center [303, 170] width 417 height 15
paste input "chghealthcare"
type input "romagnuoloj@chghealthcare.com"
click at [563, 226] on span "Save" at bounding box center [556, 227] width 65 height 10
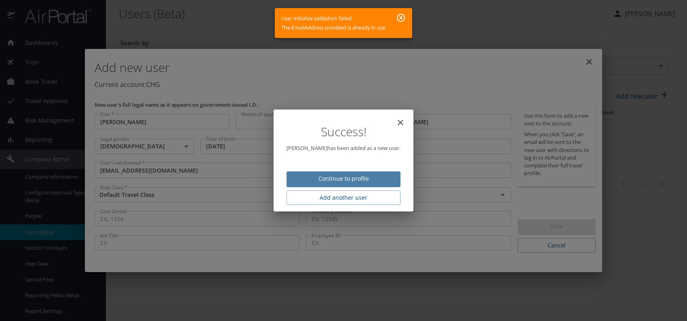
click at [378, 179] on span "Continue to profile" at bounding box center [343, 179] width 101 height 10
select select "US"
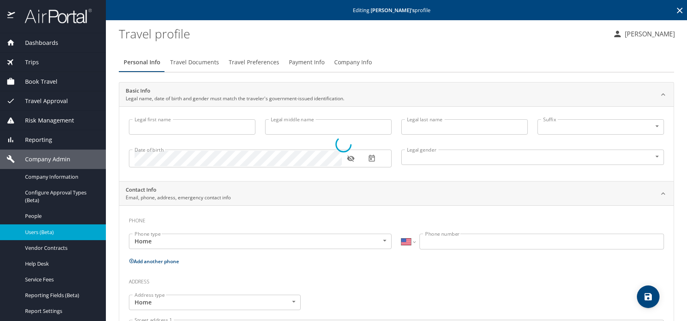
type input "Joseph"
type input "Romagnuolo"
type input "Male"
select select "US"
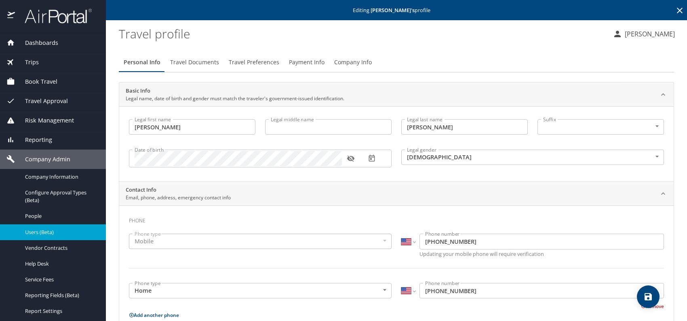
drag, startPoint x: 199, startPoint y: 61, endPoint x: 196, endPoint y: 75, distance: 14.9
click at [199, 61] on span "Travel Documents" at bounding box center [194, 62] width 49 height 10
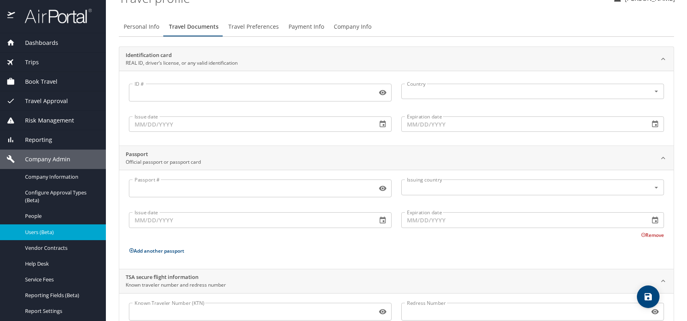
scroll to position [68, 0]
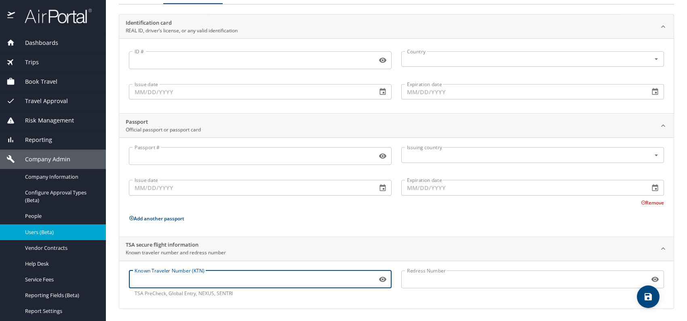
paste input "TT13RQ241"
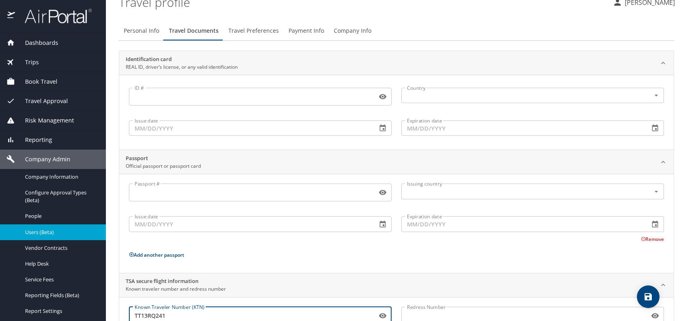
scroll to position [0, 0]
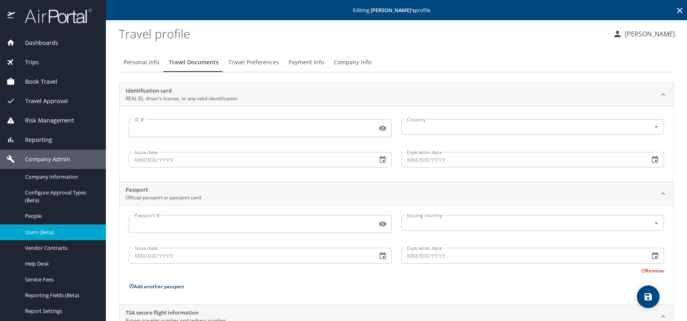
type input "TT13RQ241"
click at [247, 59] on span "Travel Preferences" at bounding box center [253, 62] width 51 height 10
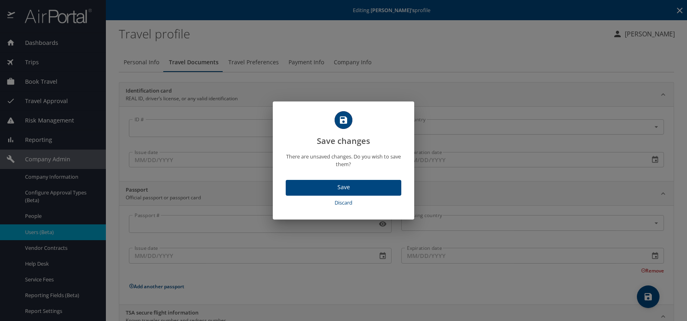
click at [357, 190] on span "Save" at bounding box center [343, 187] width 103 height 10
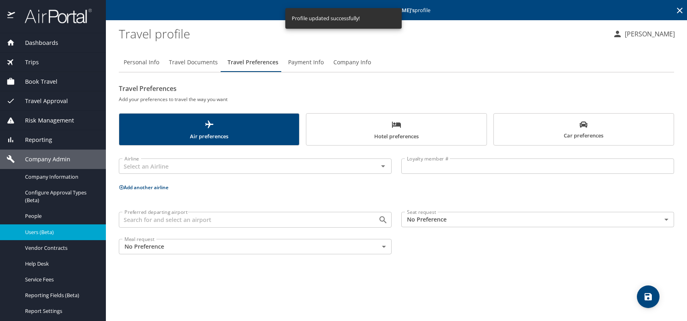
click at [464, 216] on body "Dashboards AirPortal 360™ Manager My Travel Dashboard Trips Airtinerary® Lookup…" at bounding box center [343, 160] width 687 height 321
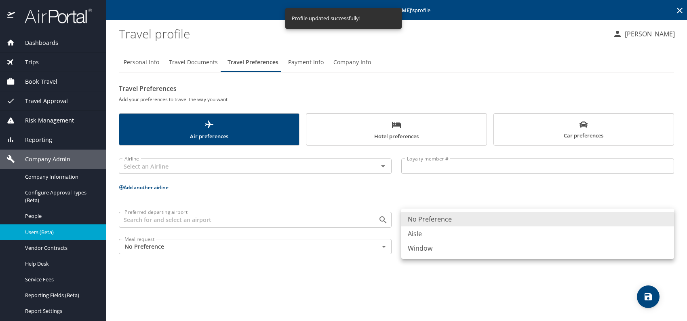
click at [446, 246] on li "Window" at bounding box center [537, 248] width 273 height 15
type input "Window"
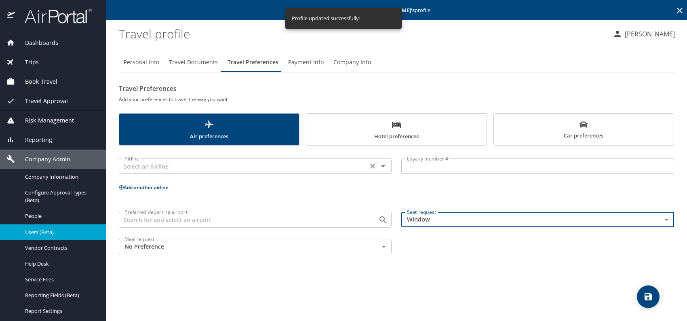
click at [287, 164] on input "text" at bounding box center [243, 166] width 244 height 11
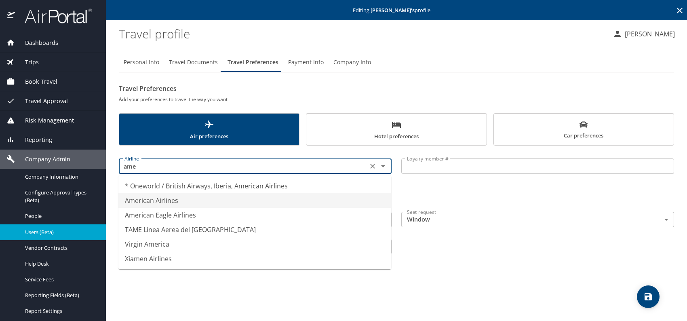
click at [176, 203] on li "American Airlines" at bounding box center [254, 200] width 273 height 15
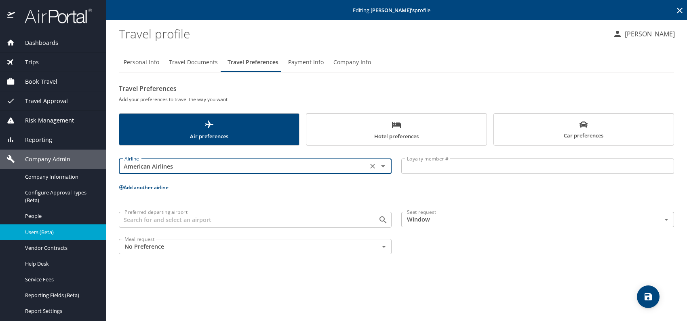
type input "American Airlines"
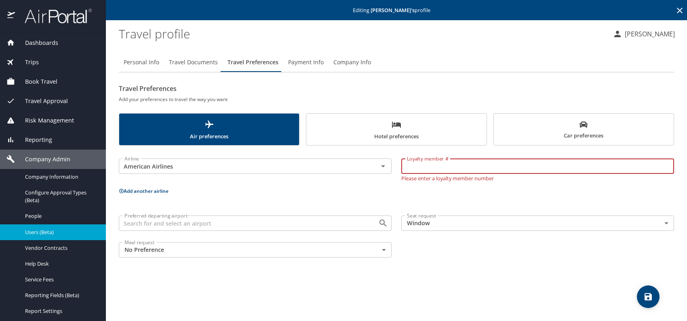
paste input "5F6LU76"
type input "5F6LU76"
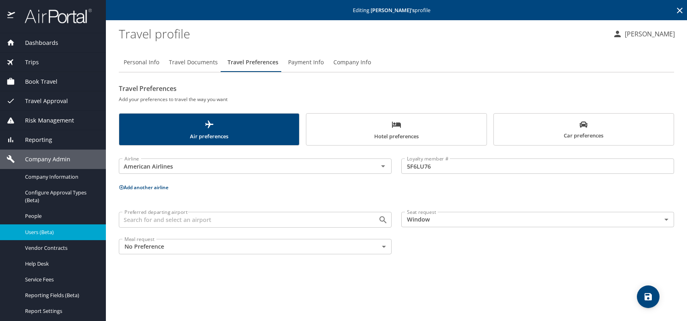
click at [162, 186] on button "Add another airline" at bounding box center [144, 187] width 50 height 7
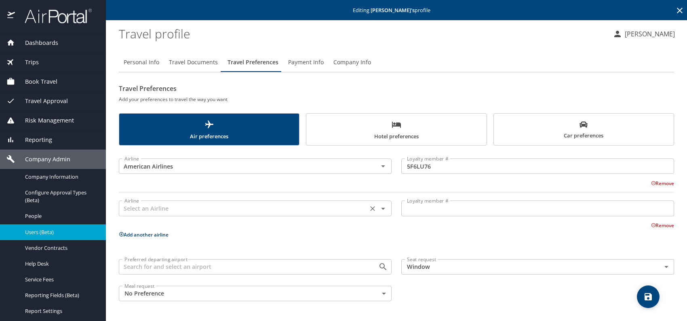
click at [154, 209] on input "text" at bounding box center [243, 208] width 244 height 11
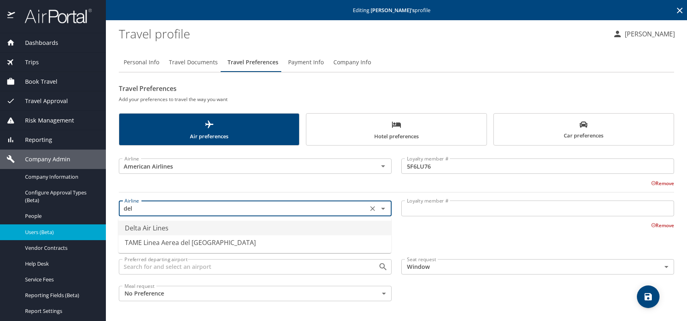
drag, startPoint x: 155, startPoint y: 224, endPoint x: 161, endPoint y: 222, distance: 5.5
click at [156, 224] on li "Delta Air Lines" at bounding box center [254, 228] width 273 height 15
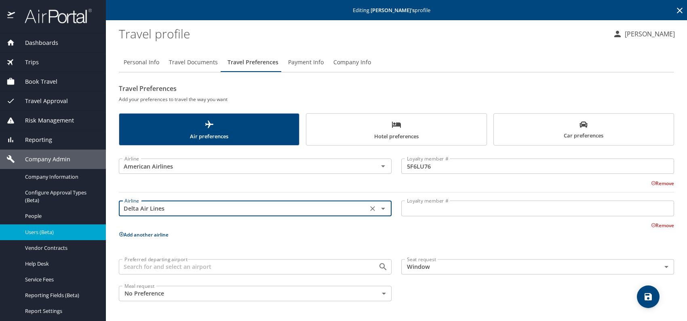
type input "Delta Air Lines"
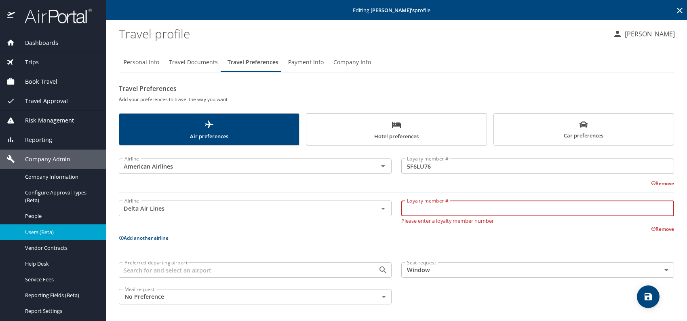
paste input "2505701397"
type input "2505701397"
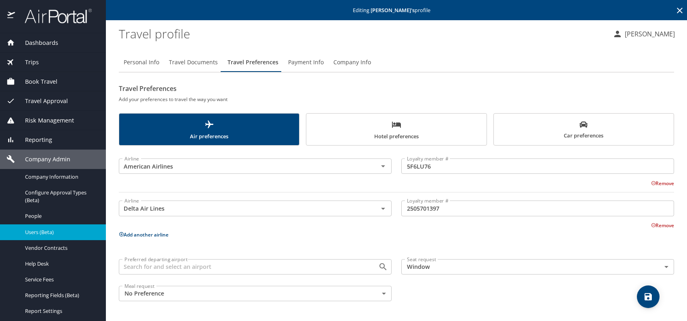
click at [151, 231] on button "Add another airline" at bounding box center [144, 234] width 50 height 7
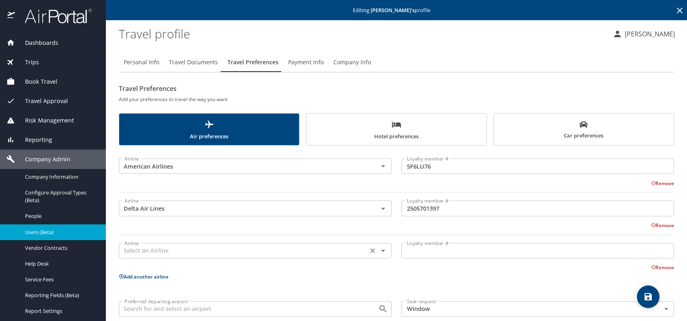
click at [199, 248] on input "text" at bounding box center [243, 250] width 244 height 11
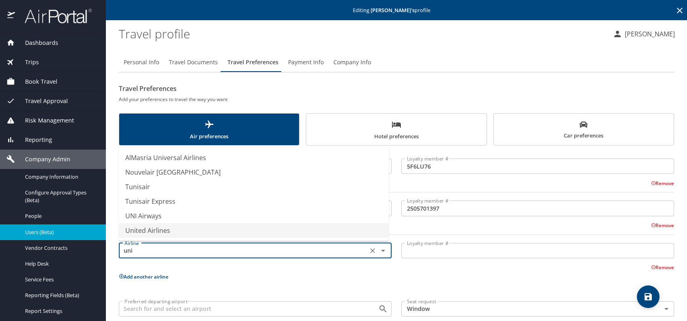
drag, startPoint x: 161, startPoint y: 230, endPoint x: 212, endPoint y: 234, distance: 51.5
click at [162, 230] on li "United Airlines" at bounding box center [254, 230] width 270 height 15
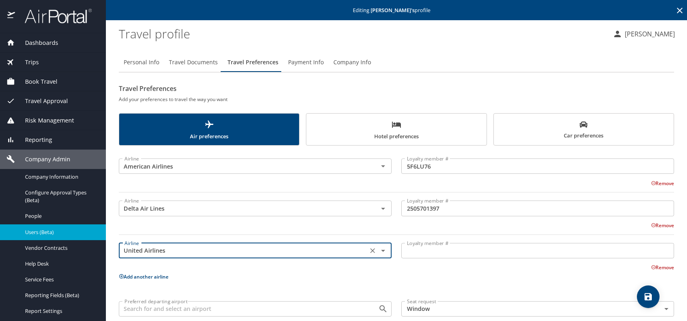
type input "United Airlines"
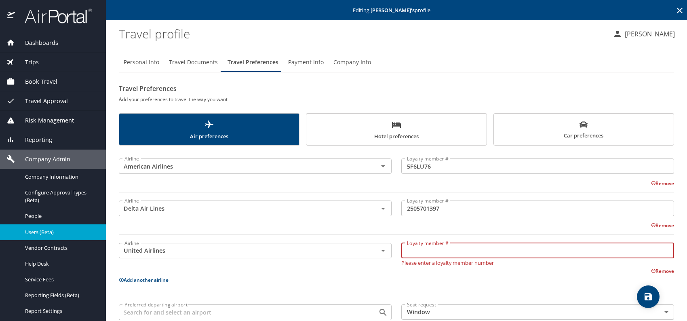
paste input "VKM41649"
type input "VKM41649"
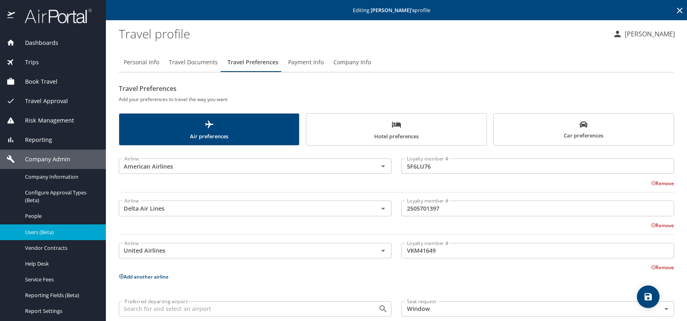
drag, startPoint x: 360, startPoint y: 125, endPoint x: 338, endPoint y: 147, distance: 31.4
click at [359, 125] on span "Hotel preferences" at bounding box center [396, 130] width 170 height 21
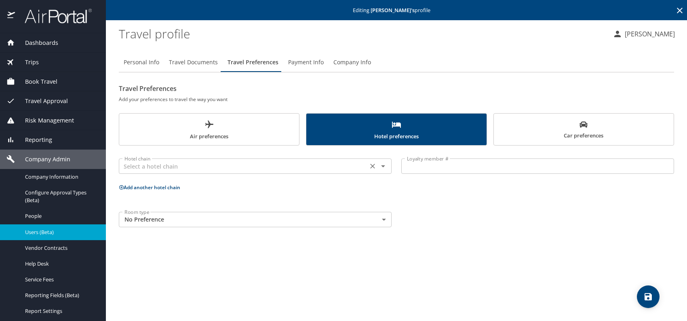
click at [287, 166] on input "text" at bounding box center [243, 166] width 244 height 11
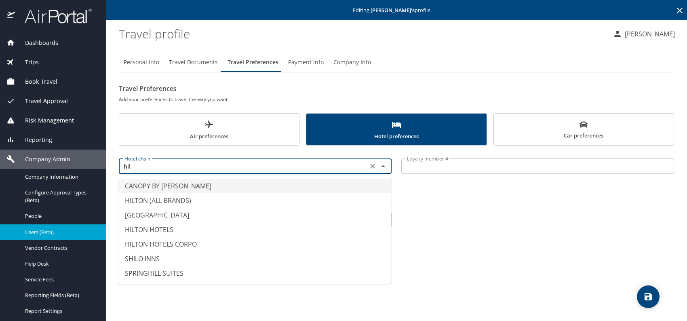
click at [199, 197] on li "HILTON (ALL BRANDS)" at bounding box center [254, 200] width 273 height 15
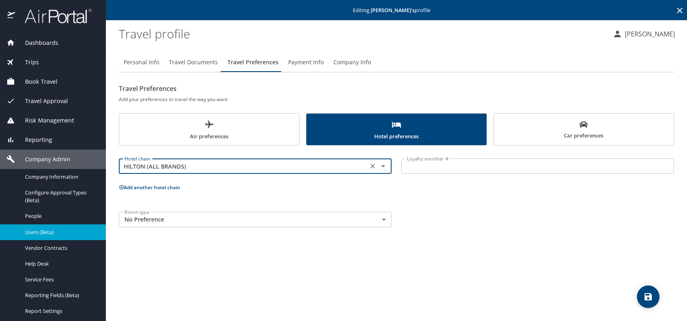
type input "HILTON (ALL BRANDS)"
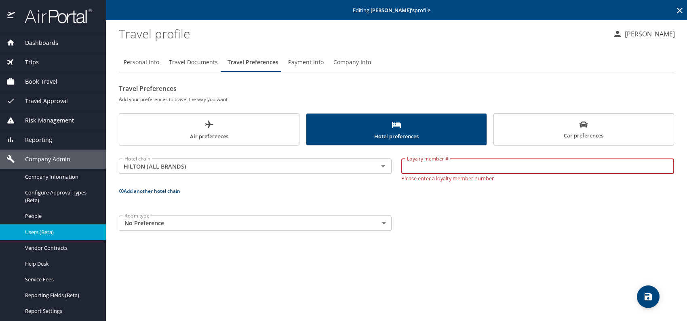
paste input "543395734"
type input "543395734"
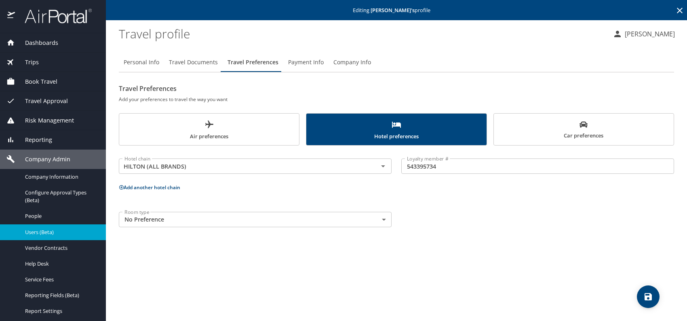
click at [161, 188] on button "Add another hotel chain" at bounding box center [149, 187] width 61 height 7
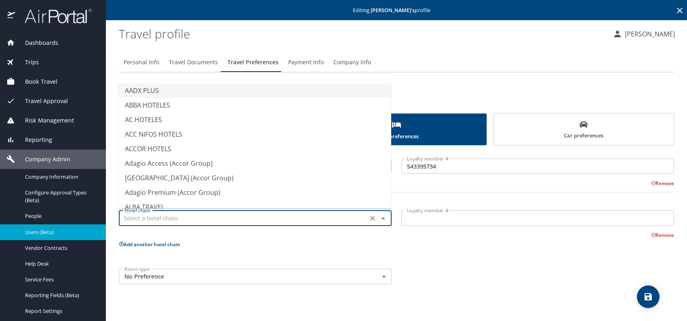
click at [188, 218] on input "text" at bounding box center [243, 218] width 244 height 11
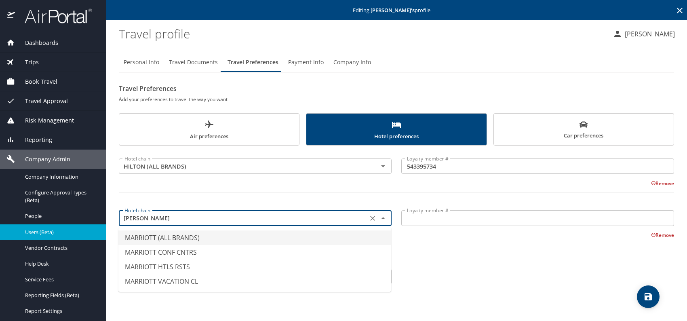
click at [186, 236] on li "MARRIOTT (ALL BRANDS)" at bounding box center [254, 237] width 273 height 15
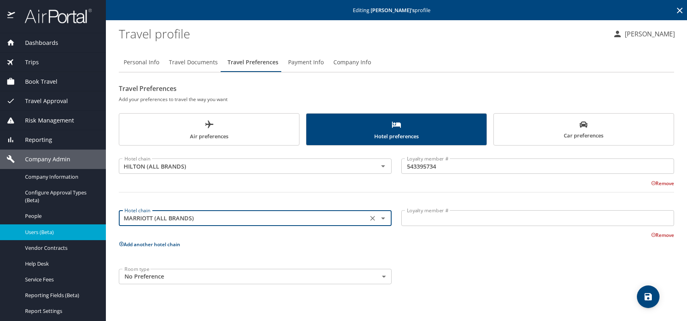
type input "MARRIOTT (ALL BRANDS)"
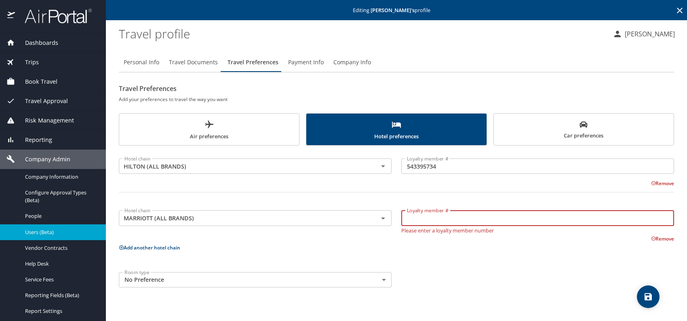
paste input "729189530"
type input "729189530"
click at [519, 289] on div "Personal Info Travel Documents Travel Preferences Payment Info Company Info Tra…" at bounding box center [397, 183] width 556 height 275
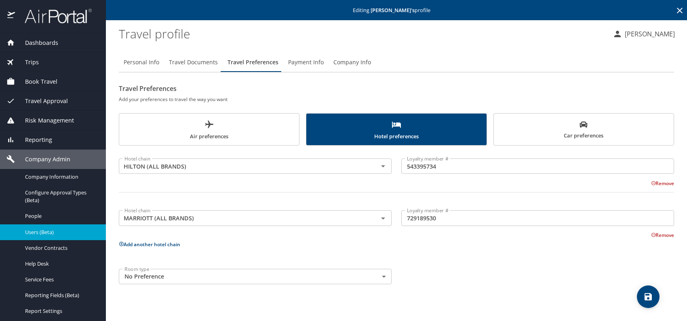
click at [644, 292] on icon "save" at bounding box center [649, 297] width 10 height 10
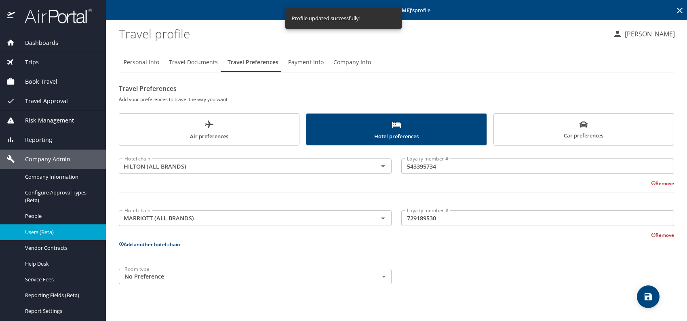
click at [50, 236] on div "Users (Beta)" at bounding box center [52, 232] width 93 height 9
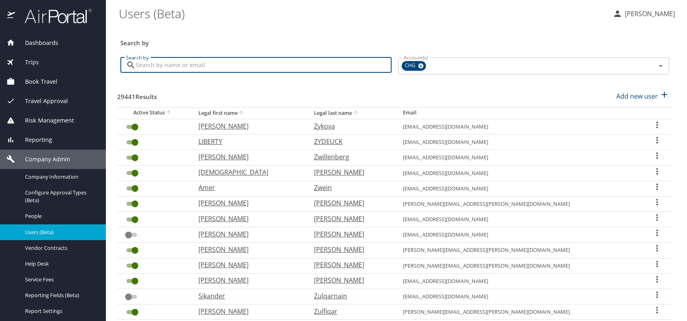
paste input "dwedelstein@comcast.net"
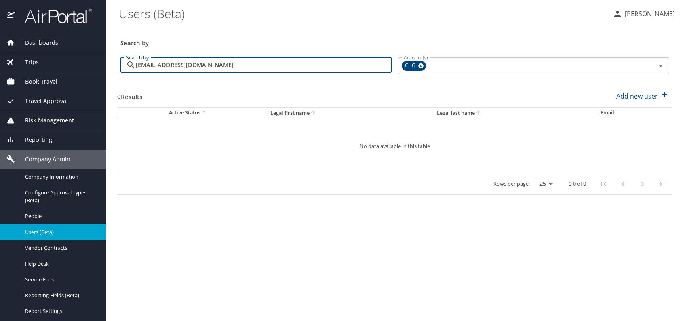
type input "dwedelstein@comcast.net"
click at [638, 97] on p "Add new user" at bounding box center [638, 96] width 42 height 10
select select "US"
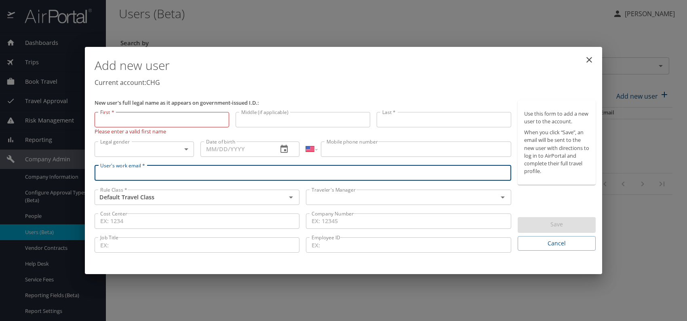
paste input "dwedelstein@comcast.net"
type input "dwedelstein@comcast.net"
click at [342, 199] on input "text" at bounding box center [396, 197] width 176 height 11
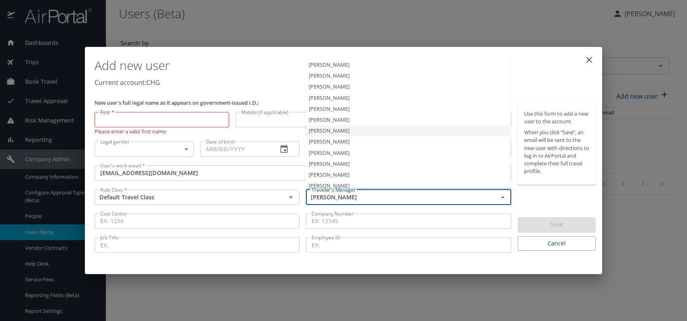
click at [348, 129] on li "Jeffery Bitton" at bounding box center [408, 130] width 205 height 11
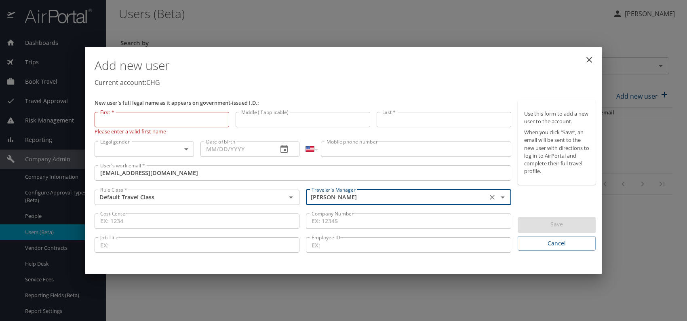
type input "Jeffery Bitton"
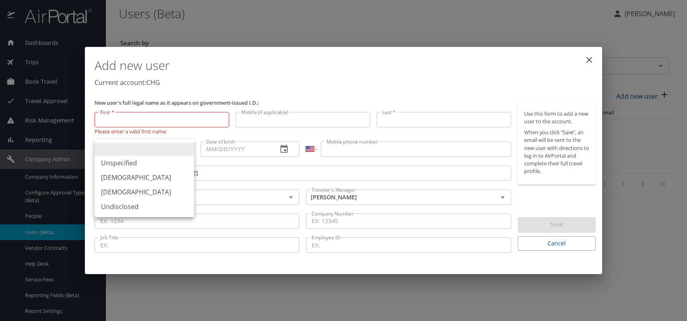
click at [130, 148] on body "Dashboards AirPortal 360™ Manager My Travel Dashboard Trips Airtinerary® Lookup…" at bounding box center [343, 160] width 687 height 321
click at [118, 181] on li "Male" at bounding box center [144, 177] width 99 height 15
type input "Male"
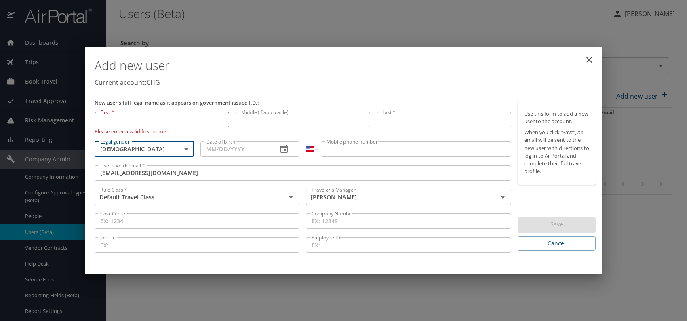
click at [227, 147] on input "Date of birth" at bounding box center [236, 149] width 71 height 15
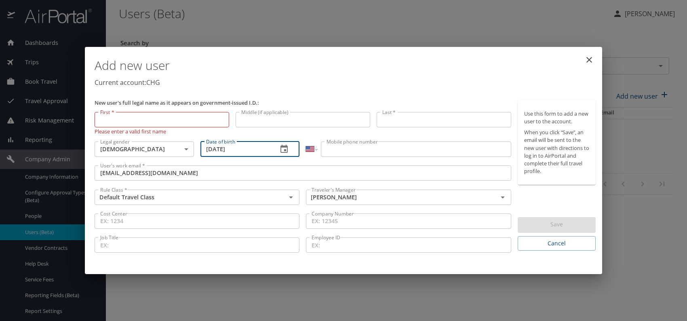
type input "02/27/1953"
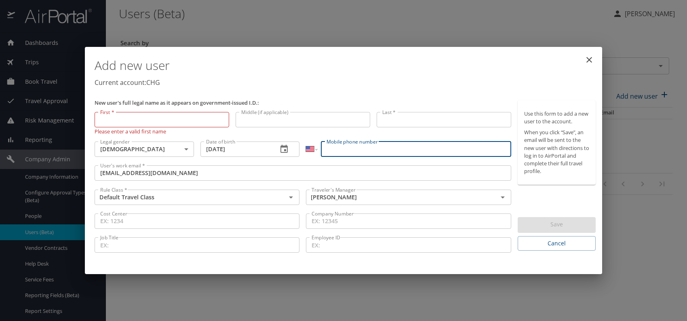
paste input "(713) 248-5123"
type input "(713) 248-5123"
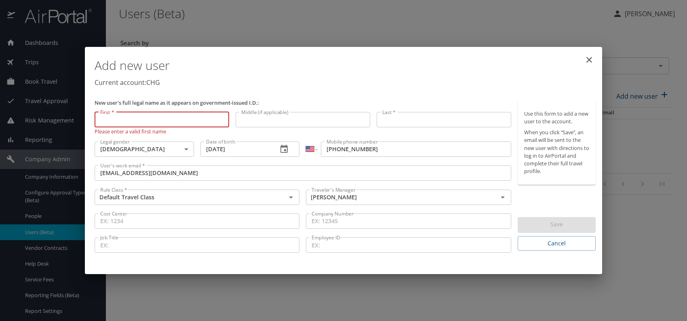
paste input "David Edelstein"
drag, startPoint x: 115, startPoint y: 118, endPoint x: 190, endPoint y: 116, distance: 74.4
click at [190, 116] on input "David Edelstein" at bounding box center [162, 119] width 135 height 15
type input "David"
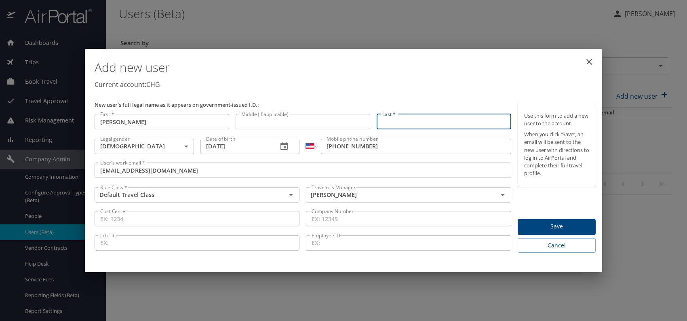
paste input "David Edelstein"
click at [400, 122] on input "David Edelstein" at bounding box center [444, 121] width 135 height 15
type input "Edelstein"
click at [437, 96] on div "Add new user Current account: CHG" at bounding box center [345, 75] width 508 height 47
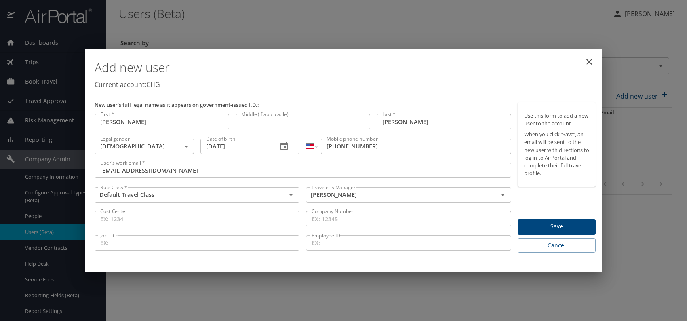
click at [551, 228] on span "Save" at bounding box center [556, 227] width 65 height 10
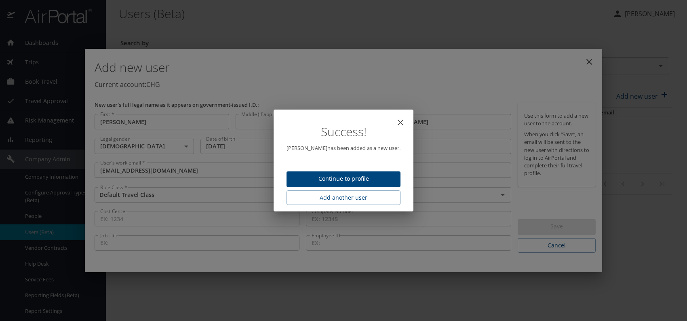
click at [330, 175] on span "Continue to profile" at bounding box center [343, 179] width 101 height 10
select select "US"
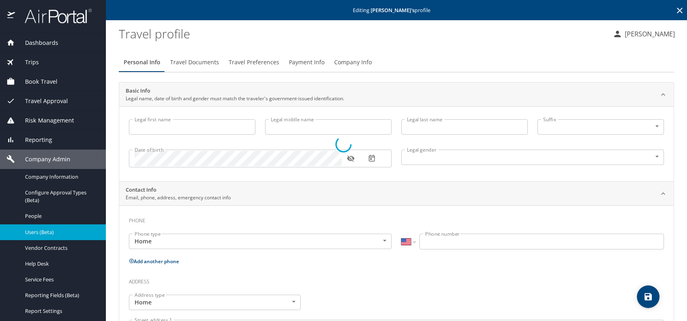
type input "David"
type input "Edelstein"
type input "Male"
select select "US"
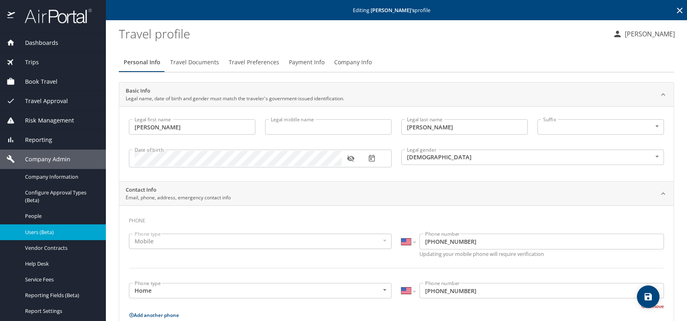
click at [196, 61] on span "Travel Documents" at bounding box center [194, 62] width 49 height 10
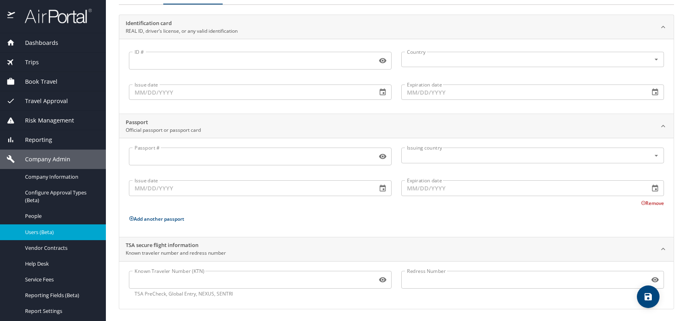
scroll to position [68, 0]
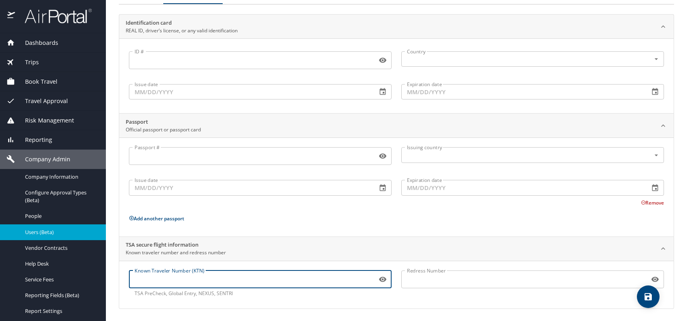
paste input "TT1266F8H"
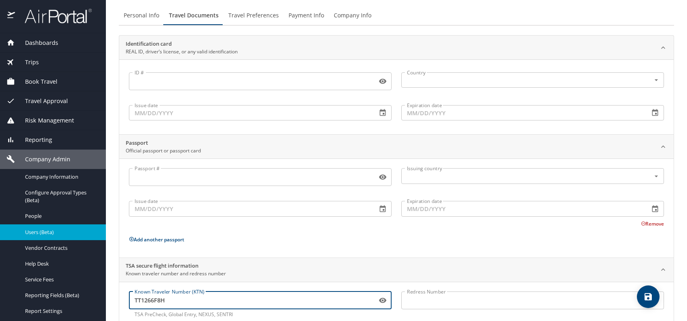
scroll to position [0, 0]
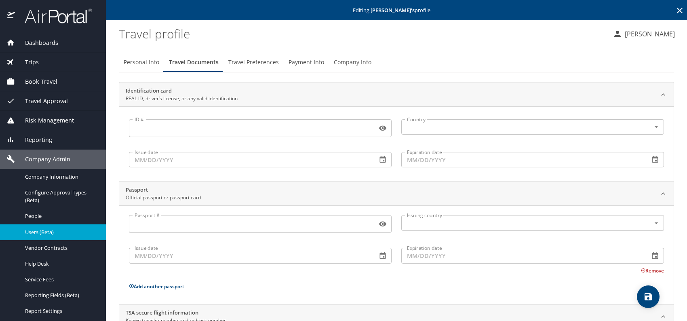
type input "TT1266F8H"
click at [264, 60] on span "Travel Preferences" at bounding box center [253, 62] width 51 height 10
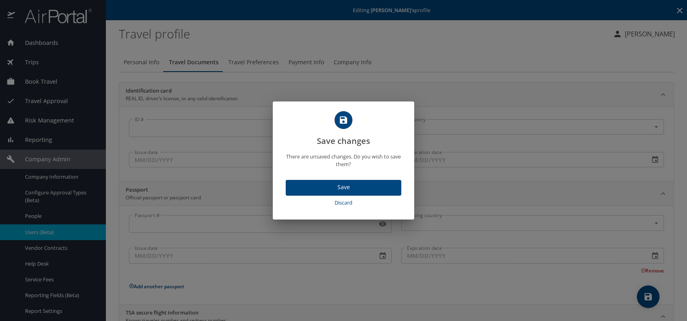
click at [359, 184] on span "Save" at bounding box center [343, 187] width 103 height 10
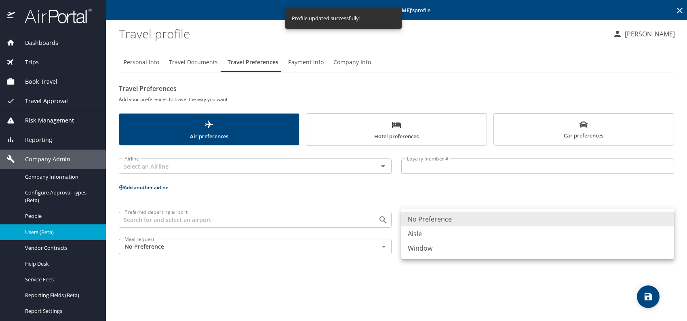
drag, startPoint x: 450, startPoint y: 215, endPoint x: 447, endPoint y: 221, distance: 6.5
click at [450, 215] on body "Dashboards AirPortal 360™ Manager My Travel Dashboard Trips Airtinerary® Lookup…" at bounding box center [343, 160] width 687 height 321
click at [439, 245] on li "Window" at bounding box center [537, 248] width 273 height 15
type input "Window"
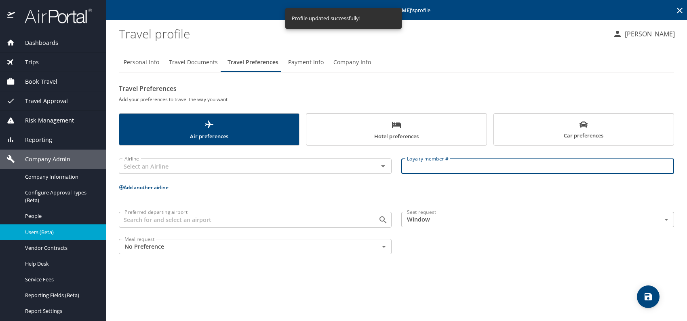
paste input "TK 611683"
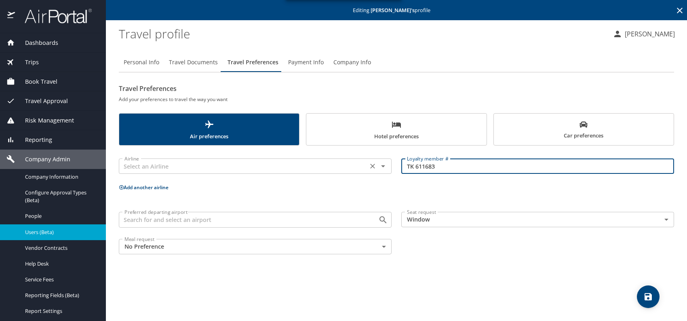
type input "TK 611683"
click at [245, 169] on input "text" at bounding box center [243, 166] width 244 height 11
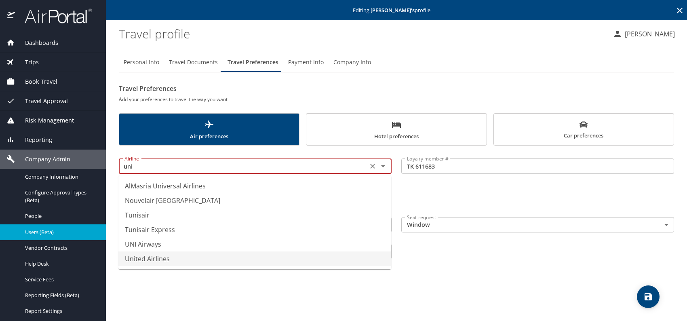
click at [162, 261] on li "United Airlines" at bounding box center [254, 258] width 273 height 15
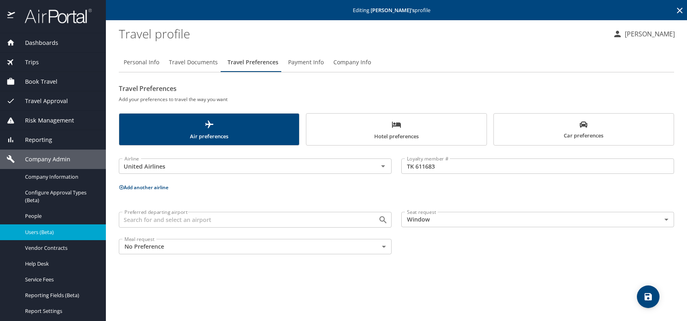
click at [520, 125] on span "Car preferences" at bounding box center [584, 130] width 170 height 20
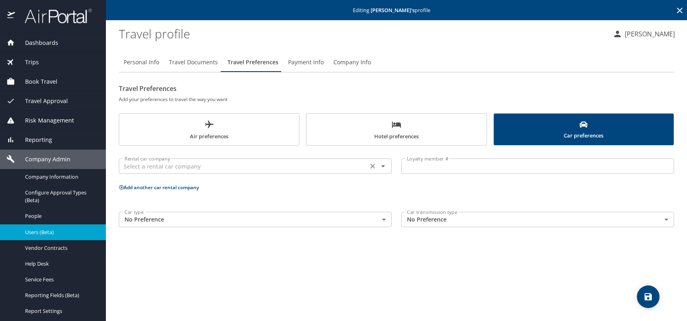
click at [224, 169] on input "text" at bounding box center [243, 166] width 244 height 11
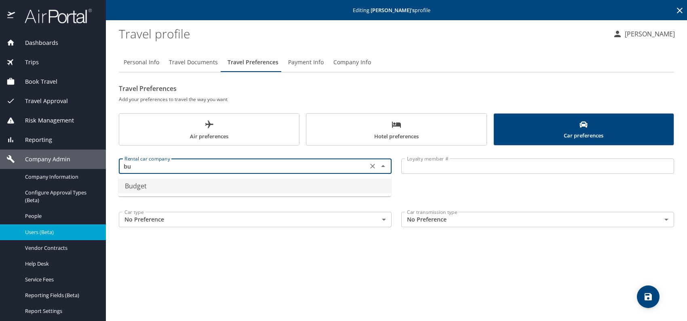
click at [177, 187] on li "Budget" at bounding box center [254, 186] width 273 height 15
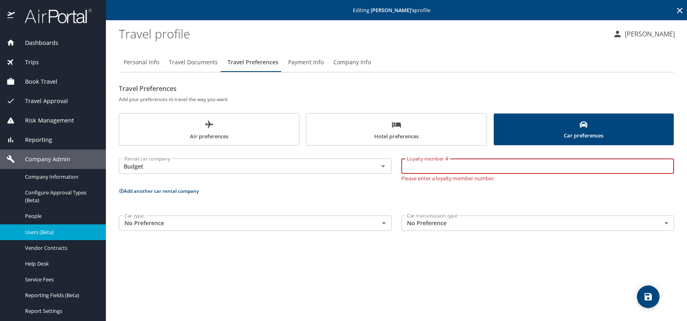
paste input "SU500E"
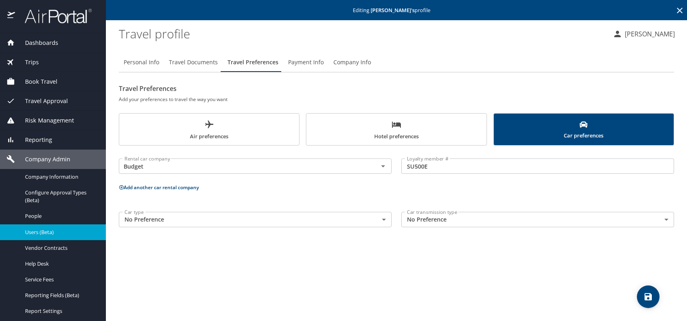
click at [169, 184] on p "Add another car rental company" at bounding box center [397, 187] width 556 height 10
click at [160, 188] on button "Add another car rental company" at bounding box center [159, 187] width 80 height 7
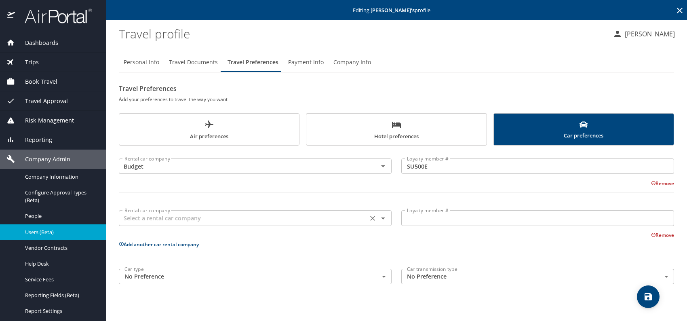
click at [162, 219] on input "text" at bounding box center [243, 218] width 244 height 11
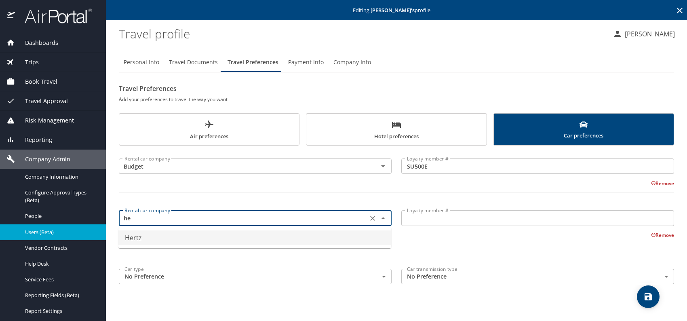
drag, startPoint x: 156, startPoint y: 235, endPoint x: 202, endPoint y: 233, distance: 46.5
click at [157, 235] on li "Hertz" at bounding box center [254, 237] width 273 height 15
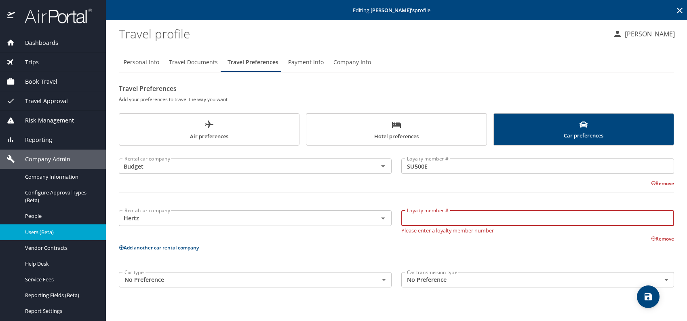
paste input "23370339"
click at [394, 127] on icon "scrollable force tabs example" at bounding box center [397, 125] width 10 height 10
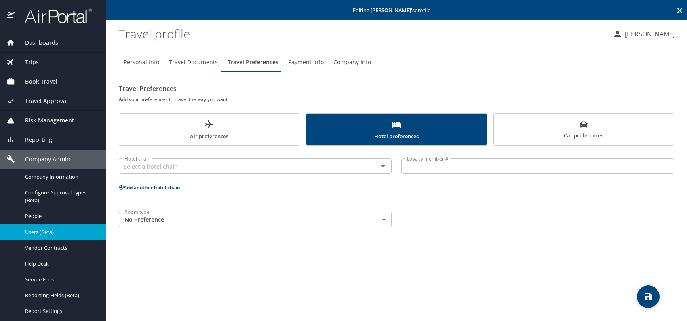
click at [213, 213] on body "Dashboards AirPortal 360™ Manager My Travel Dashboard Trips Airtinerary® Lookup…" at bounding box center [343, 160] width 687 height 321
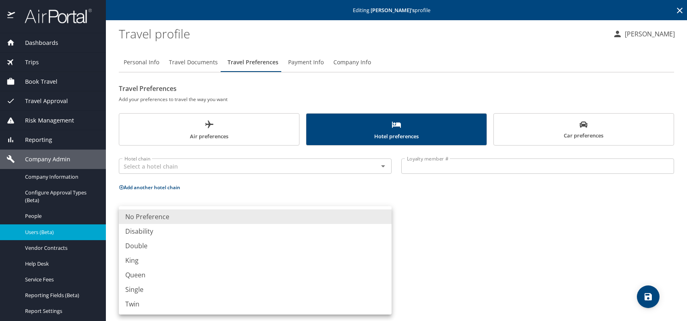
click at [141, 260] on li "King" at bounding box center [255, 260] width 273 height 15
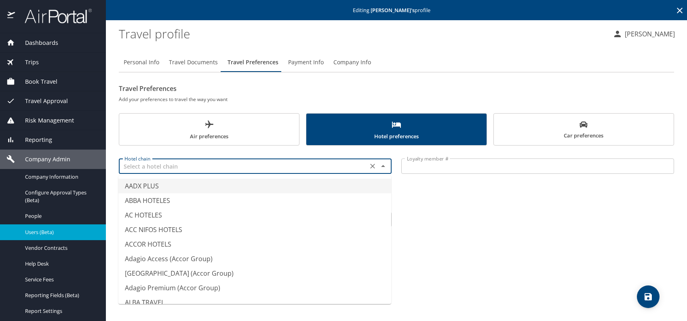
click at [186, 167] on input "text" at bounding box center [243, 166] width 244 height 11
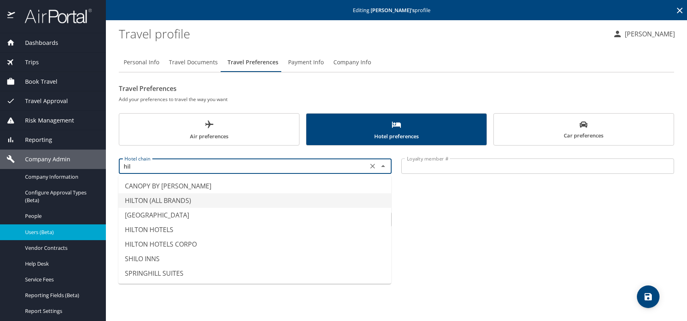
drag, startPoint x: 165, startPoint y: 196, endPoint x: 192, endPoint y: 195, distance: 26.3
click at [167, 196] on li "HILTON (ALL BRANDS)" at bounding box center [254, 200] width 273 height 15
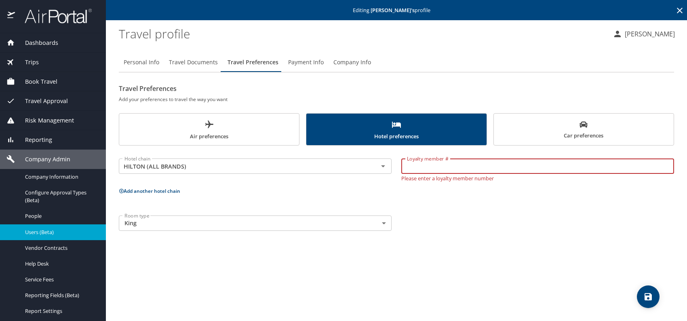
drag, startPoint x: 440, startPoint y: 167, endPoint x: 446, endPoint y: 168, distance: 5.8
paste input "632298994"
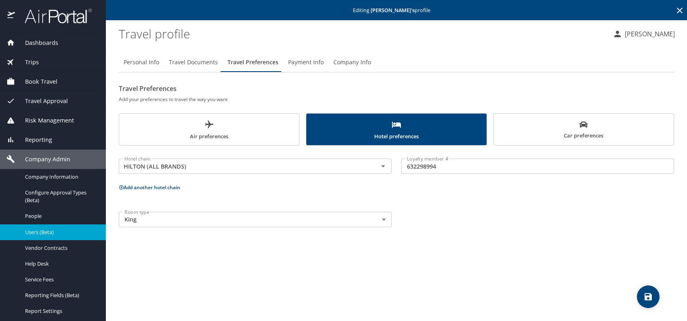
click at [146, 184] on button "Add another hotel chain" at bounding box center [149, 187] width 61 height 7
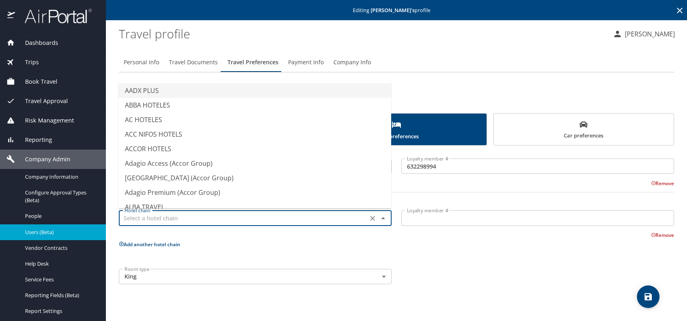
click at [144, 218] on input "text" at bounding box center [243, 218] width 244 height 11
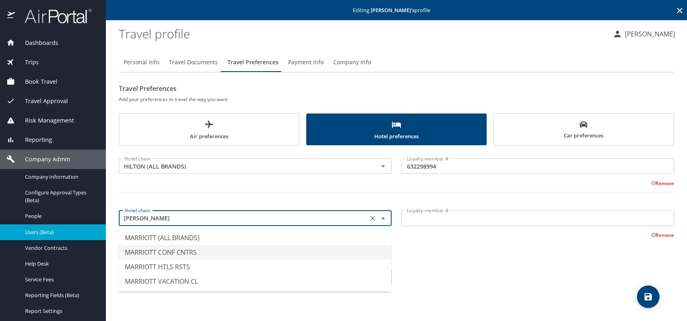
click at [206, 242] on li "MARRIOTT (ALL BRANDS)" at bounding box center [254, 237] width 273 height 15
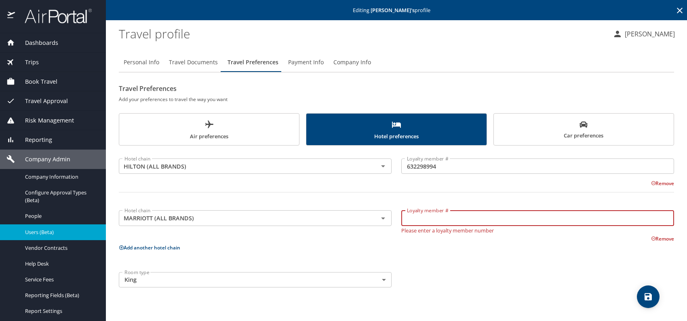
paste input "272268751"
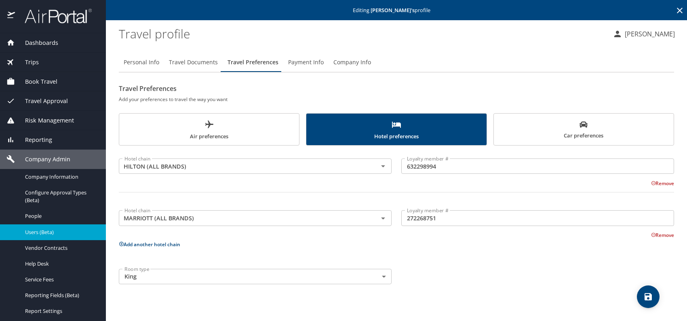
click at [530, 282] on div "Room type King King Room type" at bounding box center [396, 276] width 565 height 25
click at [639, 293] on span "save" at bounding box center [648, 297] width 23 height 10
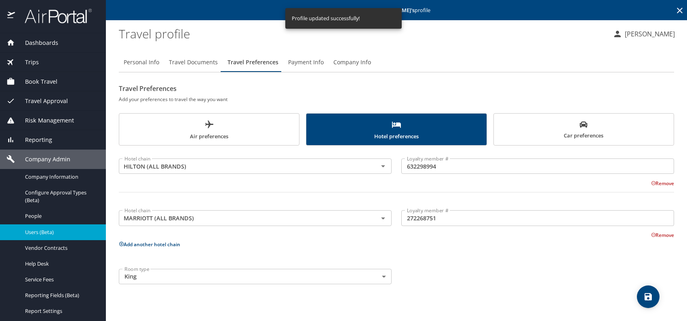
click at [32, 234] on span "Users (Beta)" at bounding box center [60, 232] width 71 height 8
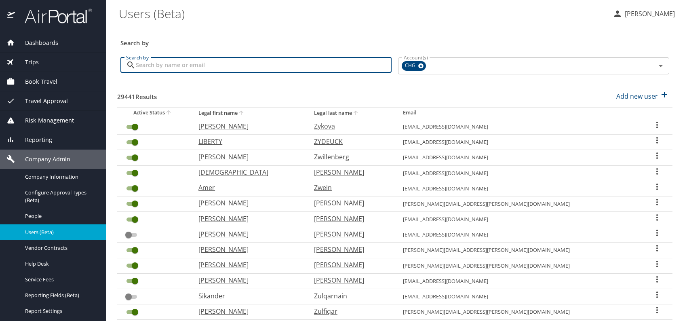
paste input "ccmp1992@gmail.com"
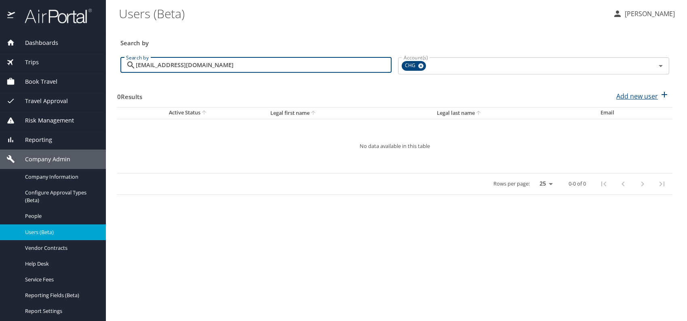
click at [634, 93] on p "Add new user" at bounding box center [638, 96] width 42 height 10
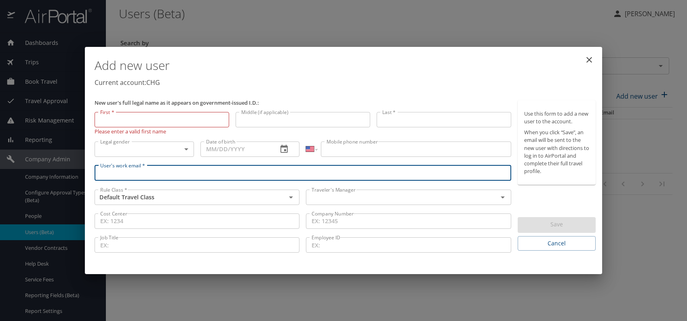
paste input "ccmp1992@gmail.com"
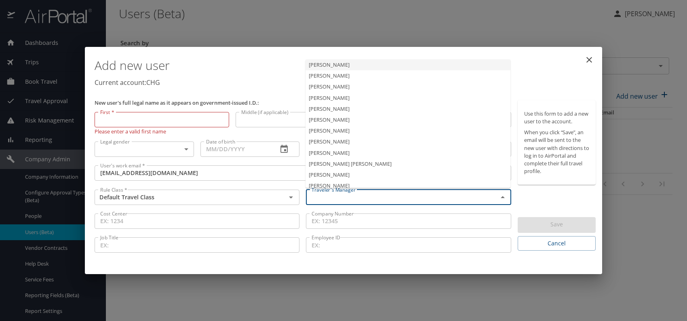
click at [330, 195] on input "text" at bounding box center [396, 197] width 176 height 11
click at [369, 133] on li "Jeffery Bitton" at bounding box center [408, 130] width 205 height 11
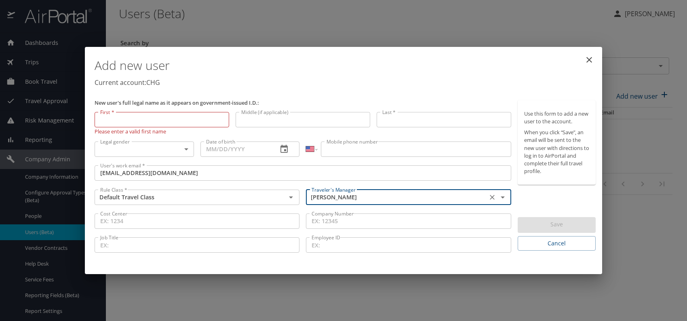
click at [154, 148] on body "Dashboards AirPortal 360™ Manager My Travel Dashboard Trips Airtinerary® Lookup…" at bounding box center [343, 160] width 687 height 321
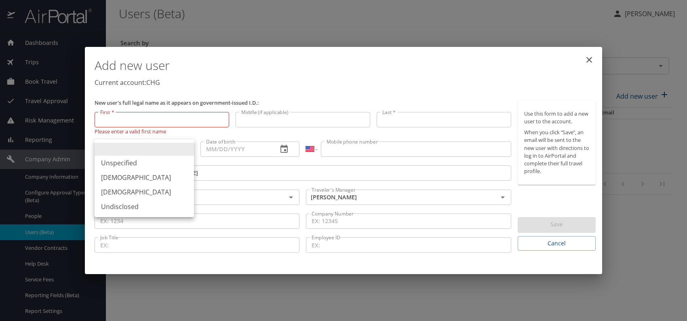
click at [110, 176] on li "Male" at bounding box center [144, 177] width 99 height 15
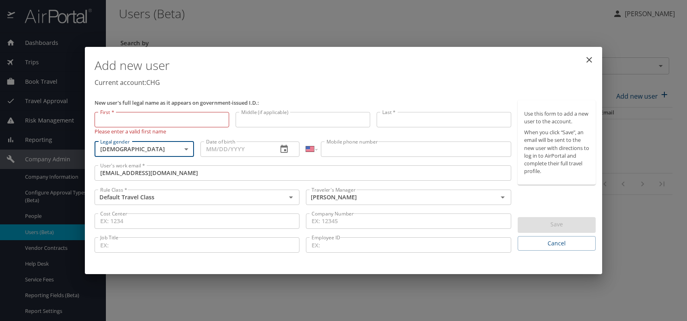
click at [221, 150] on input "Date of birth" at bounding box center [236, 149] width 71 height 15
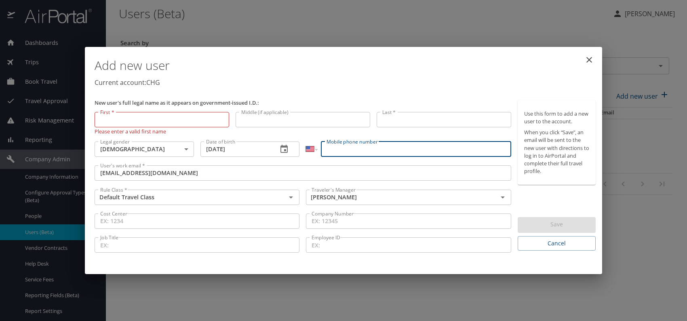
paste input "(708) 998-7002"
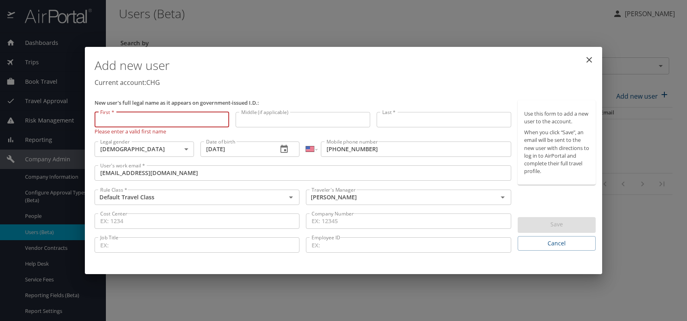
paste input "Christopher Colbert"
click at [132, 120] on input "Christopher Colbert" at bounding box center [162, 119] width 135 height 15
drag, startPoint x: 133, startPoint y: 119, endPoint x: 174, endPoint y: 119, distance: 41.6
click at [174, 119] on input "Christopher Colbert" at bounding box center [162, 119] width 135 height 15
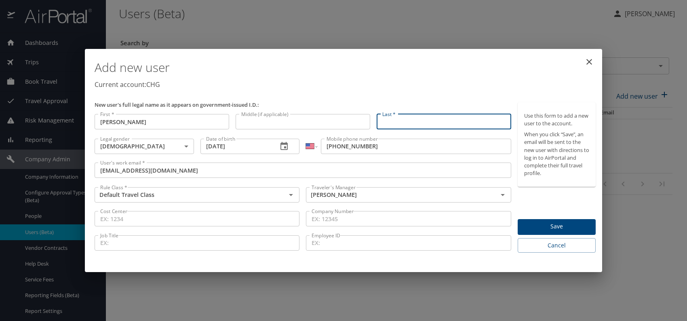
paste input "Christopher Colbert"
click at [416, 119] on input "Christopher Colbert" at bounding box center [444, 121] width 135 height 15
click at [417, 121] on input "Christopher Colbert" at bounding box center [444, 121] width 135 height 15
click at [419, 86] on p "Current account: CHG" at bounding box center [345, 85] width 501 height 10
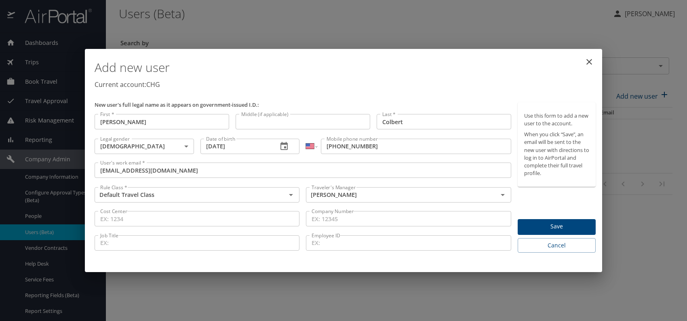
click at [545, 227] on span "Save" at bounding box center [556, 227] width 65 height 10
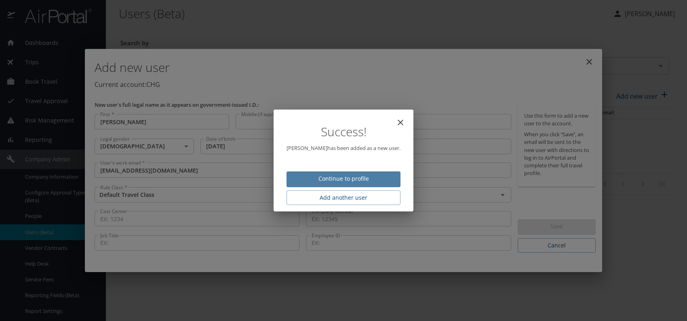
click at [373, 182] on span "Continue to profile" at bounding box center [343, 179] width 101 height 10
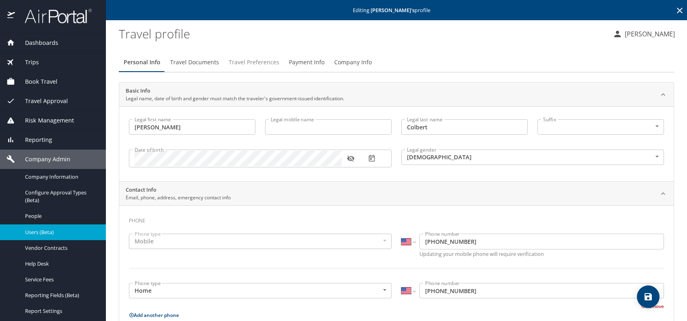
click at [249, 62] on span "Travel Preferences" at bounding box center [254, 62] width 51 height 10
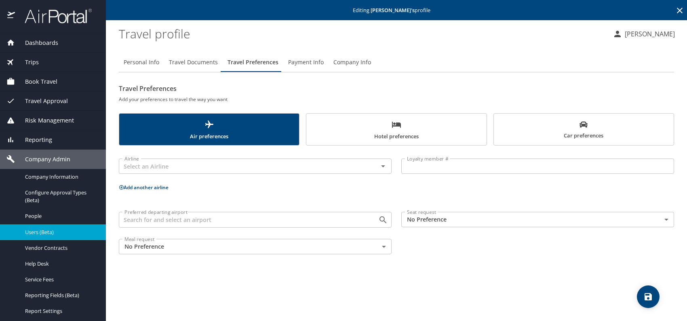
click at [534, 126] on span "Car preferences" at bounding box center [584, 130] width 170 height 20
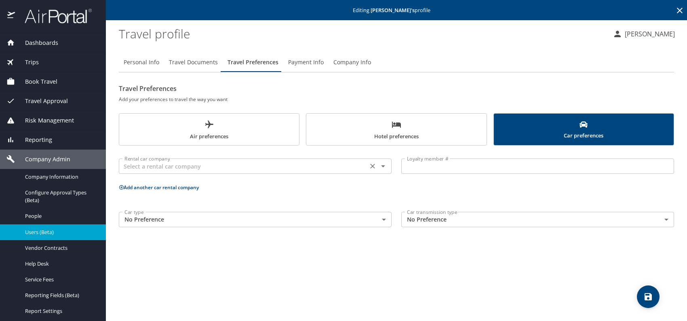
click at [319, 167] on input "text" at bounding box center [243, 166] width 244 height 11
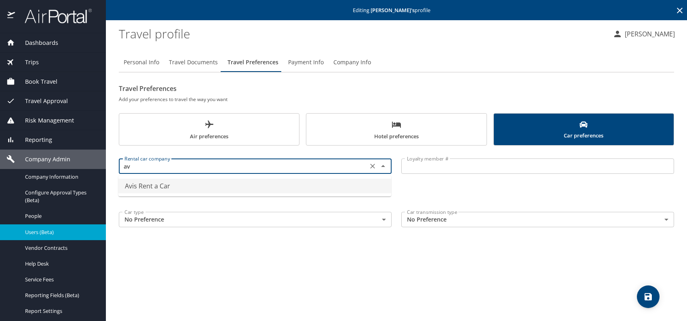
click at [212, 184] on li "Avis Rent a Car" at bounding box center [254, 186] width 273 height 15
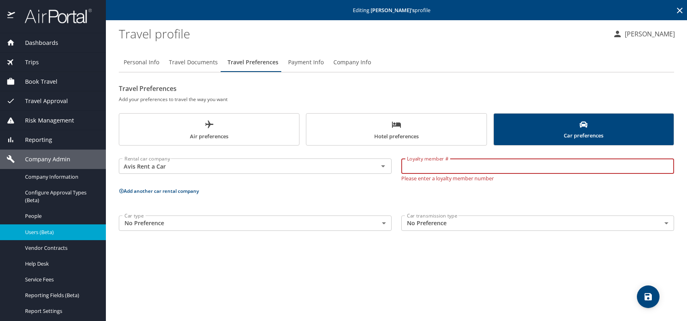
paste input "0EG776"
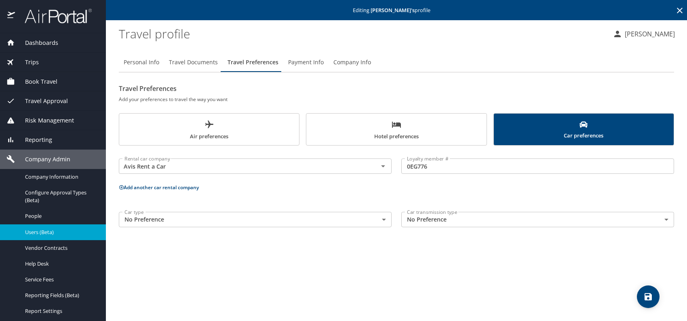
click at [372, 127] on span "Hotel preferences" at bounding box center [396, 130] width 170 height 21
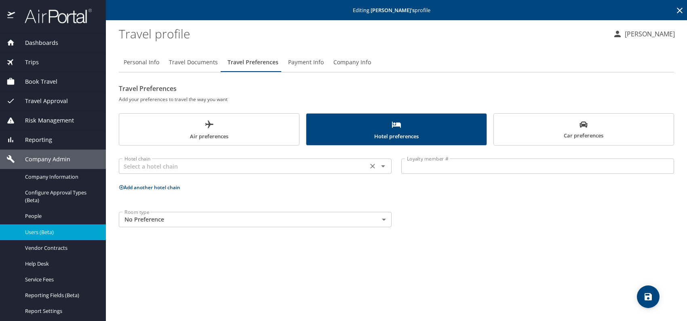
click at [243, 172] on div "Hotel chain" at bounding box center [255, 165] width 273 height 15
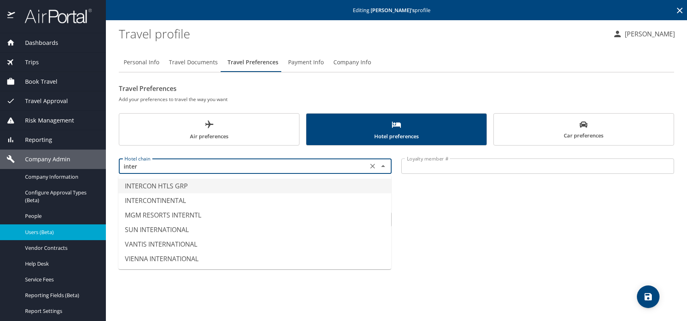
click at [211, 186] on li "INTERCON HTLS GRP" at bounding box center [254, 186] width 273 height 15
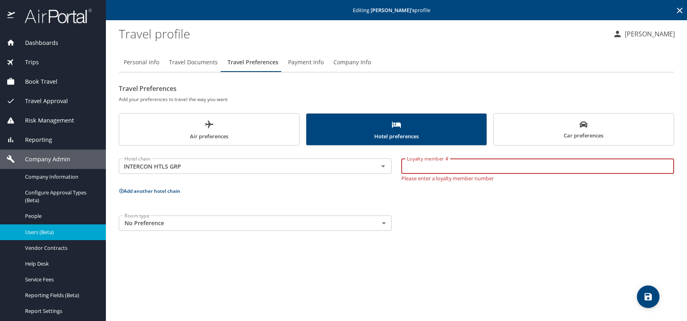
paste input "850048885"
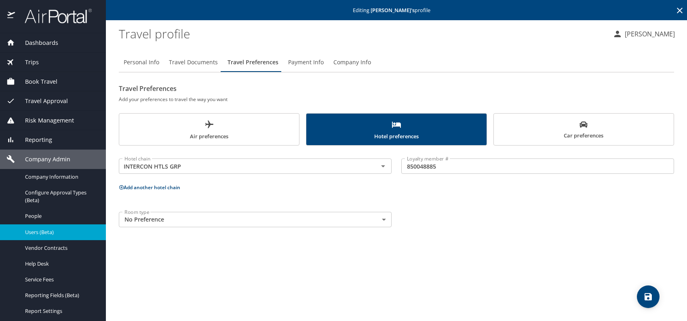
click at [516, 246] on div "Personal Info Travel Documents Travel Preferences Payment Info Company Info Tra…" at bounding box center [397, 183] width 556 height 275
click at [648, 300] on icon "save" at bounding box center [648, 296] width 7 height 7
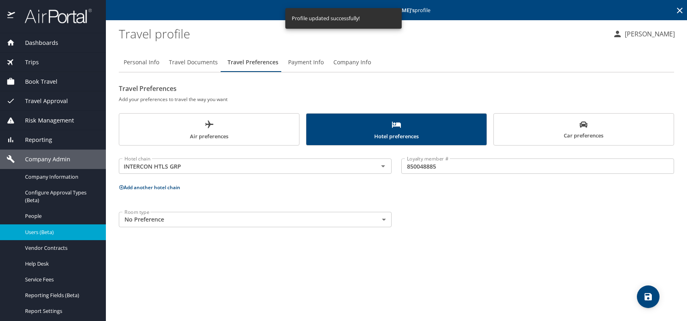
click at [65, 228] on div "Users (Beta)" at bounding box center [52, 232] width 93 height 9
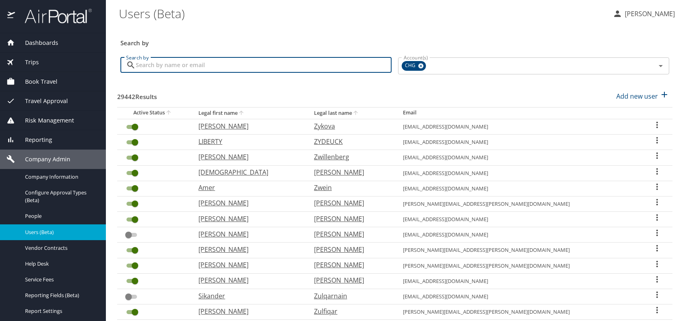
paste input "mak8908@gmail.com"
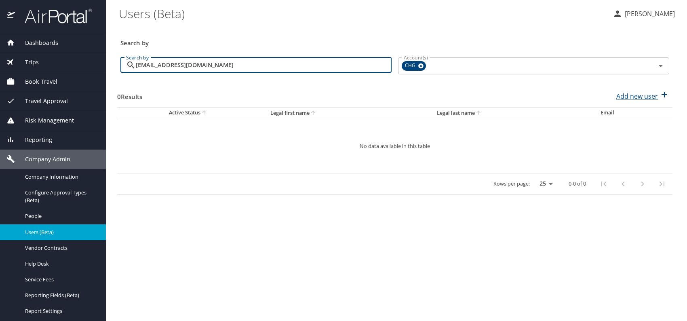
click at [635, 97] on p "Add new user" at bounding box center [638, 96] width 42 height 10
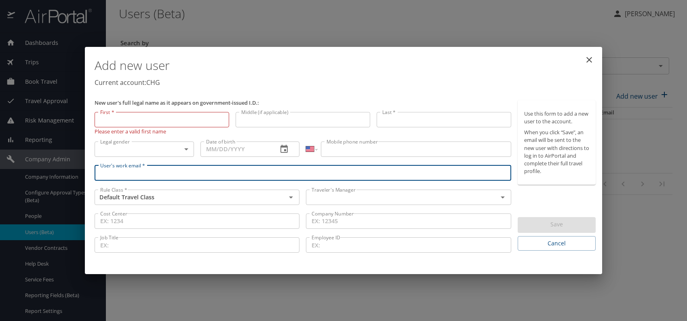
paste input "mak8908@gmail.com"
click at [357, 197] on input "text" at bounding box center [396, 197] width 176 height 11
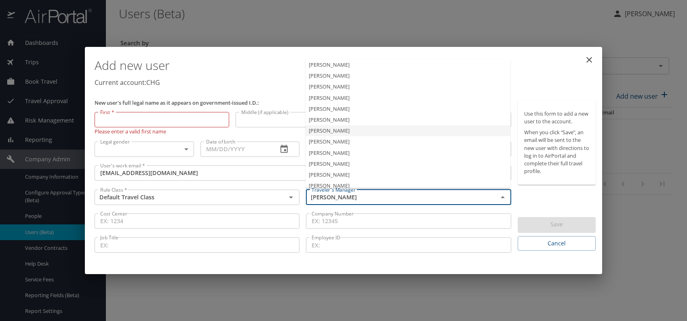
click at [337, 131] on li "Jeffery Bitton" at bounding box center [408, 130] width 205 height 11
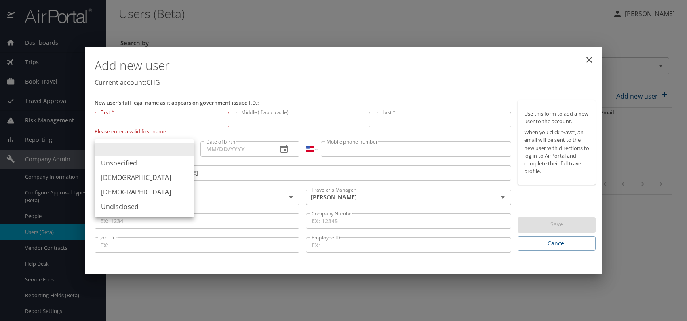
click at [182, 148] on body "Dashboards AirPortal 360™ Manager My Travel Dashboard Trips Airtinerary® Lookup…" at bounding box center [343, 160] width 687 height 321
click at [118, 188] on li "Female" at bounding box center [144, 192] width 99 height 15
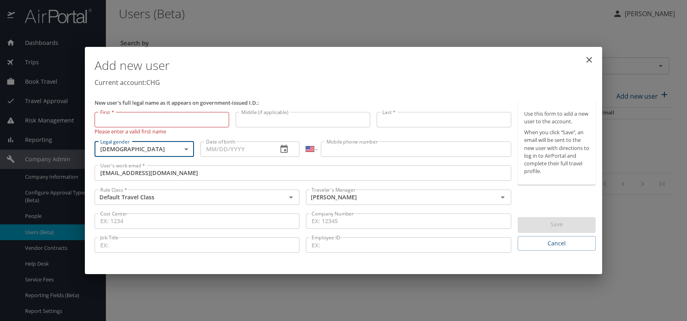
click at [226, 151] on input "Date of birth" at bounding box center [236, 149] width 71 height 15
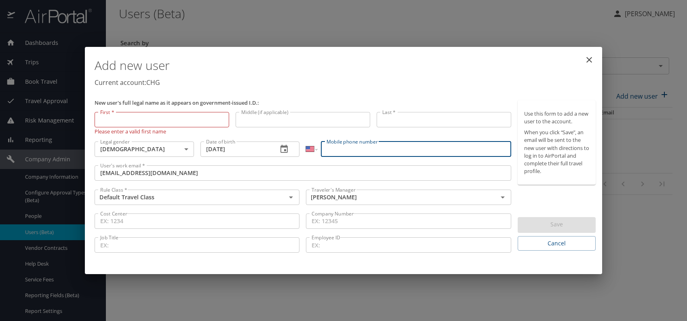
paste input "(715) 207-1513"
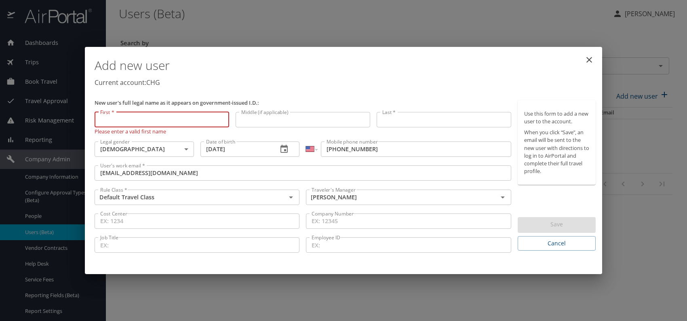
paste input "Monica Koehn"
drag, startPoint x: 120, startPoint y: 120, endPoint x: 183, endPoint y: 116, distance: 62.8
click at [182, 116] on input "Monica Koehn" at bounding box center [162, 119] width 135 height 15
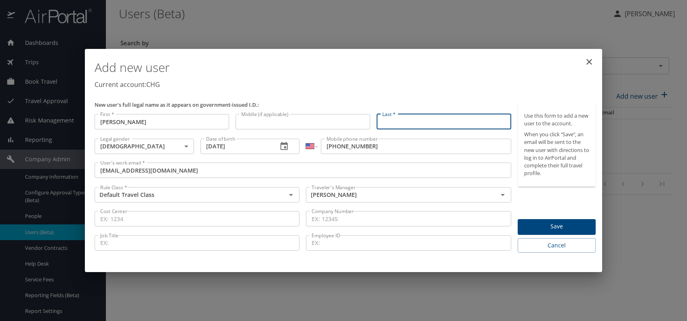
paste input "Monica Koehn"
click at [404, 120] on input "Monica Koehn" at bounding box center [444, 121] width 135 height 15
click at [429, 89] on p "Current account: CHG" at bounding box center [345, 85] width 501 height 10
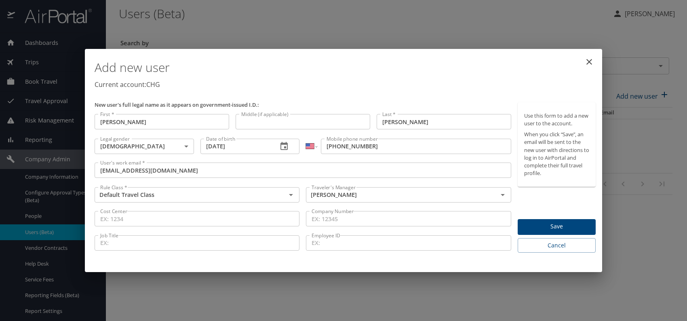
click at [546, 228] on span "Save" at bounding box center [556, 227] width 65 height 10
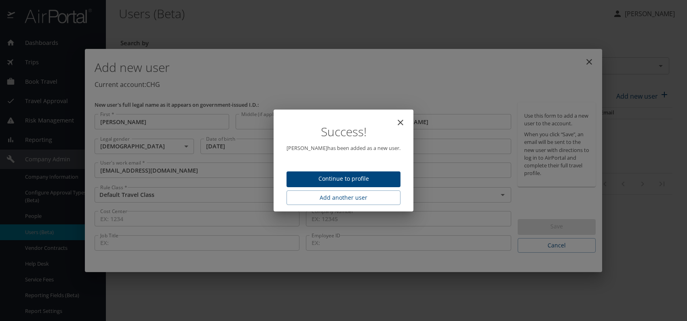
click at [366, 175] on span "Continue to profile" at bounding box center [343, 179] width 101 height 10
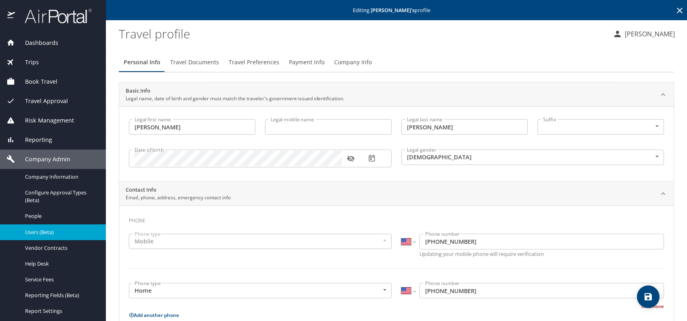
click at [262, 60] on span "Travel Preferences" at bounding box center [254, 62] width 51 height 10
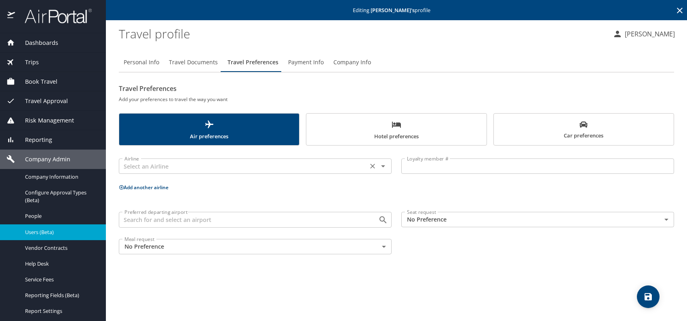
click at [248, 168] on input "text" at bounding box center [243, 166] width 244 height 11
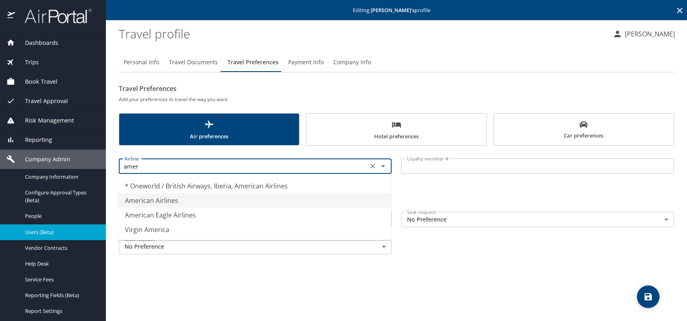
click at [178, 200] on li "American Airlines" at bounding box center [254, 200] width 273 height 15
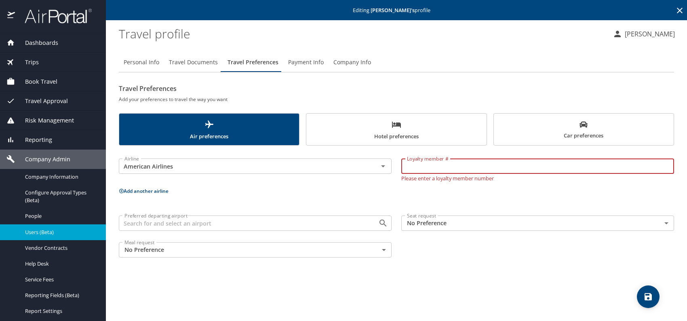
paste input "BT2E818"
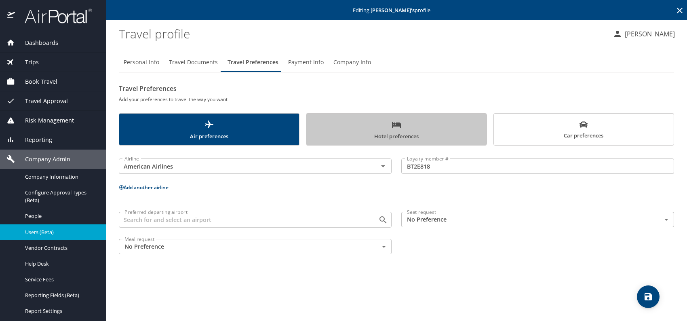
click at [377, 137] on span "Hotel preferences" at bounding box center [396, 130] width 170 height 21
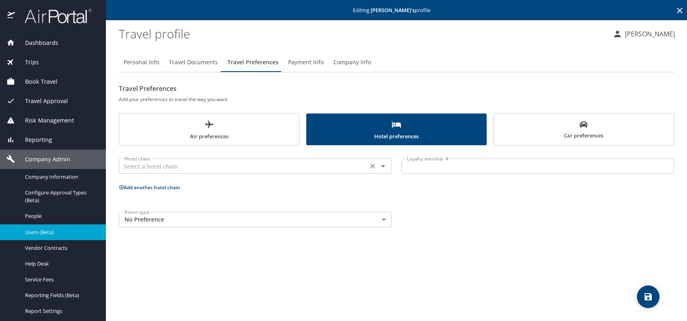
click at [256, 167] on input "text" at bounding box center [243, 166] width 244 height 11
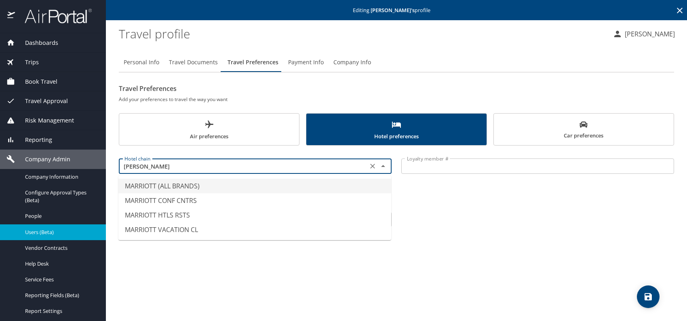
drag, startPoint x: 155, startPoint y: 183, endPoint x: 208, endPoint y: 180, distance: 52.6
click at [156, 183] on li "MARRIOTT (ALL BRANDS)" at bounding box center [254, 186] width 273 height 15
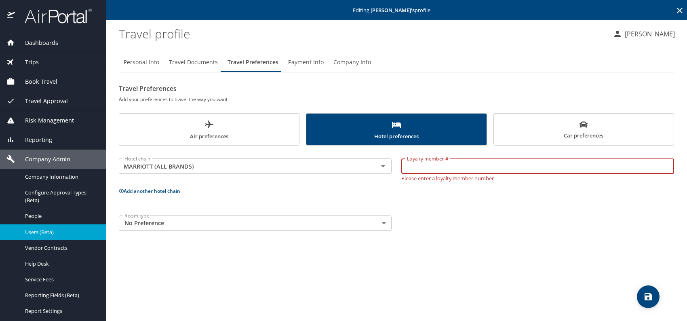
paste input "711089836"
click at [534, 229] on div "Room type No Preference NotApplicable Room type" at bounding box center [396, 223] width 565 height 25
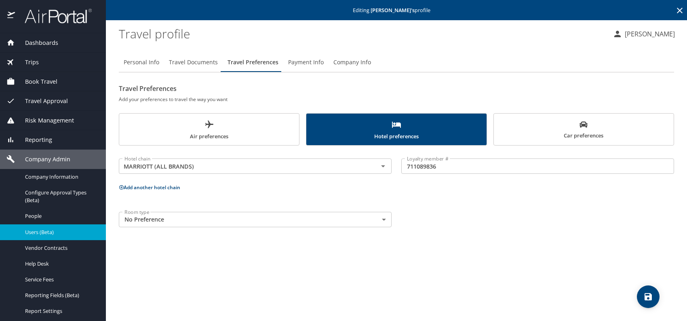
click at [651, 295] on icon "save" at bounding box center [648, 296] width 7 height 7
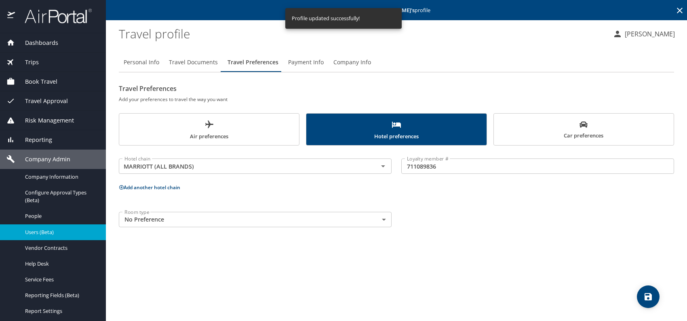
click at [57, 233] on span "Users (Beta)" at bounding box center [60, 232] width 71 height 8
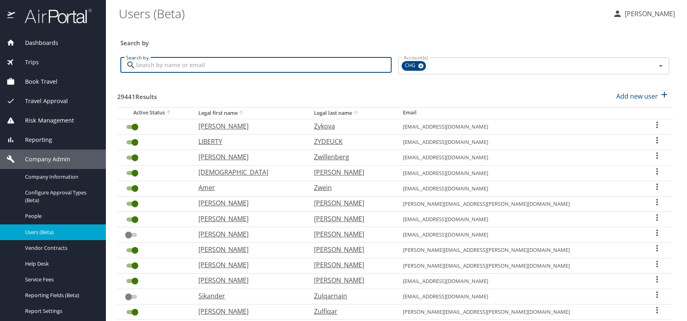
drag, startPoint x: 146, startPoint y: 57, endPoint x: 139, endPoint y: 63, distance: 9.2
paste input "romagnuoloj@gmail.com"
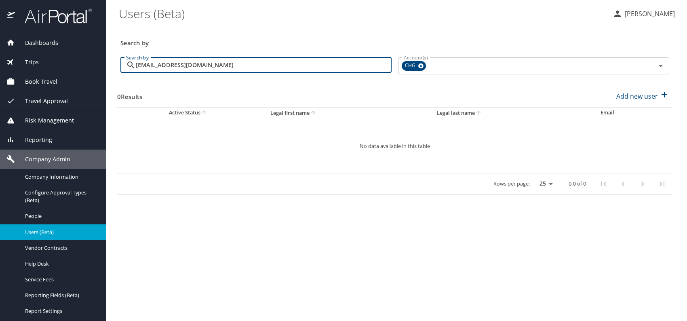
click at [182, 65] on input "romagnuoloj@gmail.com" at bounding box center [264, 64] width 256 height 15
paste input "chghealthcare"
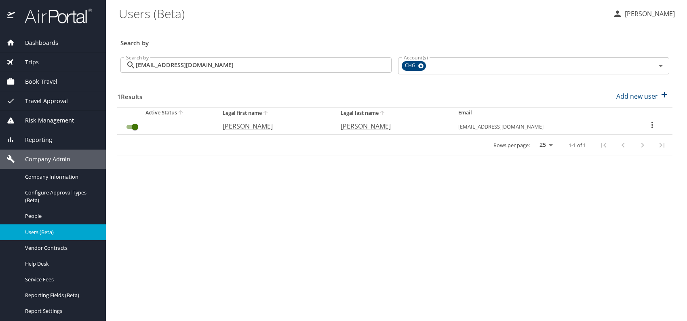
drag, startPoint x: 330, startPoint y: 223, endPoint x: 331, endPoint y: 218, distance: 4.5
click at [330, 223] on main "Users (Beta) Romina Kwock Search by Search by romagnuoloj@chghealthcare.com Sea…" at bounding box center [396, 160] width 581 height 321
click at [50, 139] on span "Reporting" at bounding box center [33, 139] width 37 height 9
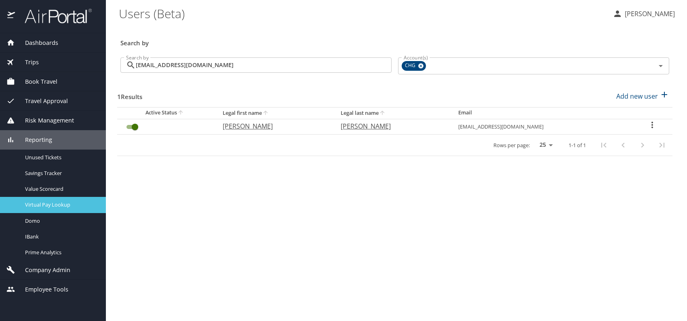
click at [53, 203] on span "Virtual Pay Lookup" at bounding box center [60, 205] width 71 height 8
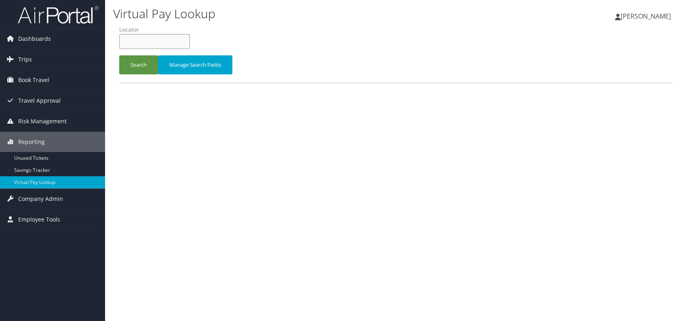
paste input "DDEWPQ"
type input "DDEWPQ"
paste input "DDEWPQ"
click at [136, 42] on input "DDEWPQ" at bounding box center [154, 41] width 71 height 15
type input "DDEWPQ"
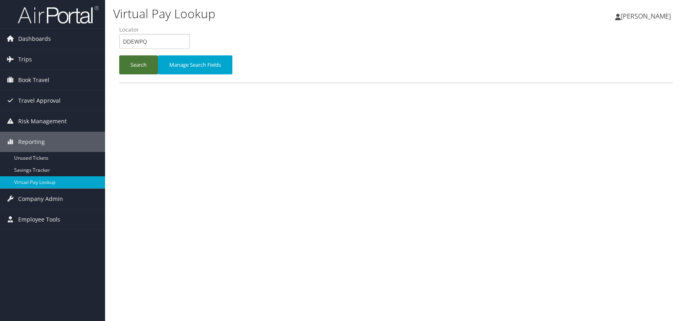
click at [137, 61] on button "Search" at bounding box center [138, 64] width 39 height 19
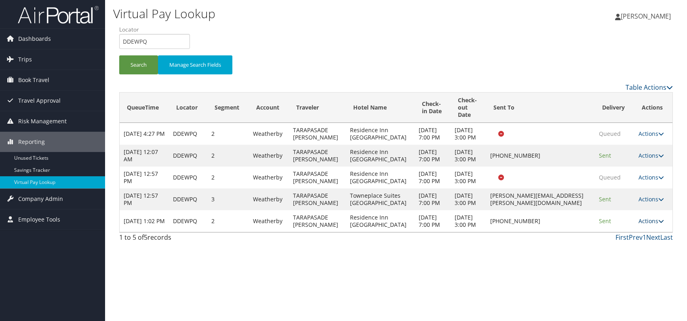
click at [647, 225] on link "Actions" at bounding box center [651, 221] width 25 height 8
click at [657, 258] on ul "Resend Logs Delivery Information View Itinerary" at bounding box center [628, 286] width 72 height 56
click at [656, 225] on link "Actions" at bounding box center [651, 221] width 25 height 8
click at [615, 279] on link "Logs" at bounding box center [626, 279] width 69 height 14
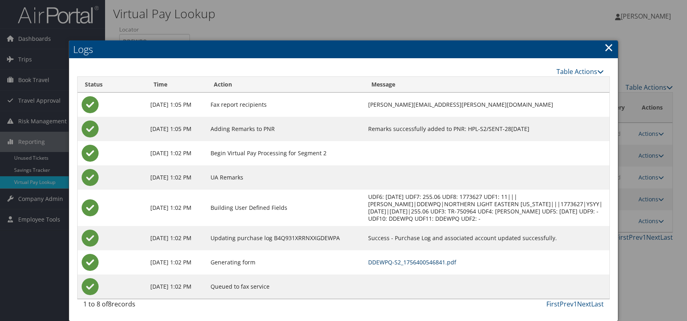
click at [437, 261] on link "DDEWPQ-S2_1756400546841.pdf" at bounding box center [412, 262] width 88 height 8
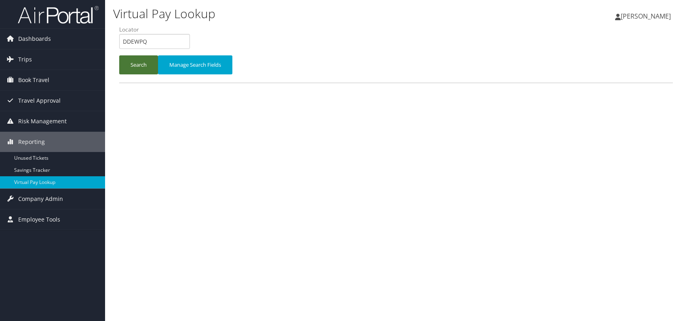
click at [139, 72] on button "Search" at bounding box center [138, 64] width 39 height 19
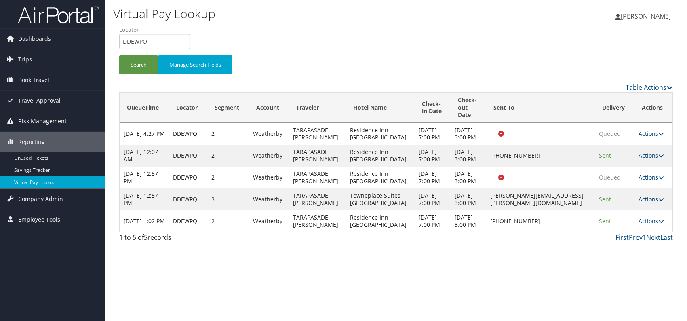
click at [652, 203] on link "Actions" at bounding box center [651, 199] width 25 height 8
click at [630, 248] on link "Logs" at bounding box center [636, 250] width 51 height 14
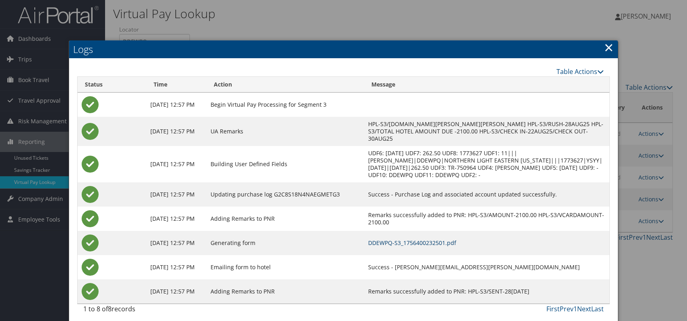
click at [420, 239] on link "DDEWPQ-S3_1756400232501.pdf" at bounding box center [412, 243] width 88 height 8
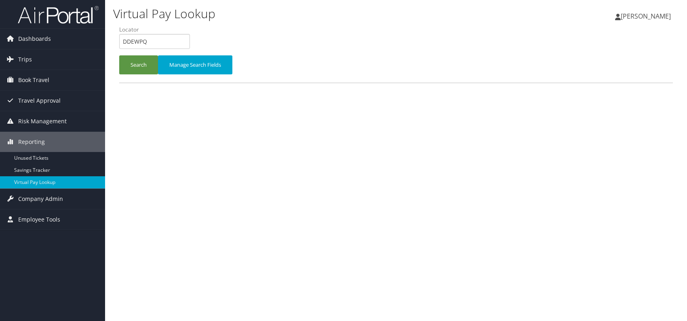
click at [124, 54] on li "Locator DDEWPQ" at bounding box center [157, 40] width 77 height 30
click at [138, 67] on button "Search" at bounding box center [138, 64] width 39 height 19
paste input "DDEWPQ"
type input "DDEWPQ"
click at [137, 62] on button "Search" at bounding box center [138, 64] width 39 height 19
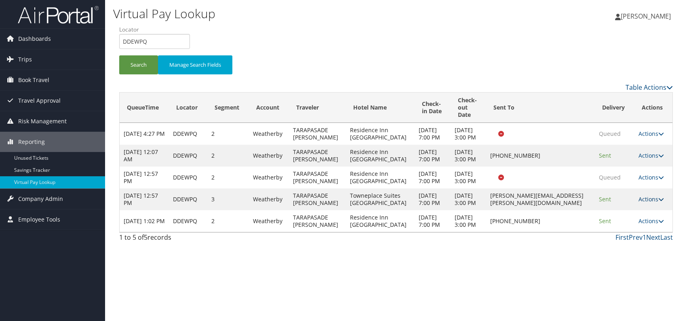
click at [657, 203] on link "Actions" at bounding box center [651, 199] width 25 height 8
click at [632, 251] on link "Logs" at bounding box center [636, 250] width 51 height 14
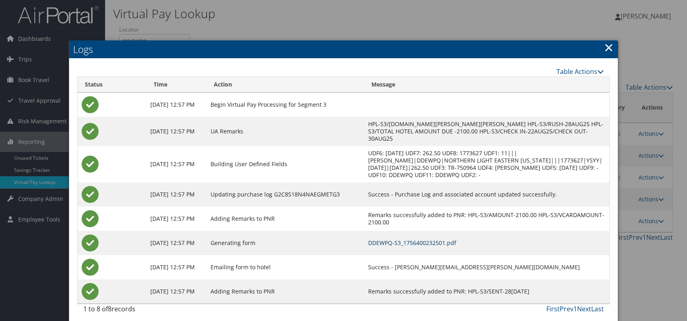
click at [409, 239] on link "DDEWPQ-S3_1756400232501.pdf" at bounding box center [412, 243] width 88 height 8
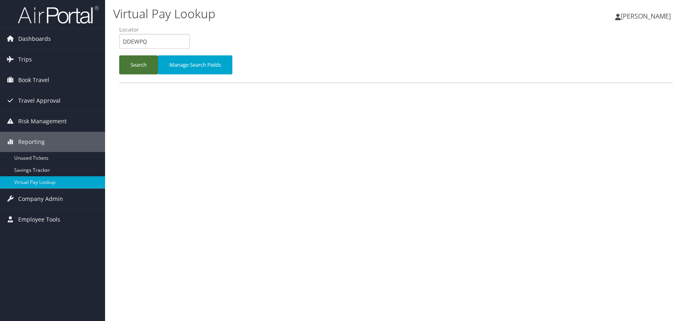
click at [135, 63] on button "Search" at bounding box center [138, 64] width 39 height 19
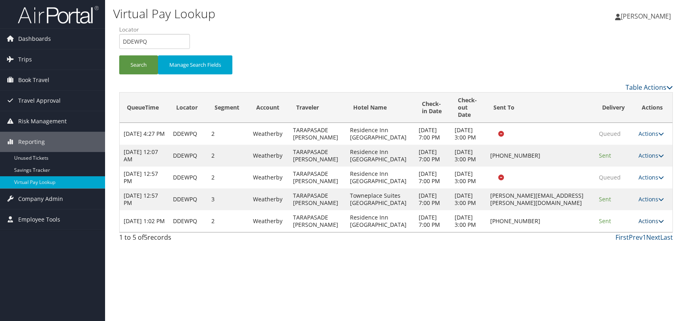
click at [647, 225] on link "Actions" at bounding box center [651, 221] width 25 height 8
click at [616, 277] on link "Logs" at bounding box center [626, 279] width 69 height 14
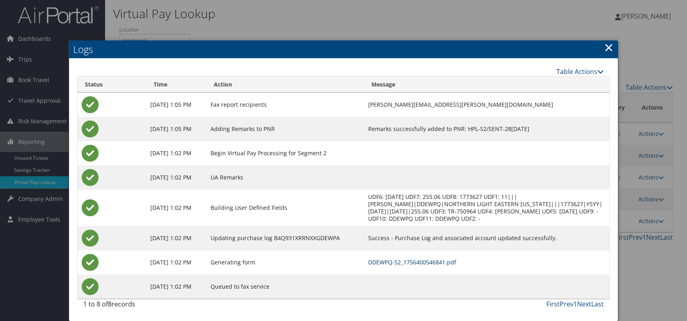
click at [429, 260] on link "DDEWPQ-S2_1756400546841.pdf" at bounding box center [412, 262] width 88 height 8
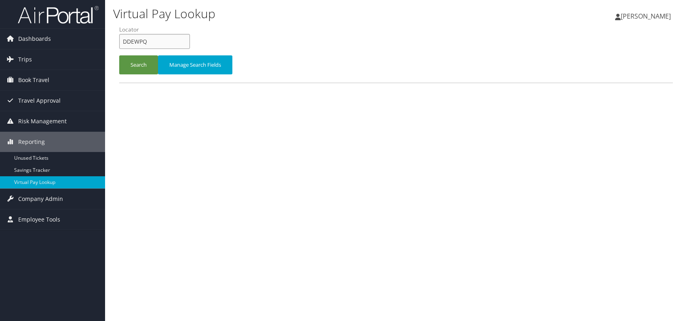
drag, startPoint x: 148, startPoint y: 41, endPoint x: 119, endPoint y: 41, distance: 29.1
click at [119, 41] on input "DDEWPQ" at bounding box center [154, 41] width 71 height 15
paste input "QFUBPM"
drag, startPoint x: 137, startPoint y: 44, endPoint x: 142, endPoint y: 45, distance: 5.7
click at [137, 44] on input "QFUBPM" at bounding box center [154, 41] width 71 height 15
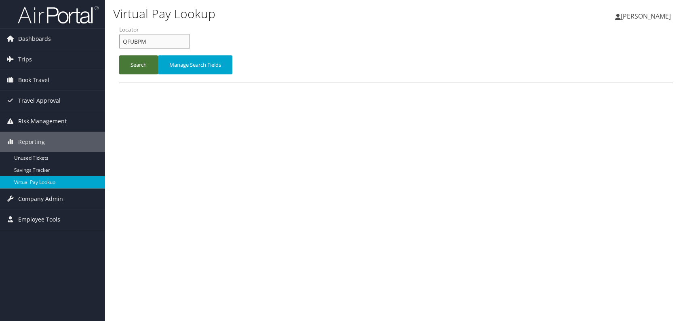
type input "QFUBPM"
click at [136, 66] on button "Search" at bounding box center [138, 64] width 39 height 19
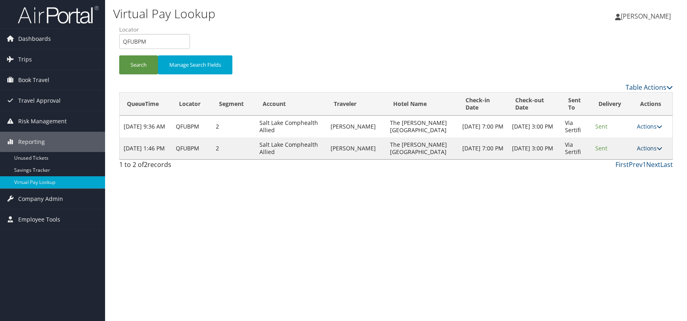
click at [651, 147] on link "Actions" at bounding box center [649, 148] width 25 height 8
click at [632, 172] on link "Logs" at bounding box center [632, 174] width 51 height 14
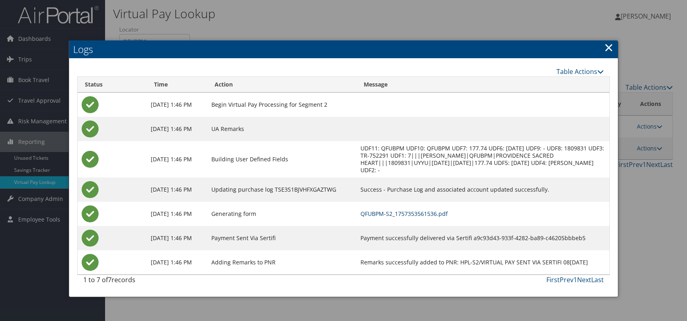
click at [448, 212] on link "QFUBPM-S2_1757353561536.pdf" at bounding box center [404, 214] width 87 height 8
